Goal: Transaction & Acquisition: Book appointment/travel/reservation

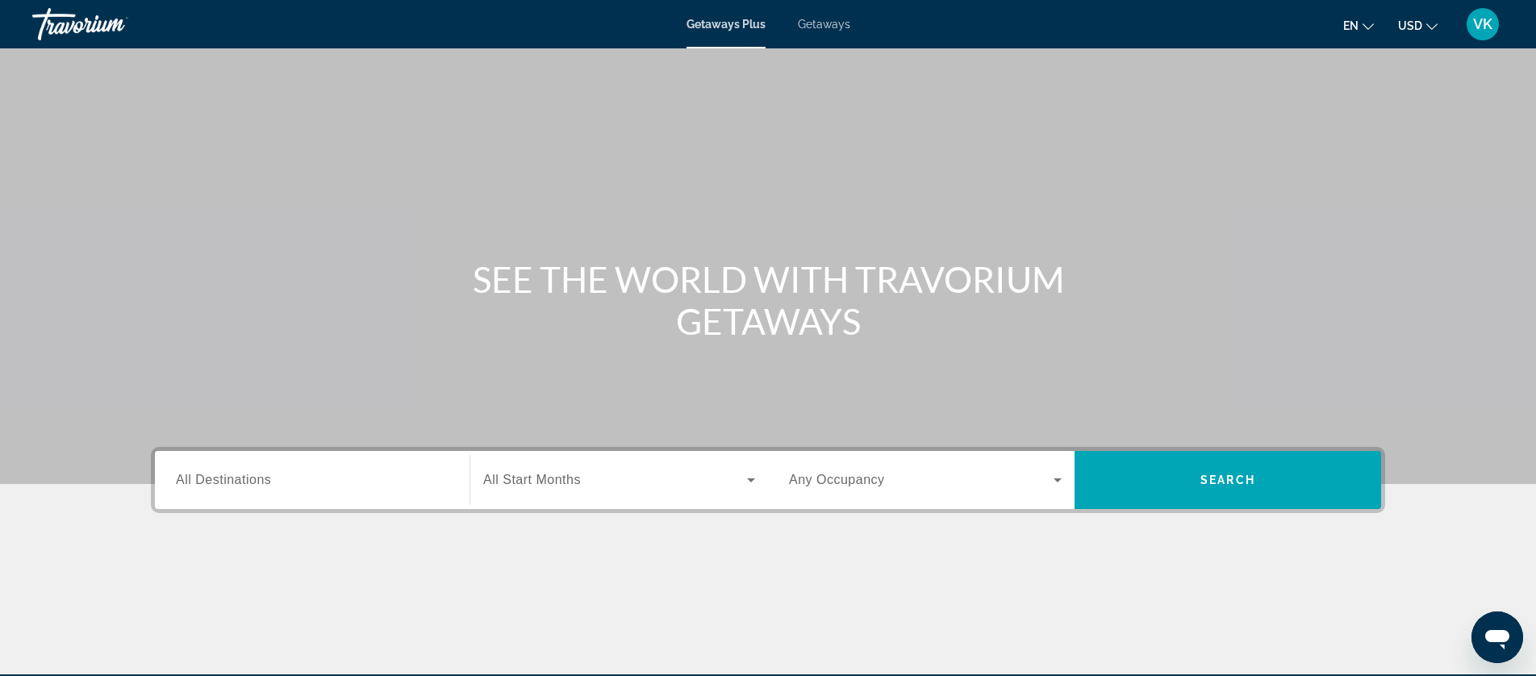
click at [821, 27] on span "Getaways" at bounding box center [824, 24] width 52 height 13
click at [279, 482] on input "Destination All Destinations" at bounding box center [312, 480] width 273 height 19
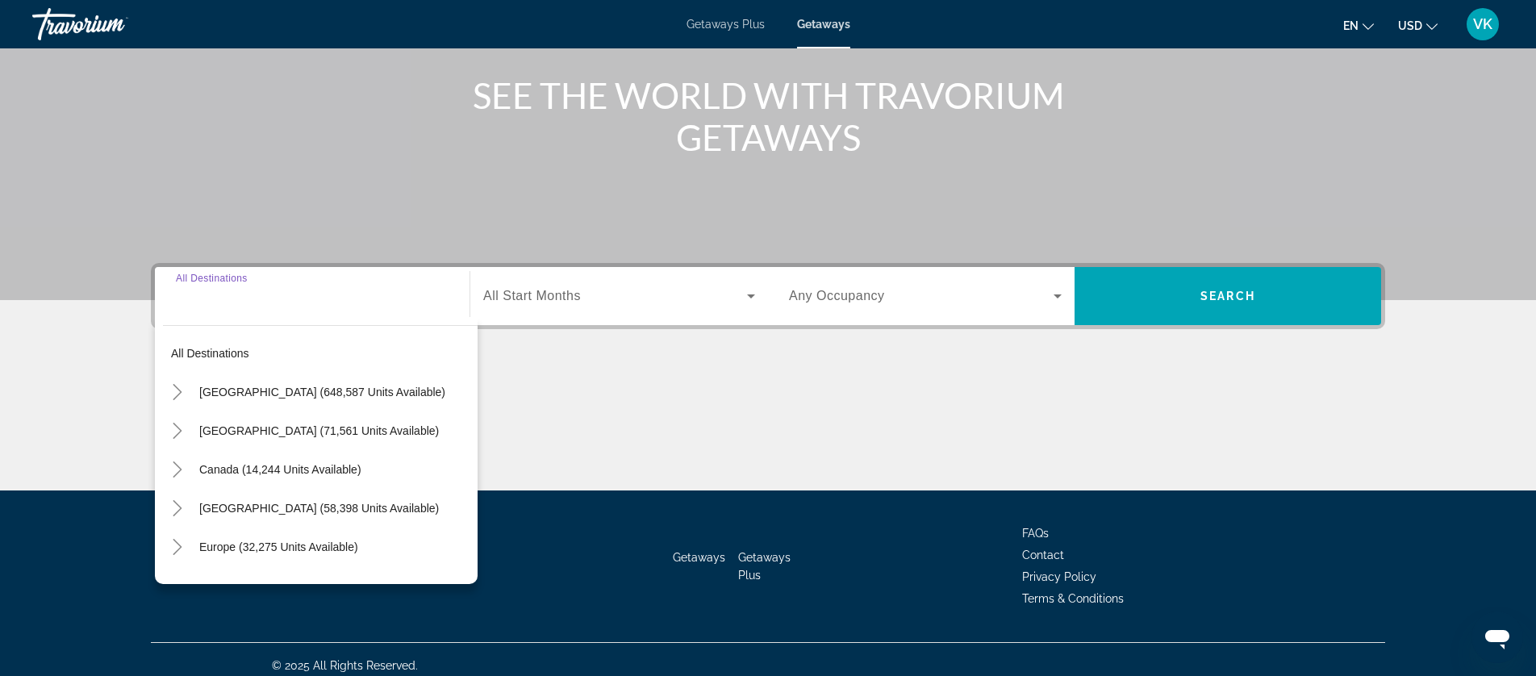
scroll to position [196, 0]
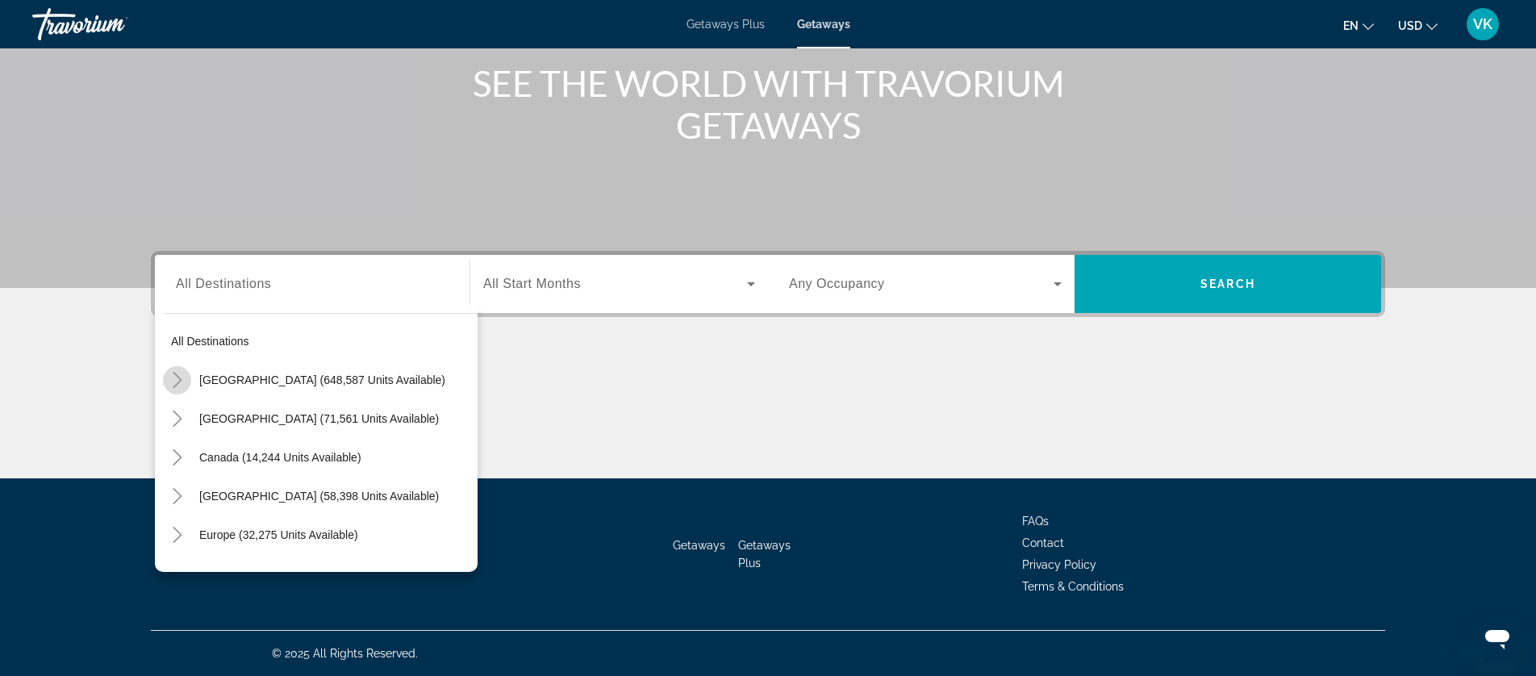
click at [177, 378] on icon "Toggle United States (648,587 units available)" at bounding box center [177, 380] width 16 height 16
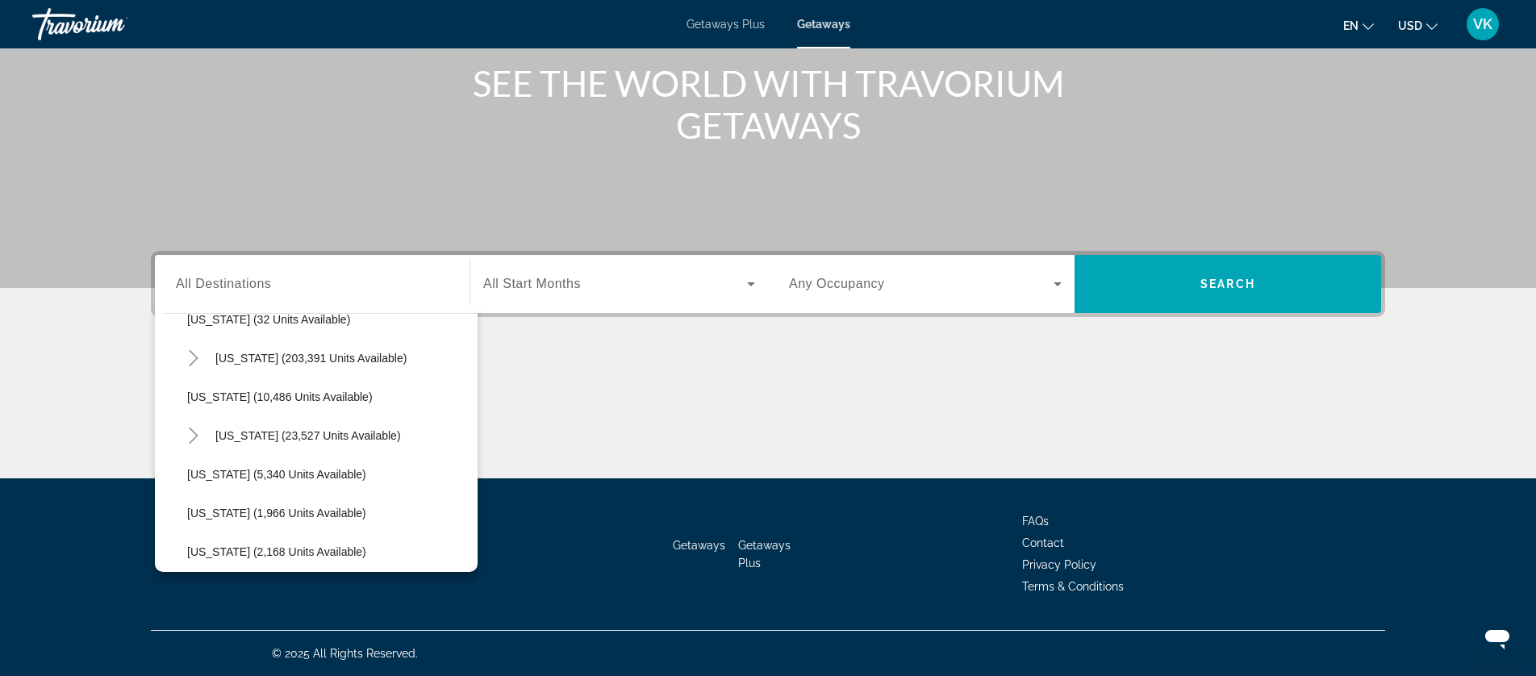
scroll to position [289, 0]
click at [194, 437] on icon "Toggle Hawaii (23,527 units available)" at bounding box center [193, 440] width 9 height 16
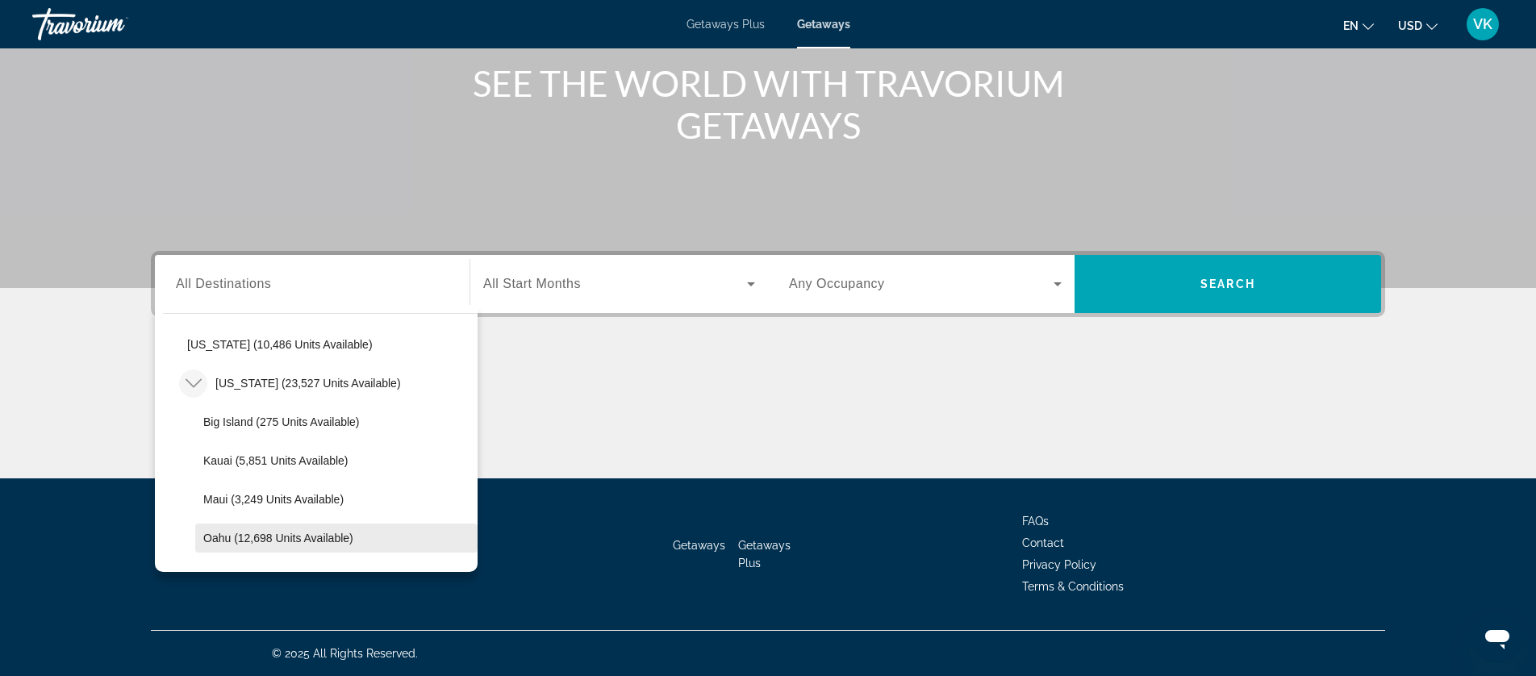
scroll to position [347, 0]
click at [249, 536] on span "Oahu (12,698 units available)" at bounding box center [278, 536] width 150 height 13
type input "**********"
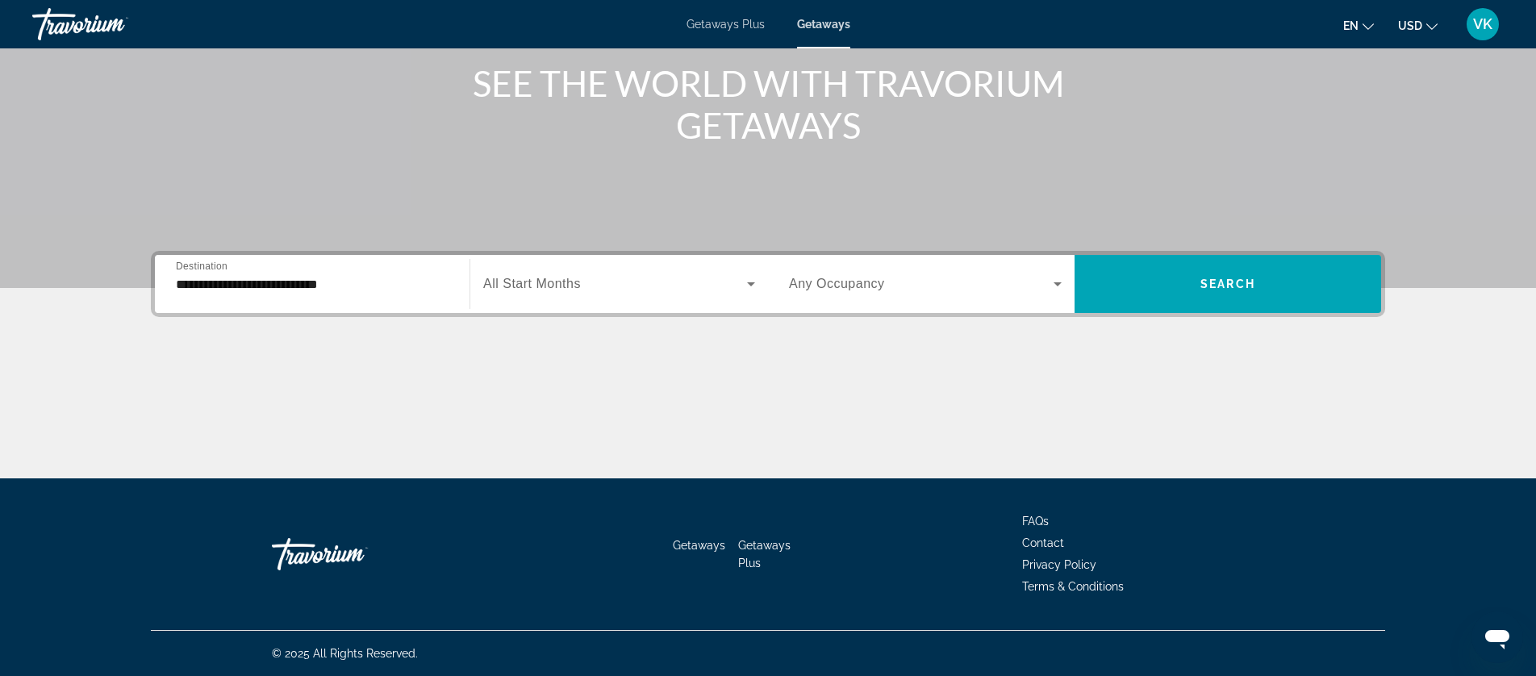
click at [536, 289] on span "All Start Months" at bounding box center [532, 284] width 98 height 14
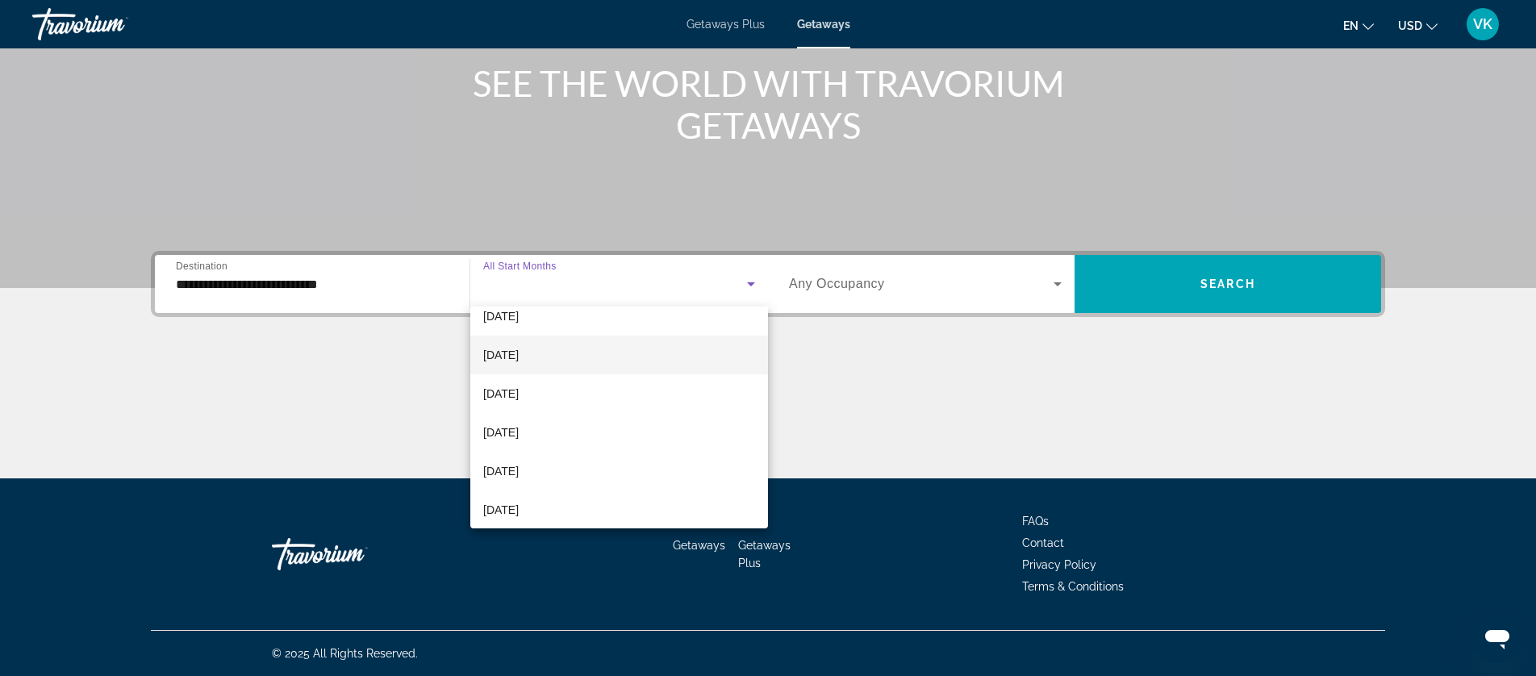
scroll to position [290, 0]
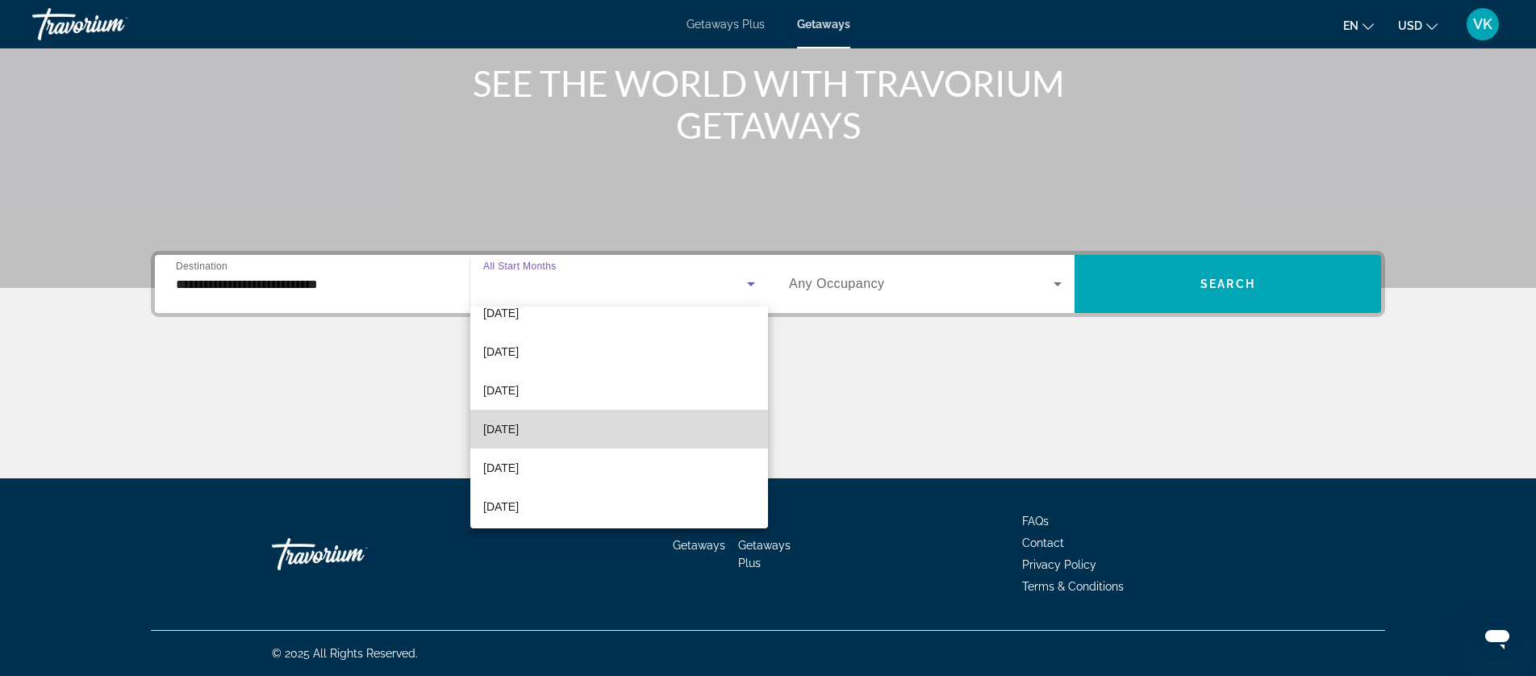
click at [504, 429] on span "[DATE]" at bounding box center [500, 428] width 35 height 19
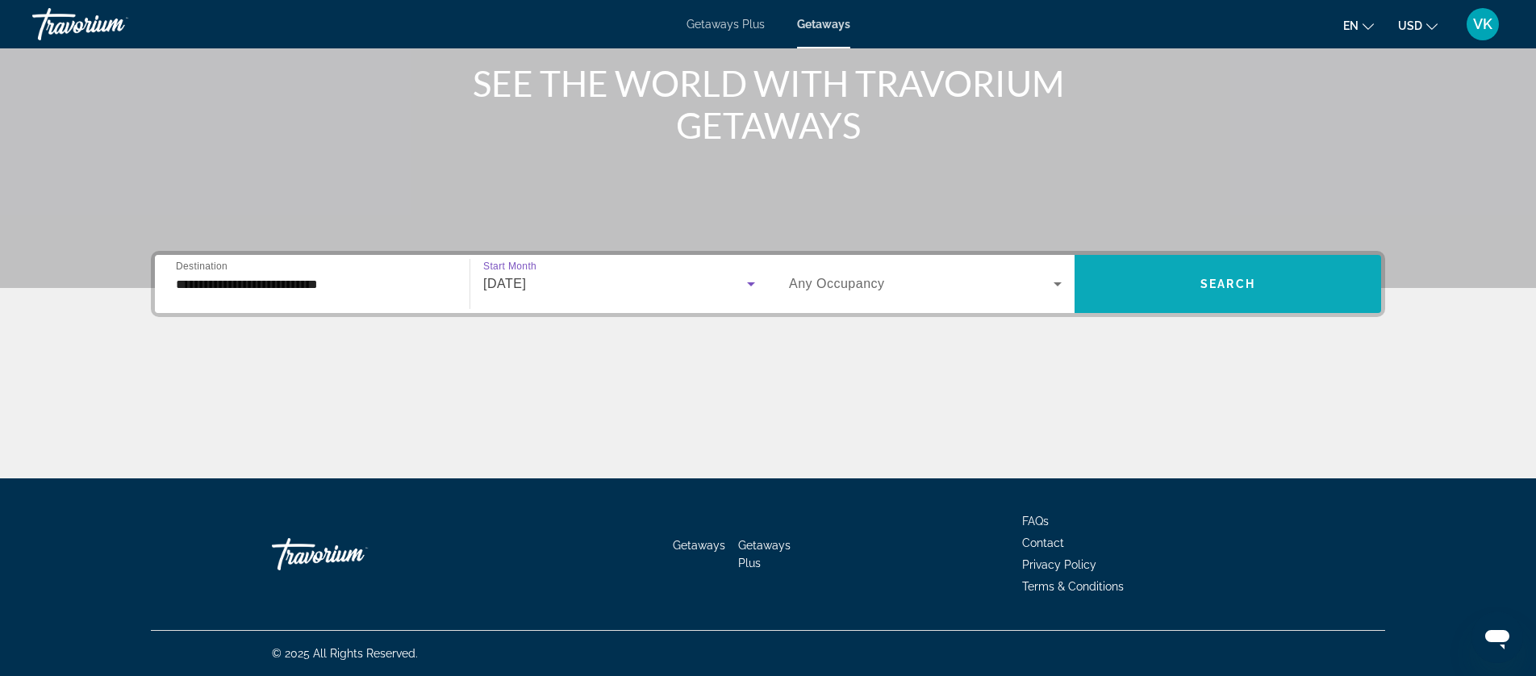
click at [1229, 283] on span "Search" at bounding box center [1227, 283] width 55 height 13
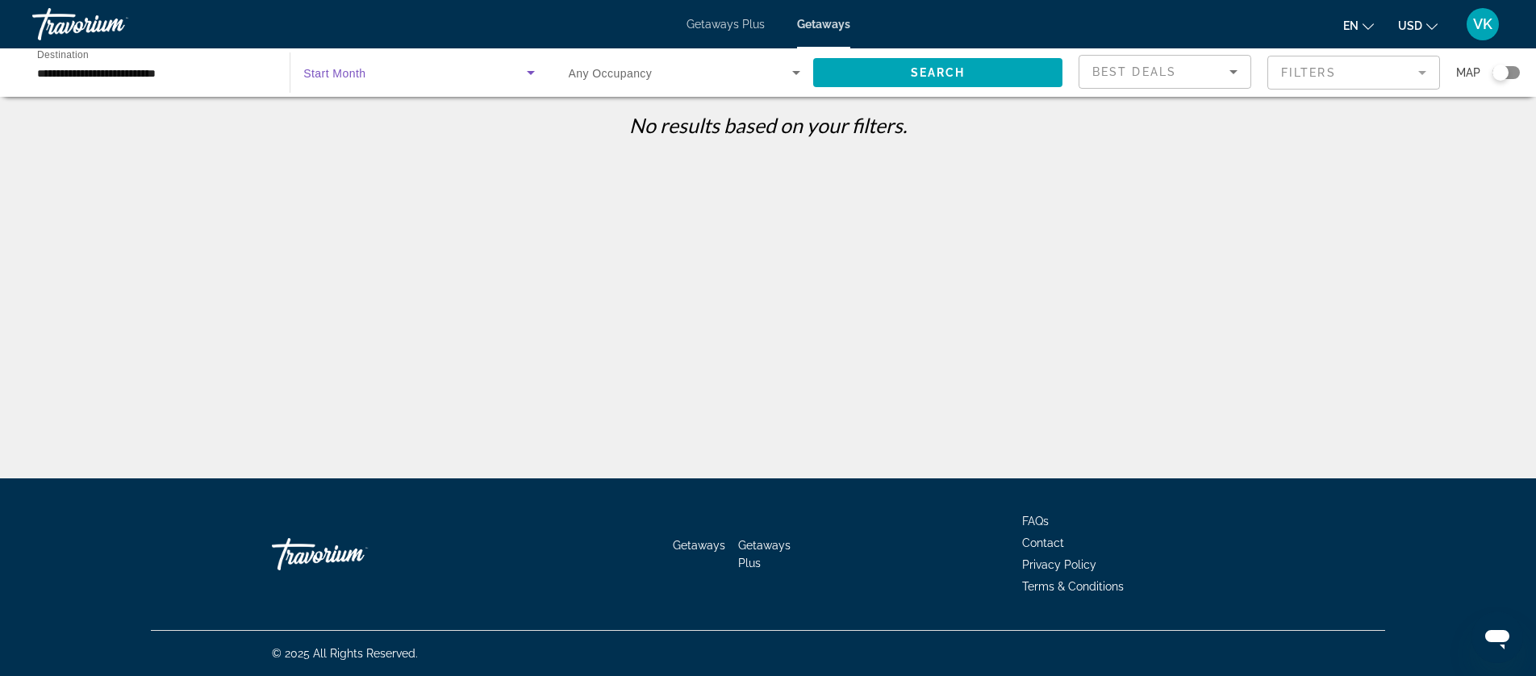
click at [384, 75] on span "Search widget" at bounding box center [414, 72] width 223 height 19
click at [358, 118] on span "All Start Months" at bounding box center [343, 121] width 80 height 13
click at [947, 71] on span "Search" at bounding box center [938, 72] width 55 height 13
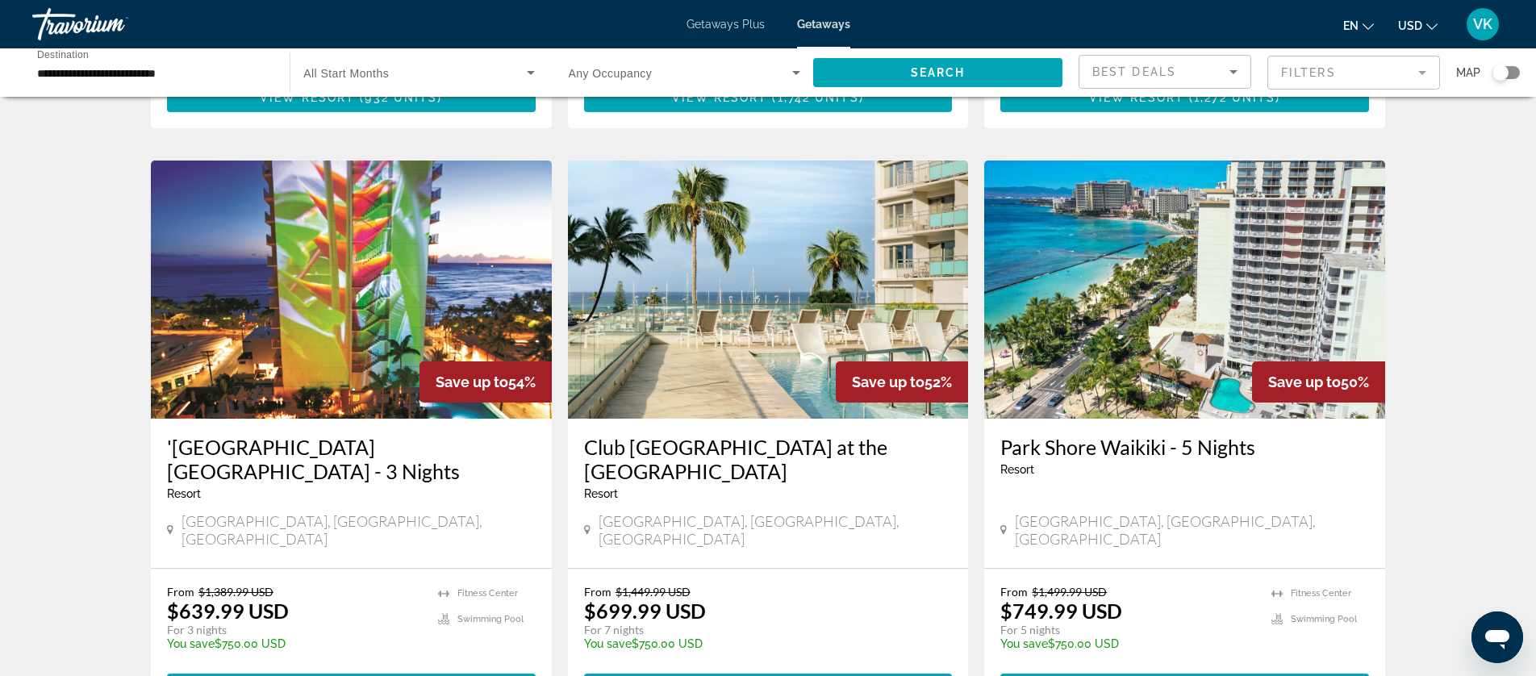
scroll to position [1295, 0]
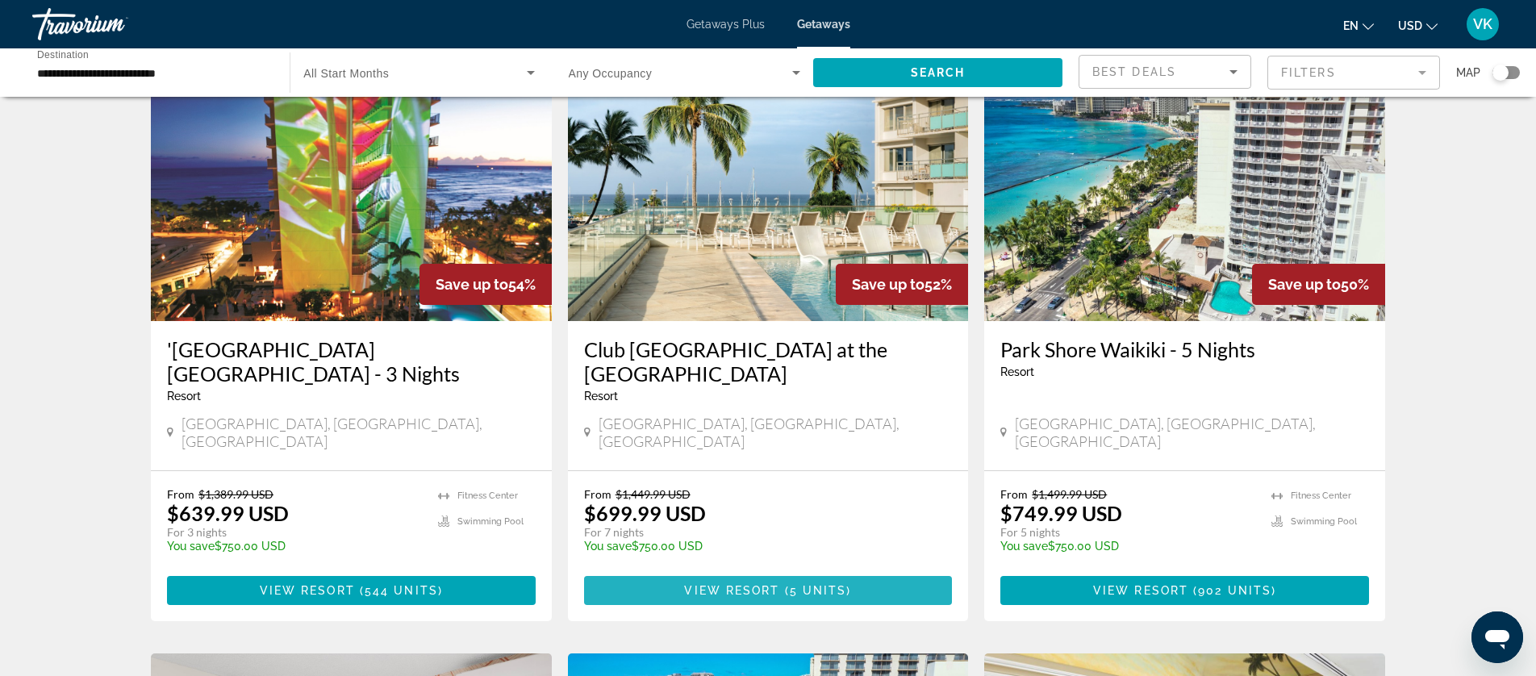
click at [782, 584] on span "Main content" at bounding box center [782, 590] width 5 height 13
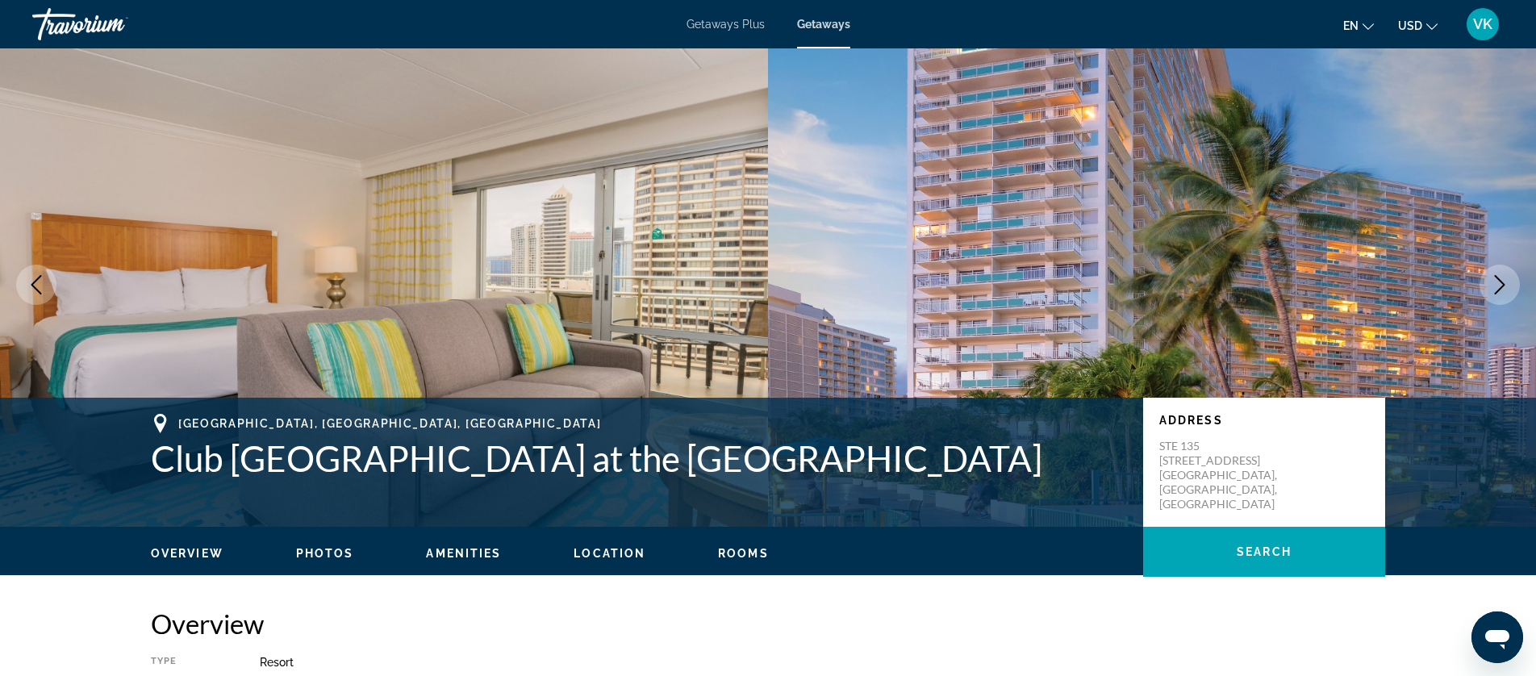
scroll to position [6, 0]
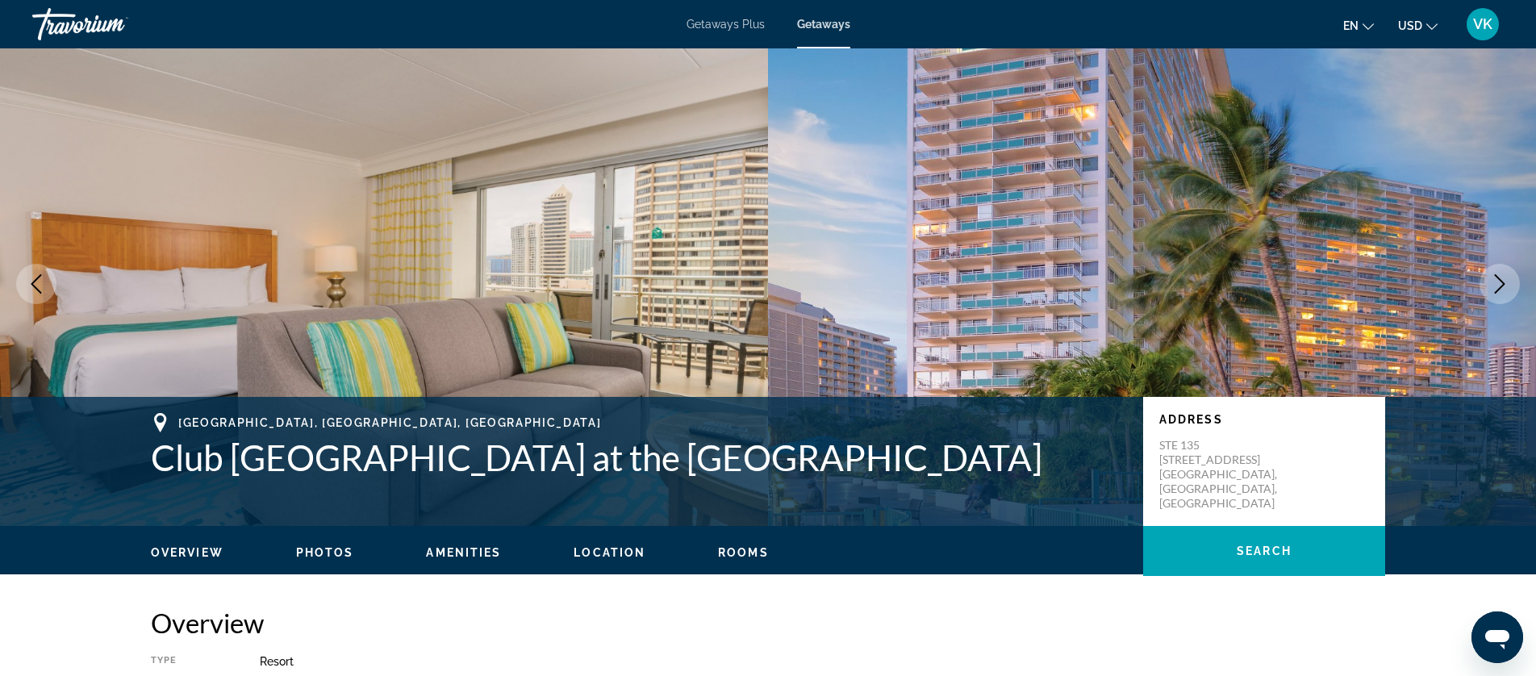
click at [828, 27] on span "Getaways" at bounding box center [823, 24] width 53 height 13
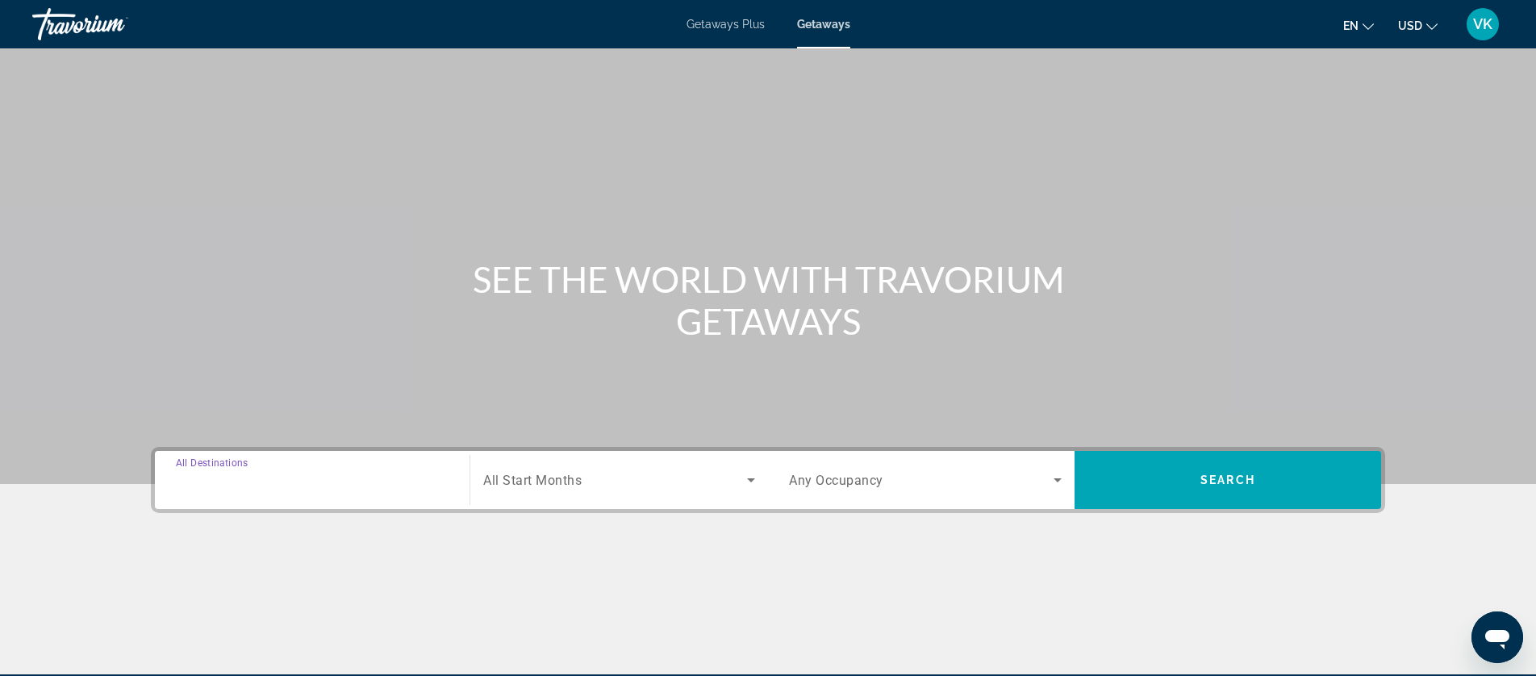
click at [292, 474] on input "Destination All Destinations" at bounding box center [312, 480] width 273 height 19
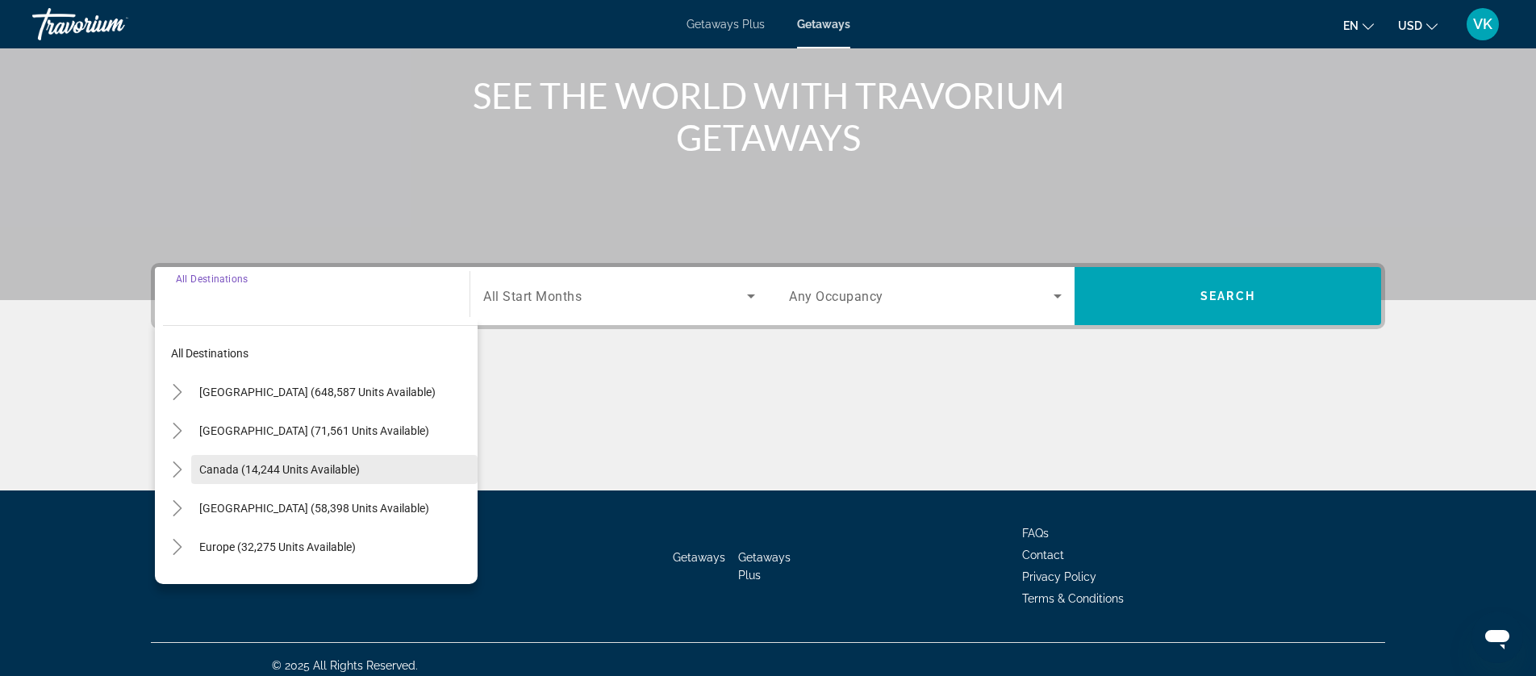
scroll to position [196, 0]
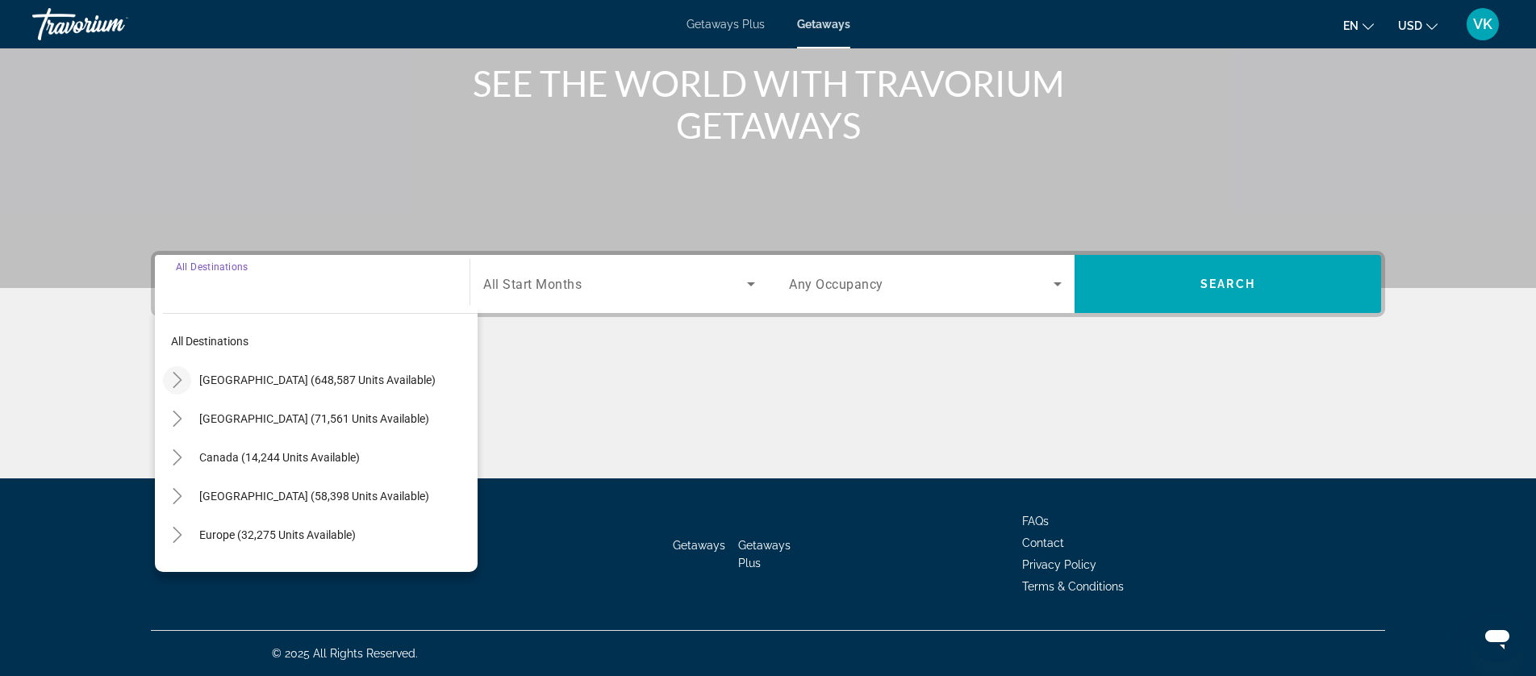
click at [178, 378] on icon "Toggle United States (648,587 units available)" at bounding box center [177, 380] width 9 height 16
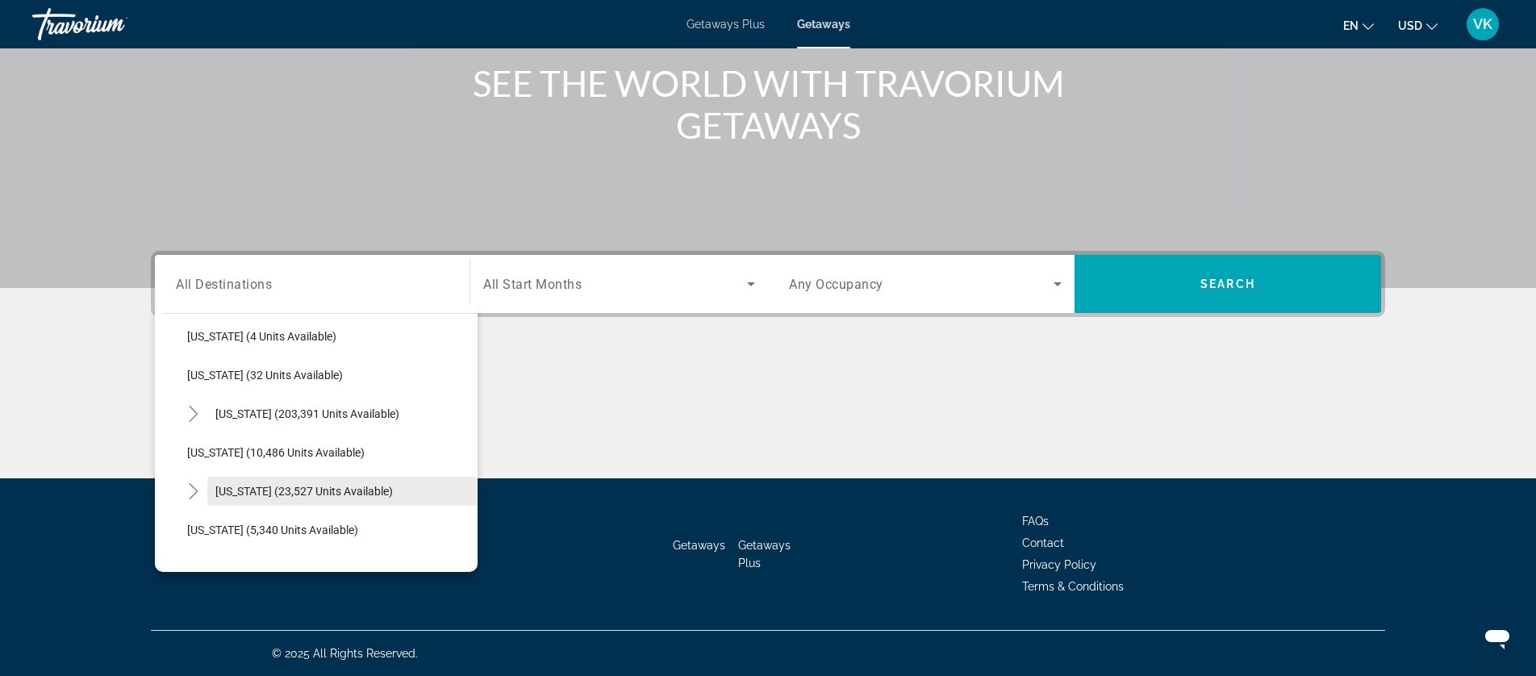
scroll to position [242, 0]
click at [264, 485] on span "[US_STATE] (23,527 units available)" at bounding box center [303, 486] width 177 height 13
type input "**********"
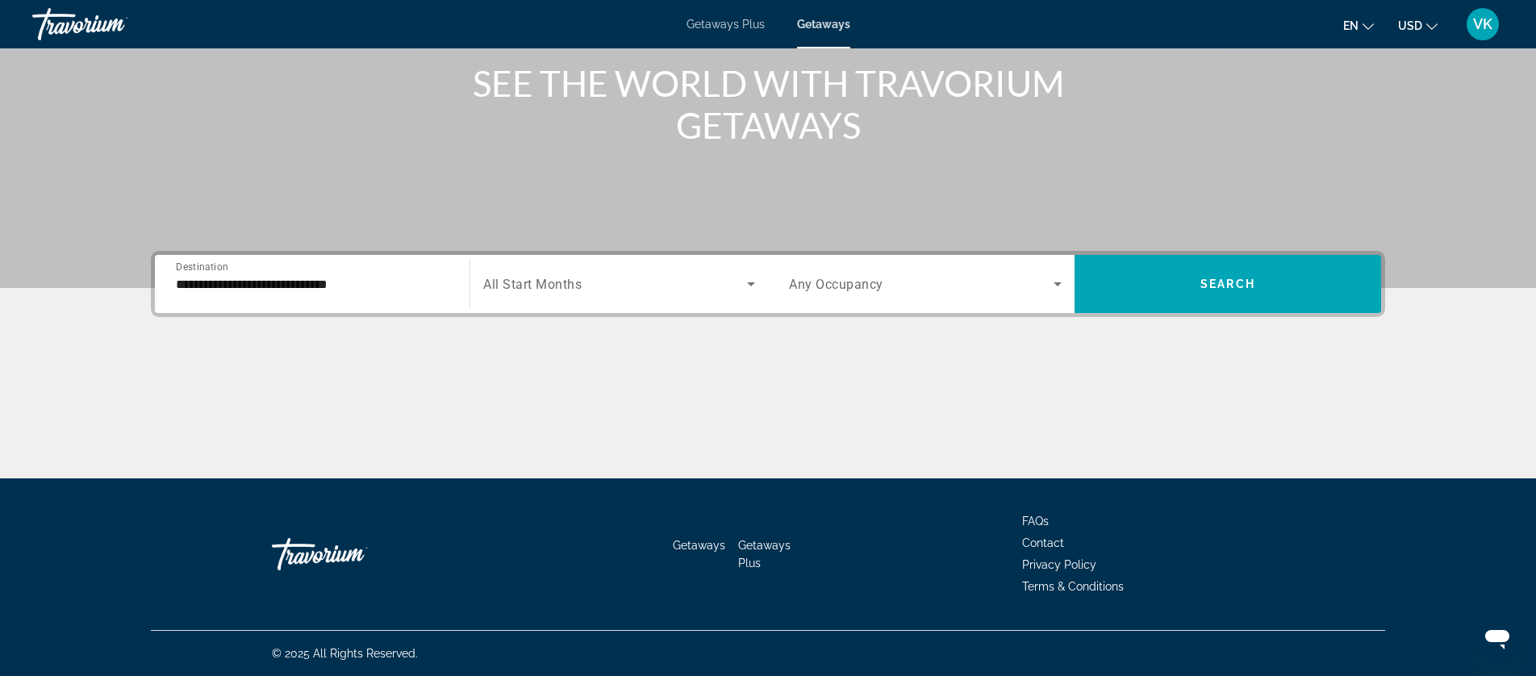
click at [536, 290] on span "All Start Months" at bounding box center [532, 284] width 98 height 15
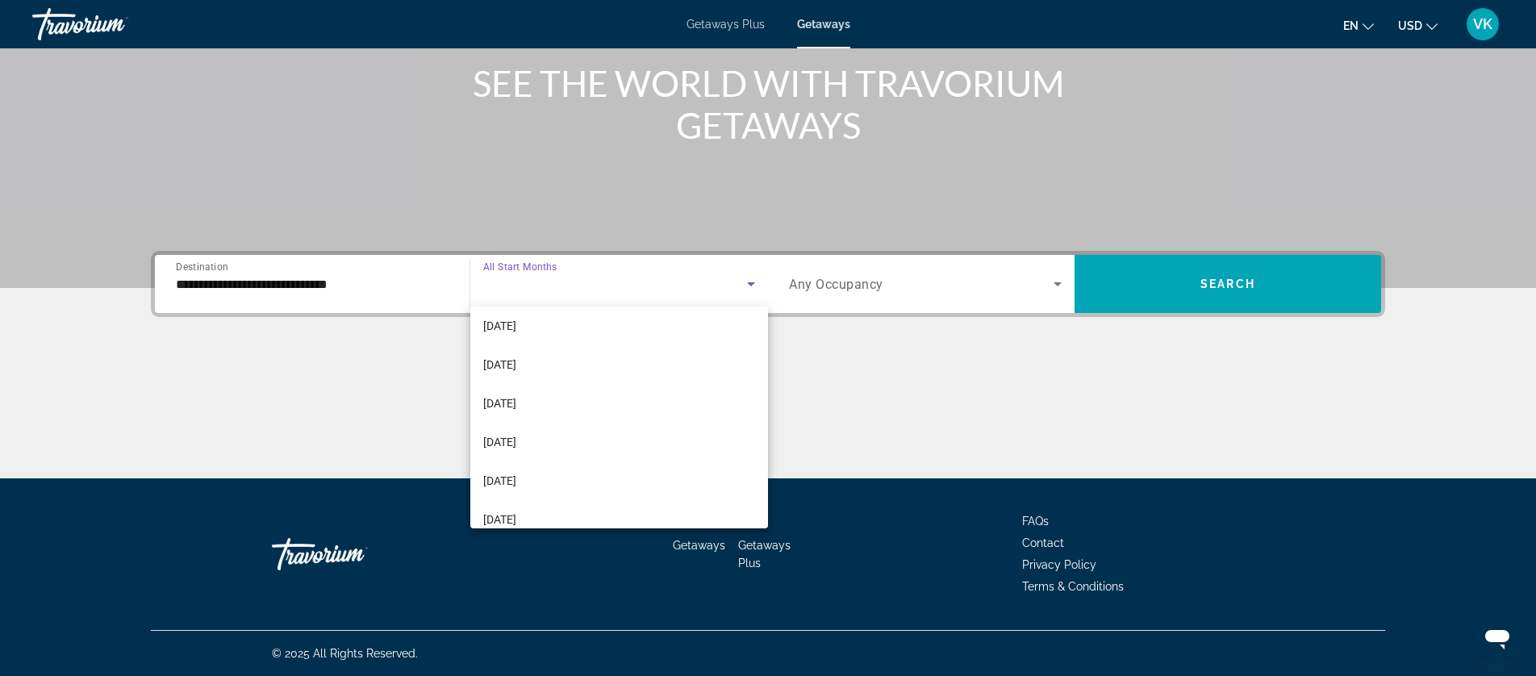
scroll to position [283, 0]
click at [507, 435] on span "[DATE]" at bounding box center [499, 436] width 33 height 19
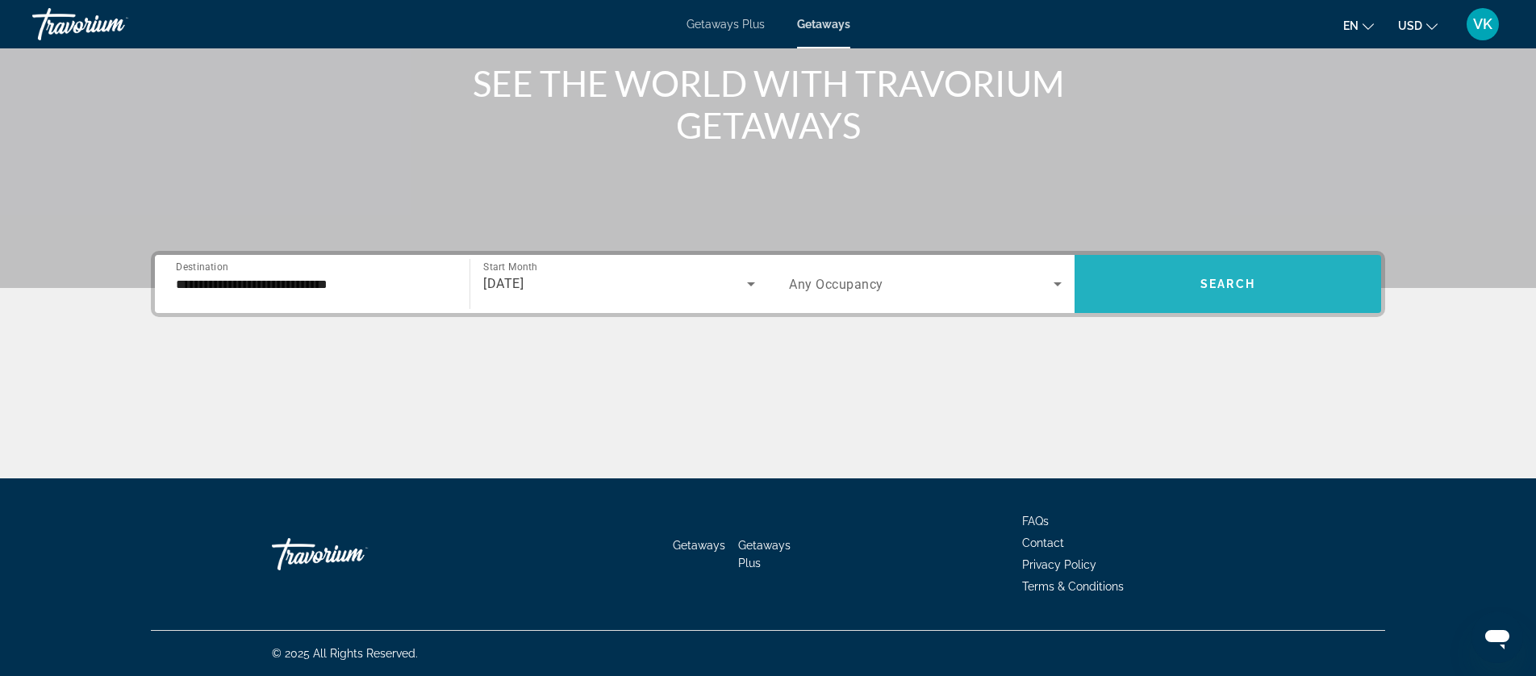
click at [1170, 290] on span "Search widget" at bounding box center [1227, 284] width 307 height 39
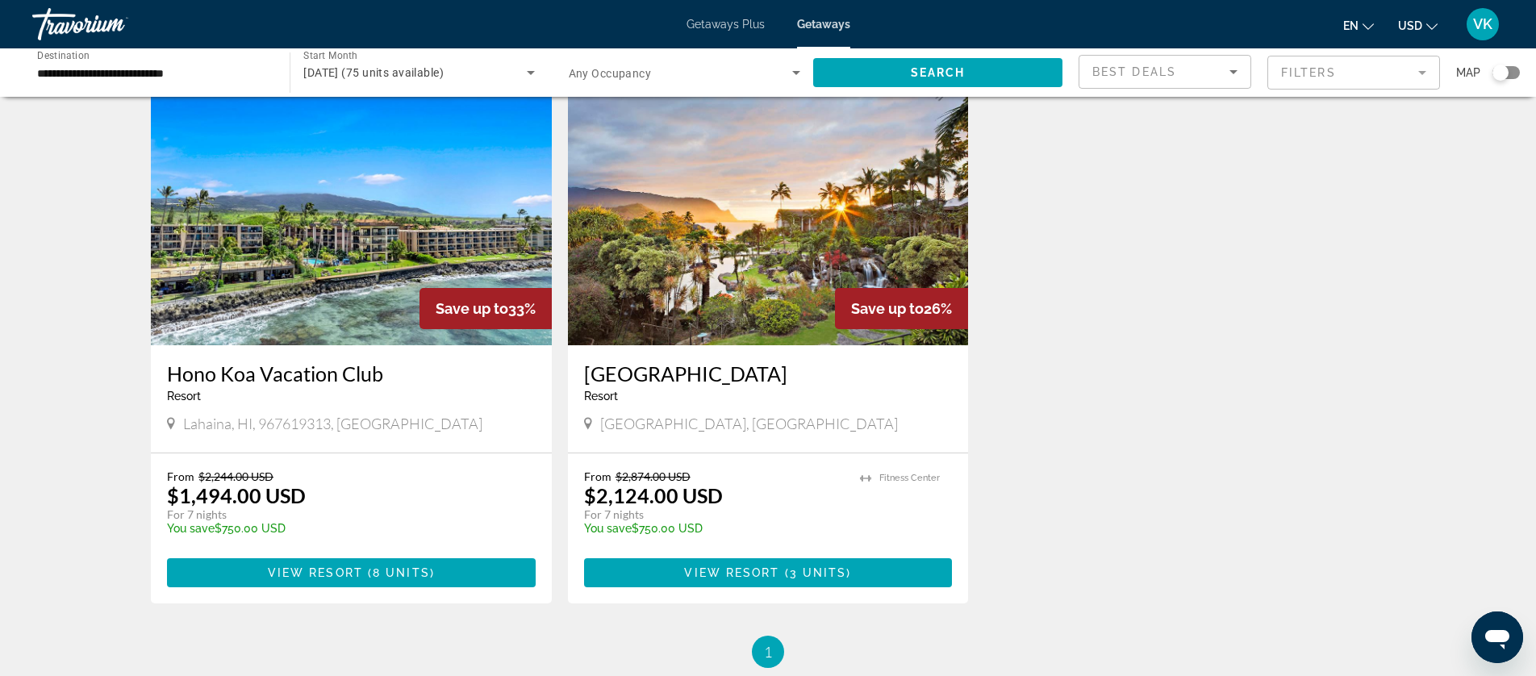
scroll to position [1164, 0]
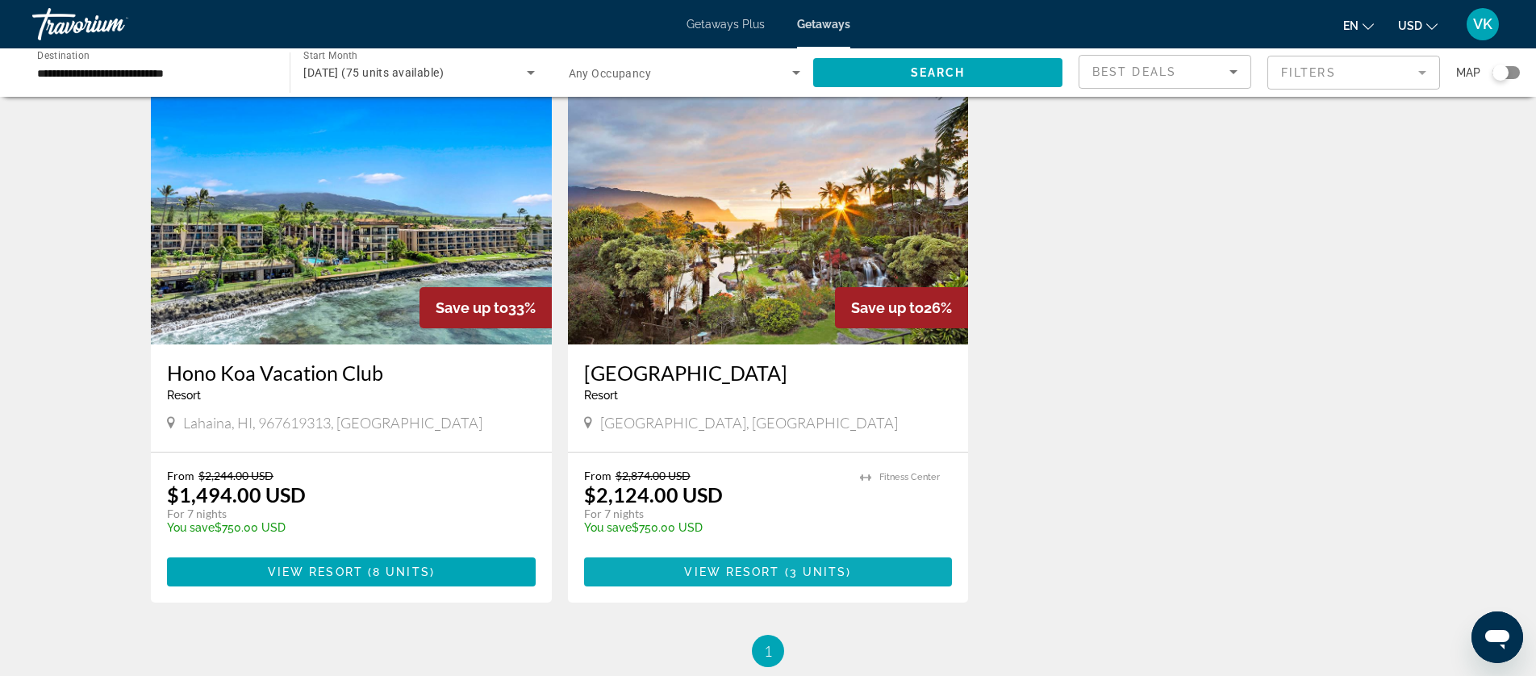
click at [761, 575] on span "View Resort" at bounding box center [731, 571] width 95 height 13
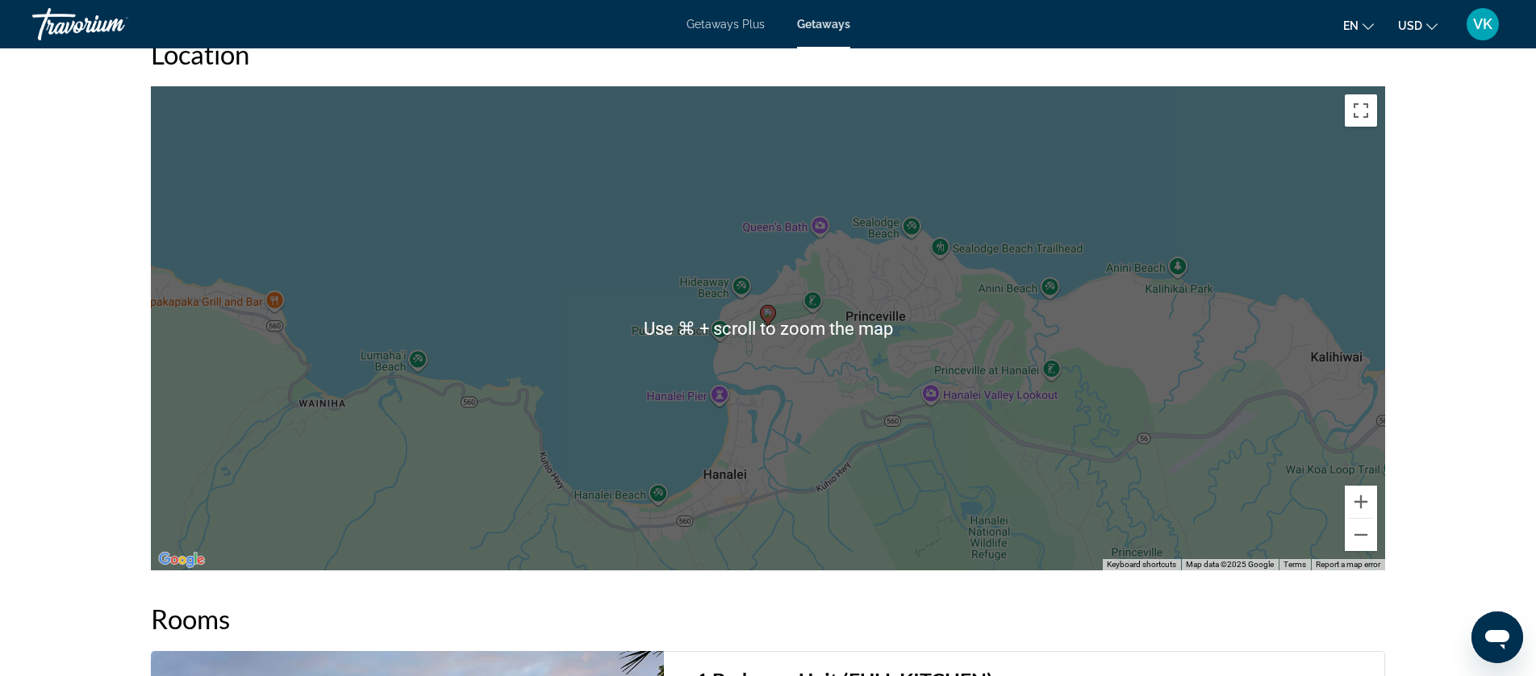
scroll to position [2096, 0]
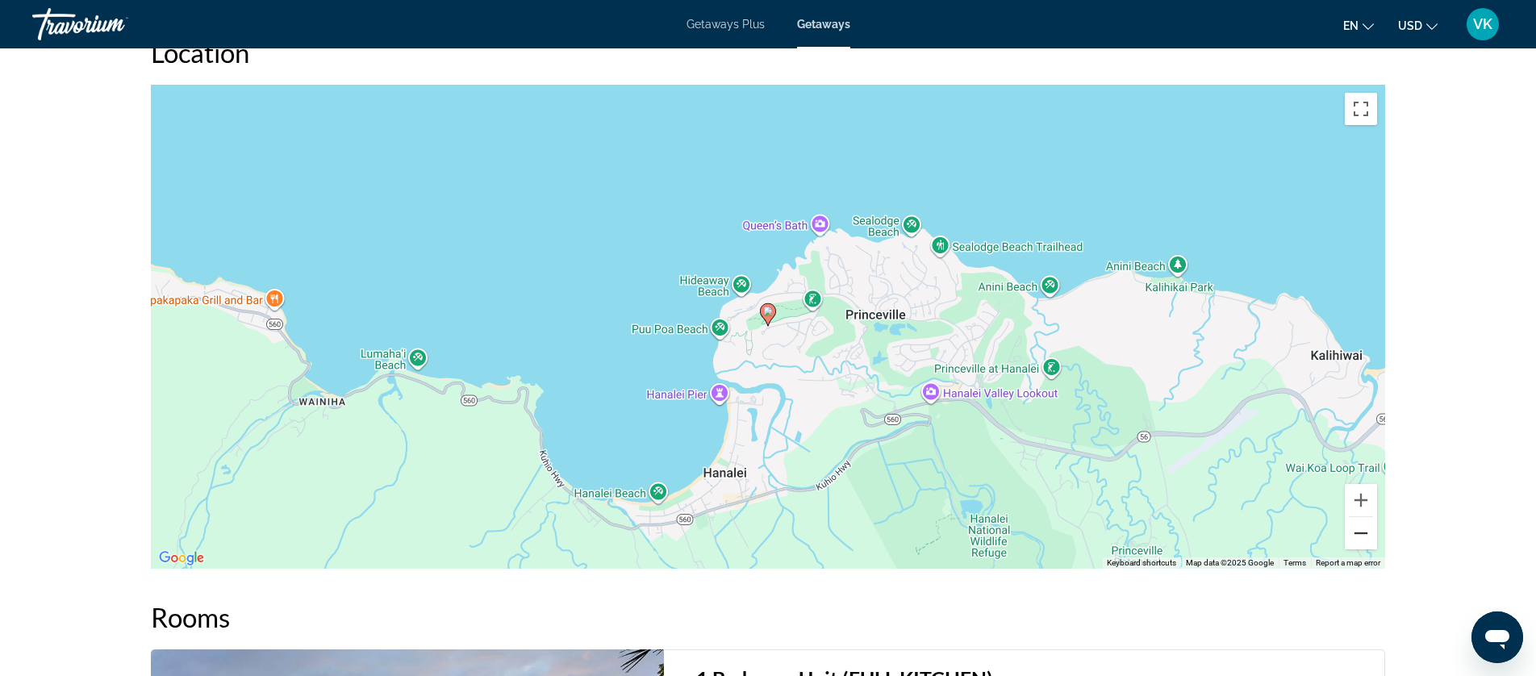
click at [1370, 535] on button "Zoom out" at bounding box center [1361, 533] width 32 height 32
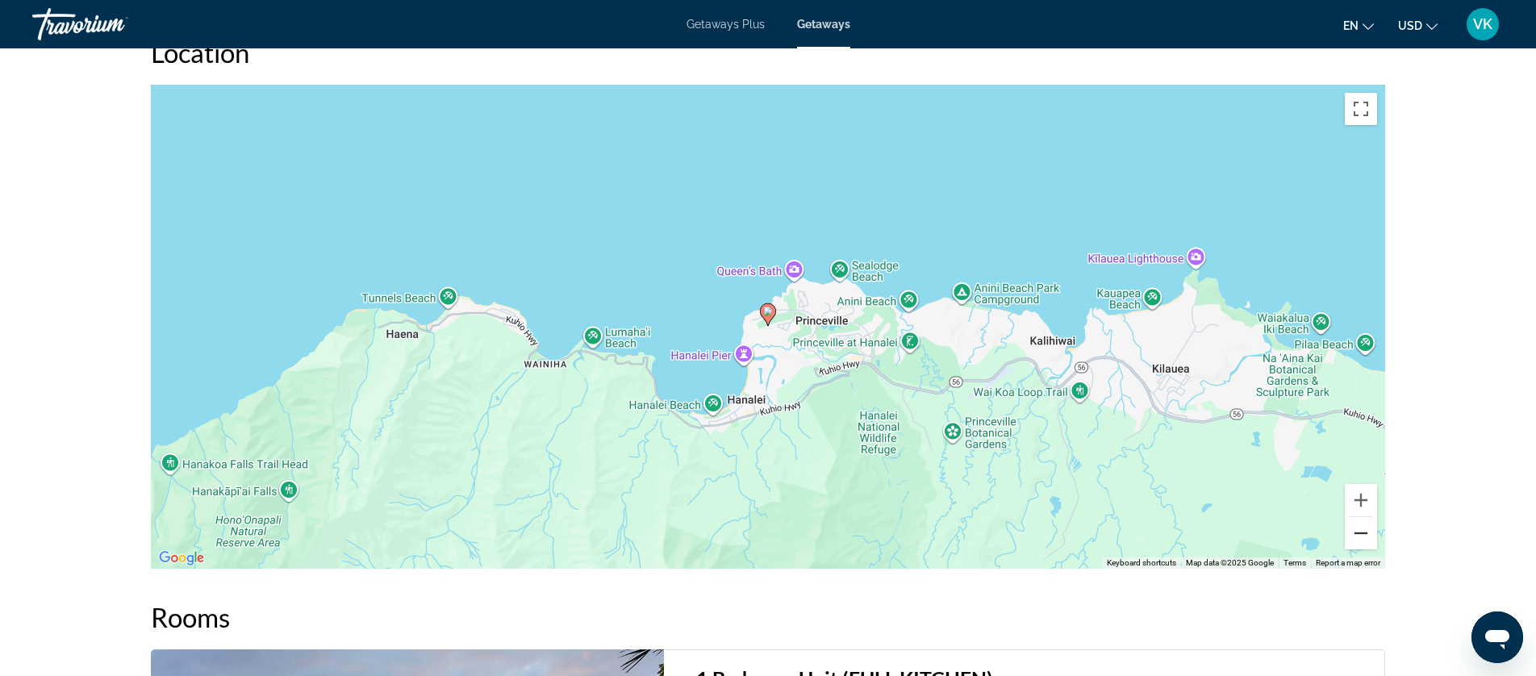
click at [1368, 535] on button "Zoom out" at bounding box center [1361, 533] width 32 height 32
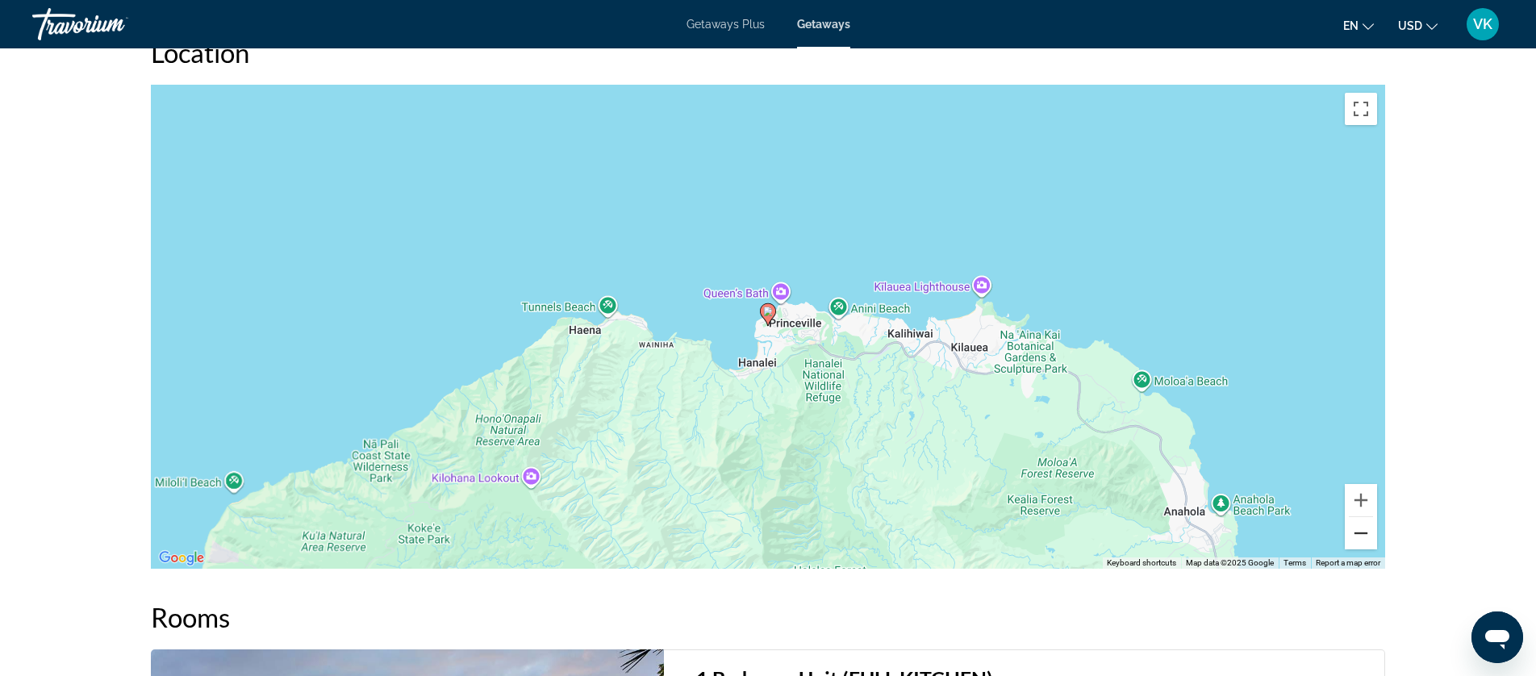
click at [1368, 535] on button "Zoom out" at bounding box center [1361, 533] width 32 height 32
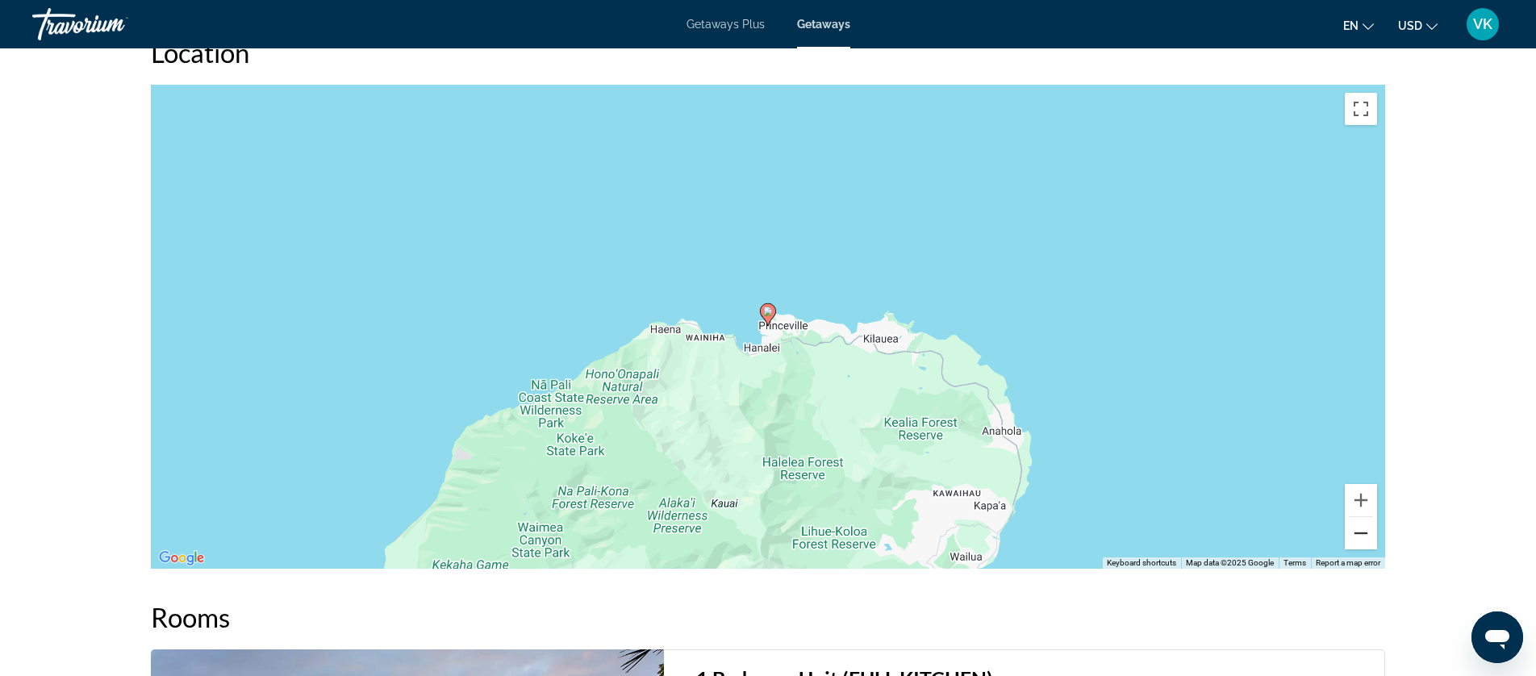
click at [1368, 535] on button "Zoom out" at bounding box center [1361, 533] width 32 height 32
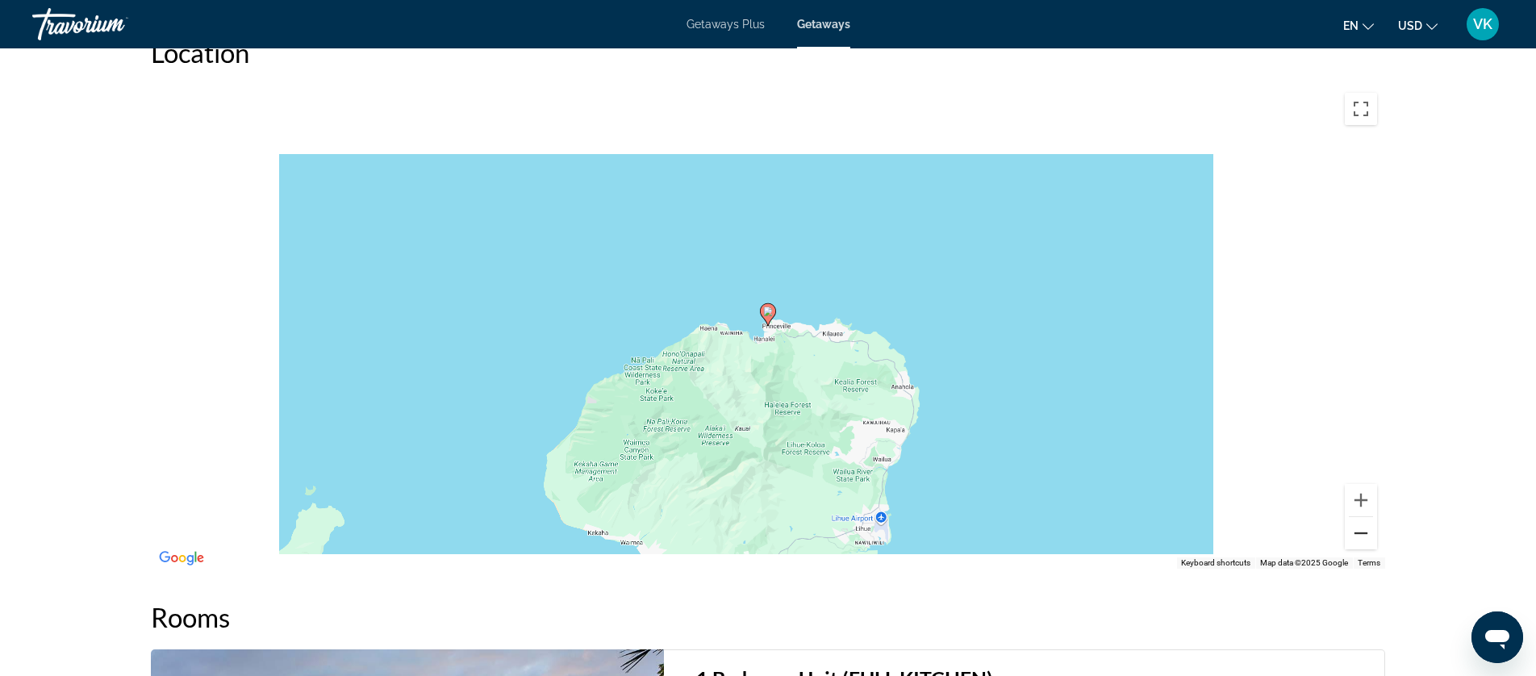
click at [1368, 535] on button "Zoom out" at bounding box center [1361, 533] width 32 height 32
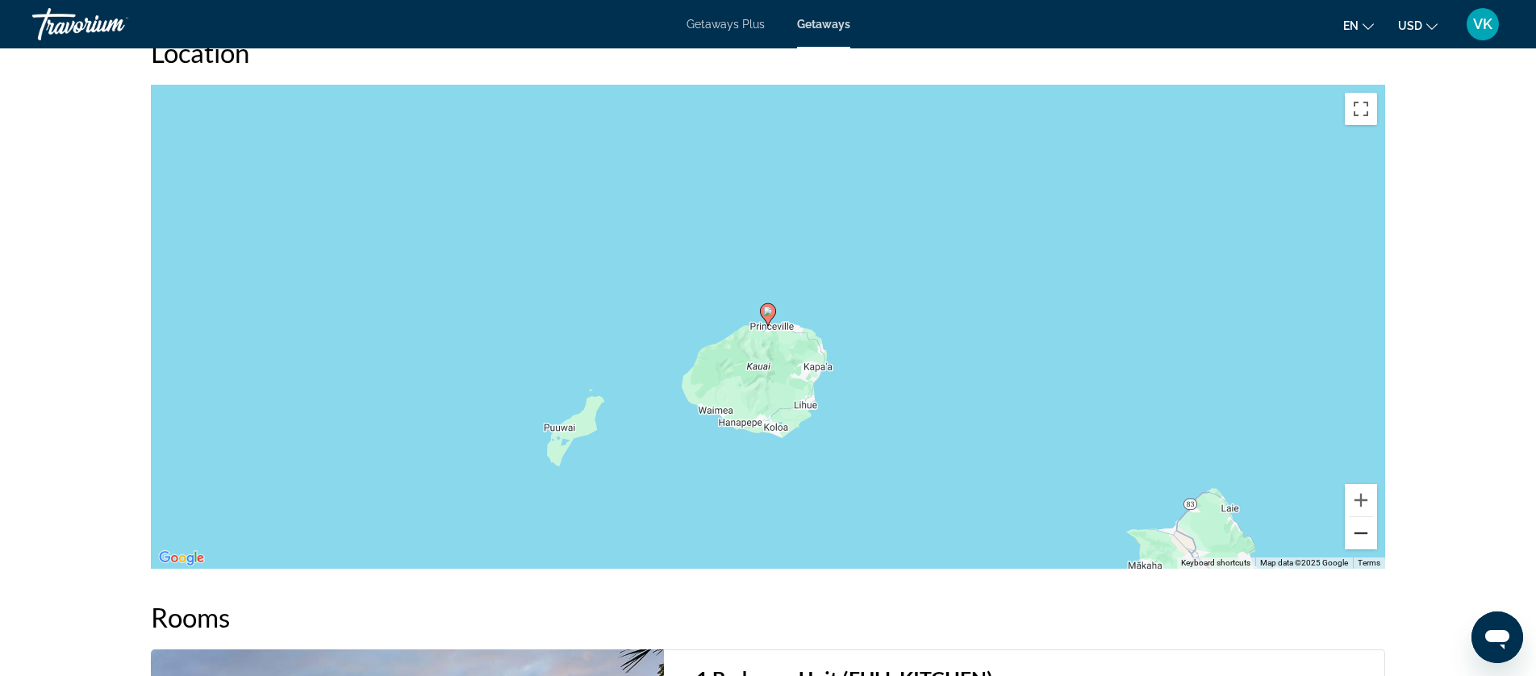
click at [1368, 535] on button "Zoom out" at bounding box center [1361, 533] width 32 height 32
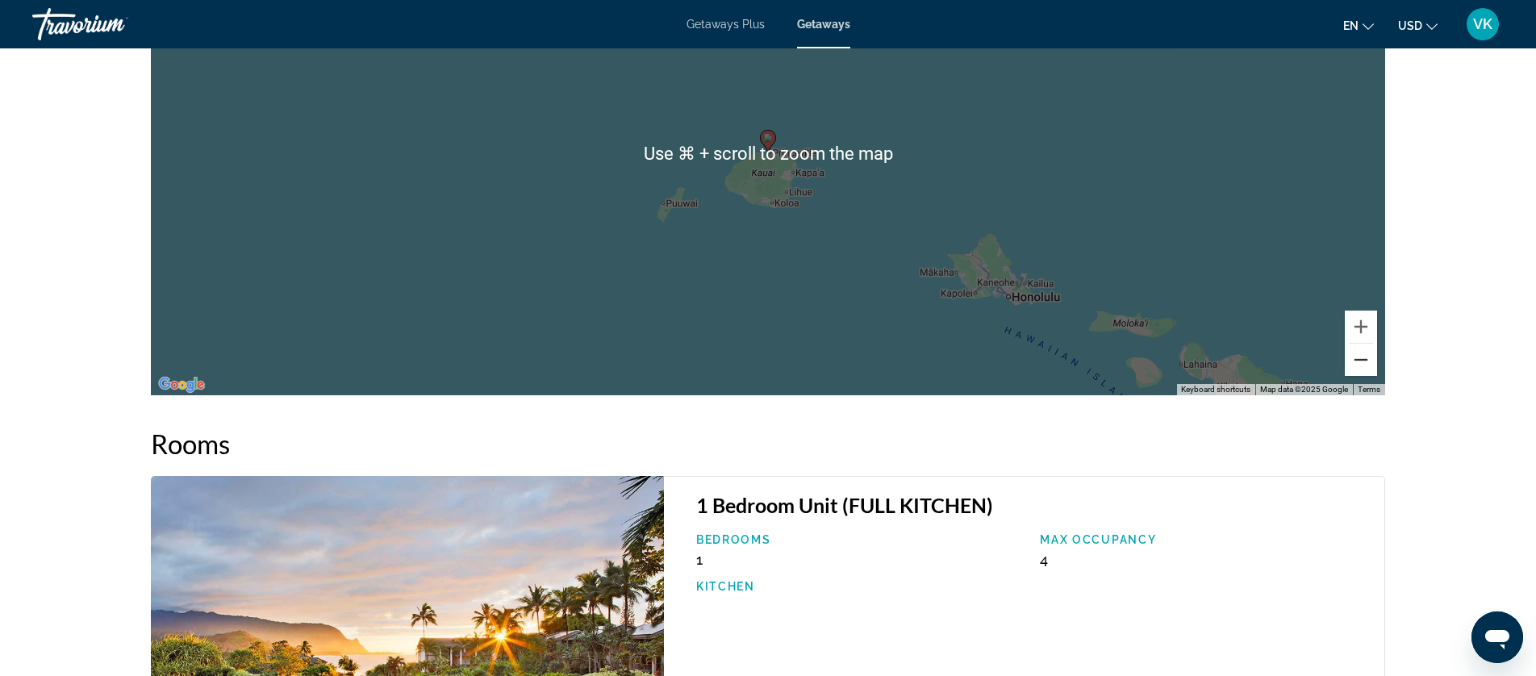
scroll to position [2268, 0]
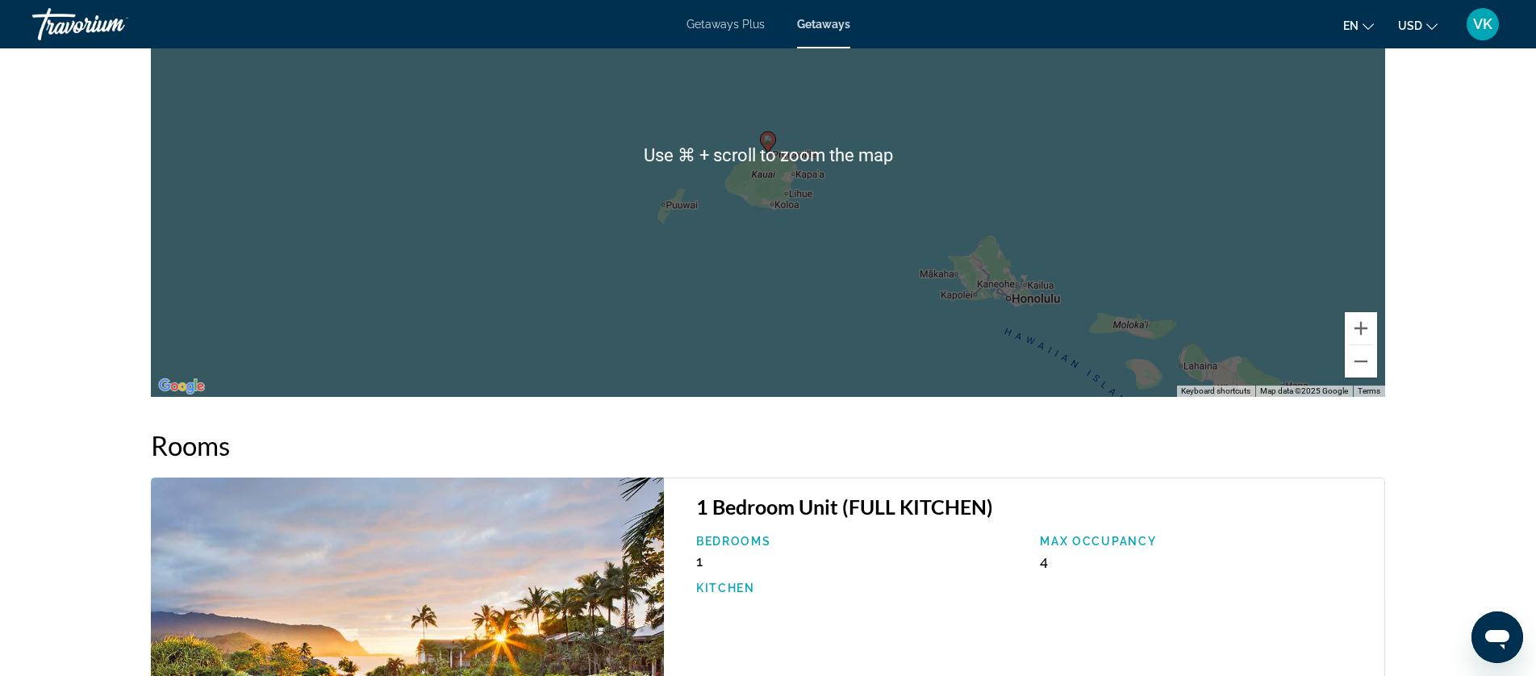
click at [1255, 319] on div "To activate drag with keyboard, press Alt + Enter. Once in keyboard drag state,…" at bounding box center [768, 155] width 1234 height 484
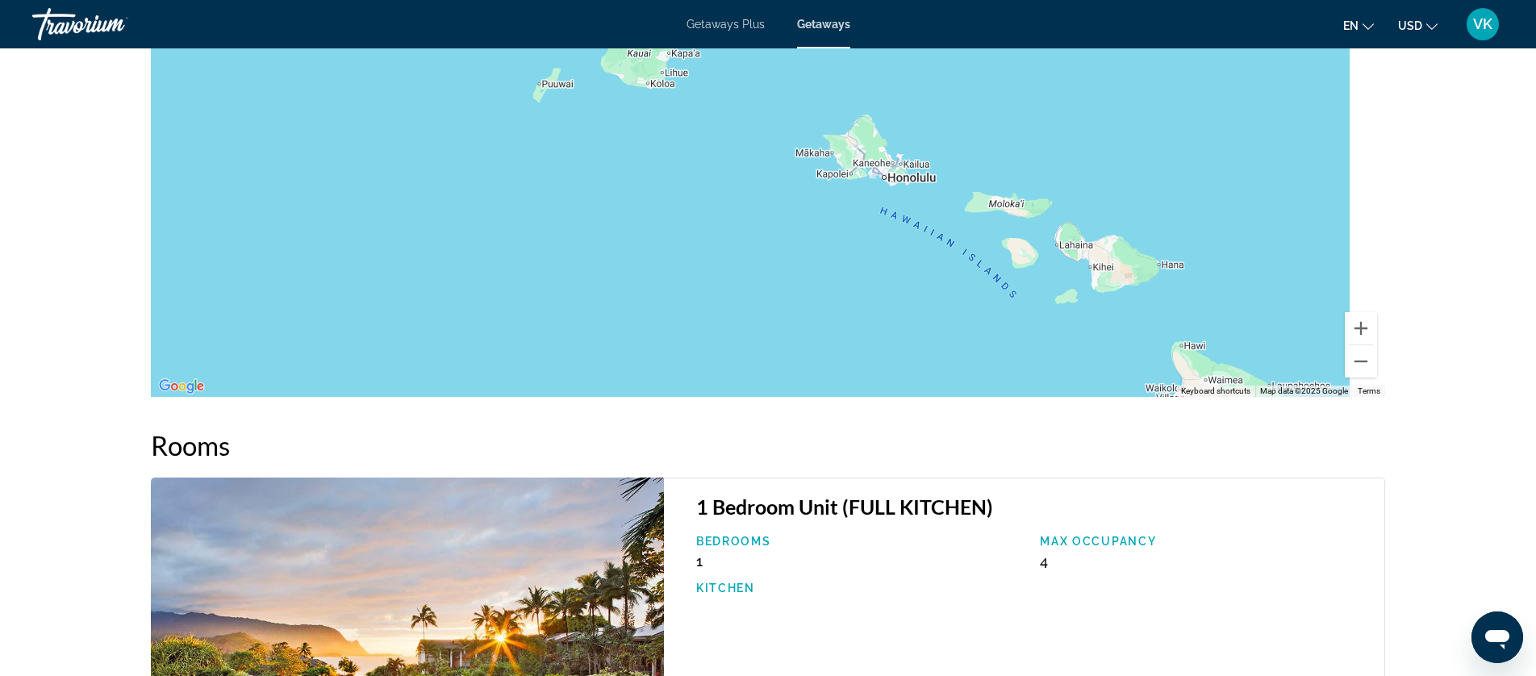
drag, startPoint x: 1251, startPoint y: 302, endPoint x: 1126, endPoint y: 178, distance: 176.3
click at [1126, 178] on div "To activate drag with keyboard, press Alt + Enter. Once in keyboard drag state,…" at bounding box center [768, 155] width 1234 height 484
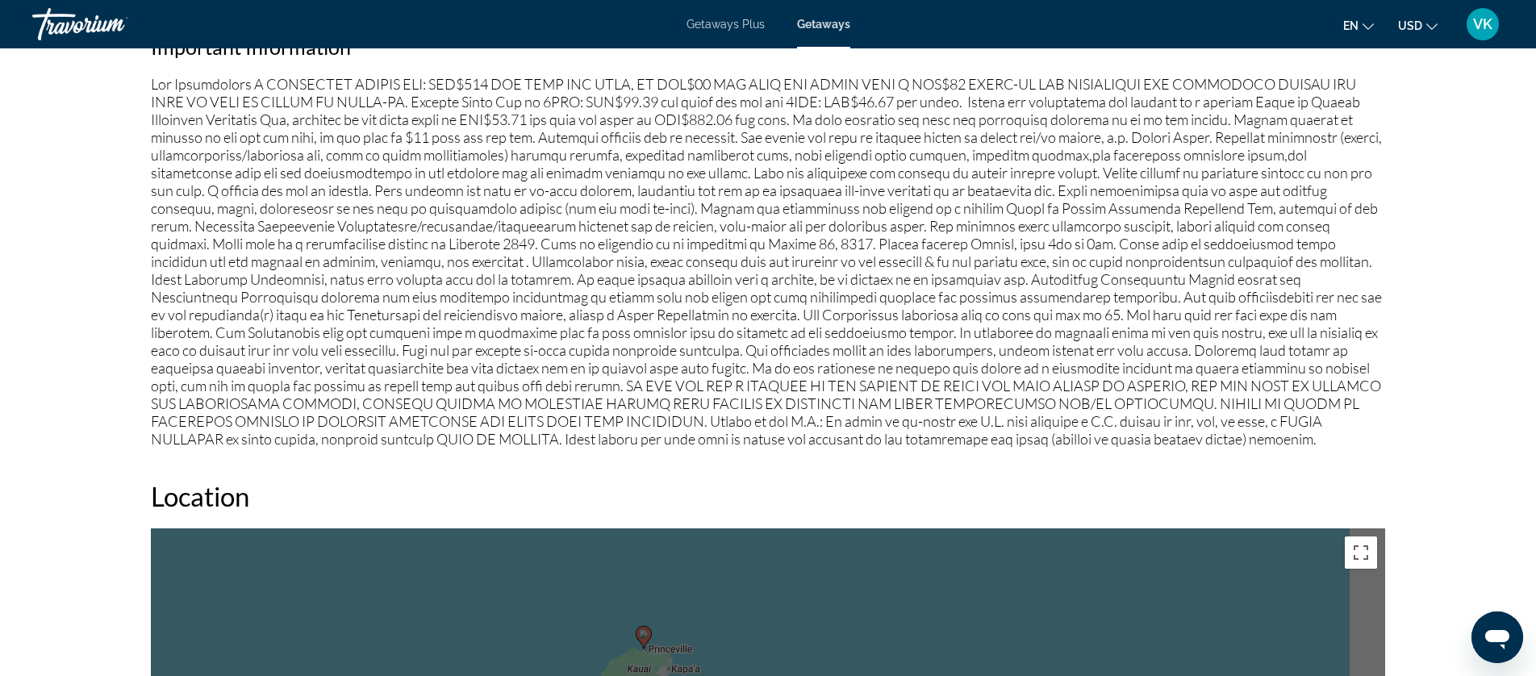
scroll to position [1632, 0]
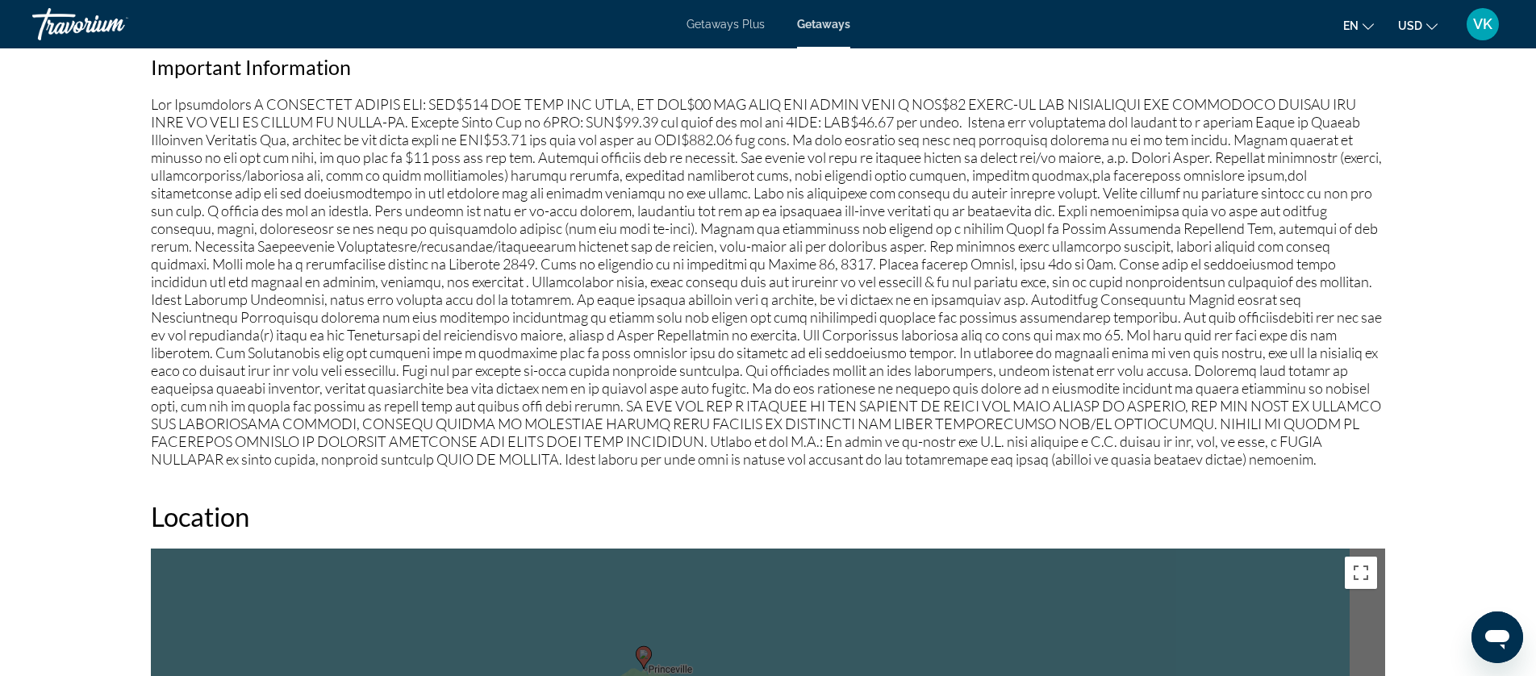
click at [818, 23] on span "Getaways" at bounding box center [823, 24] width 53 height 13
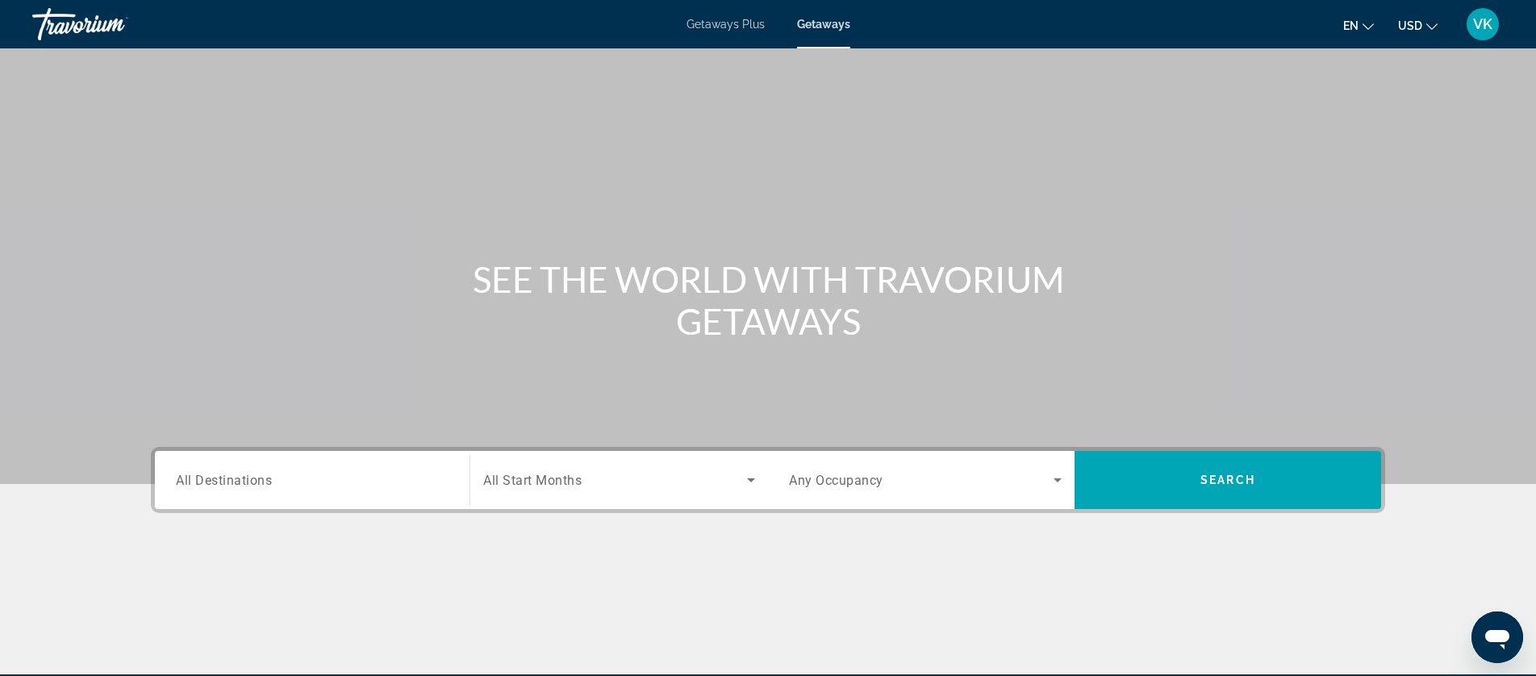
click at [302, 479] on input "Destination All Destinations" at bounding box center [312, 480] width 273 height 19
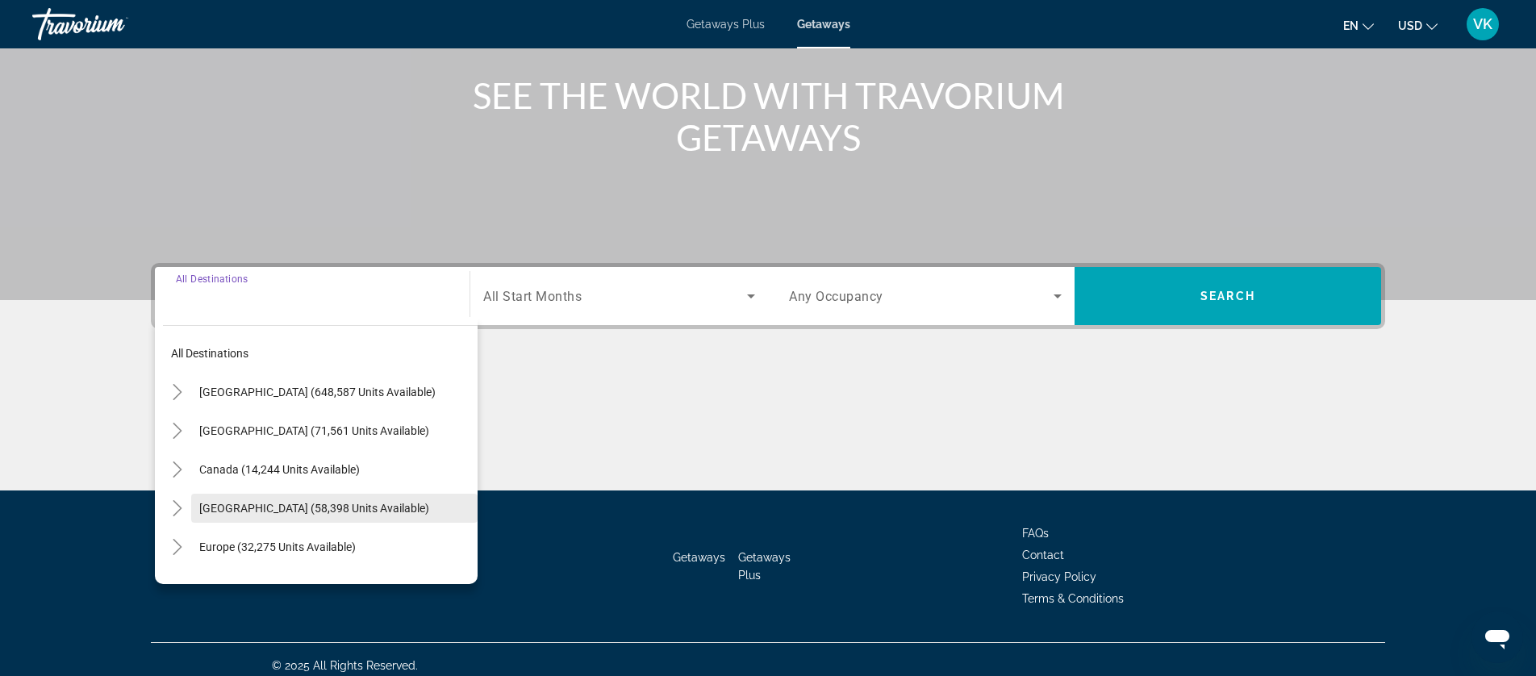
scroll to position [196, 0]
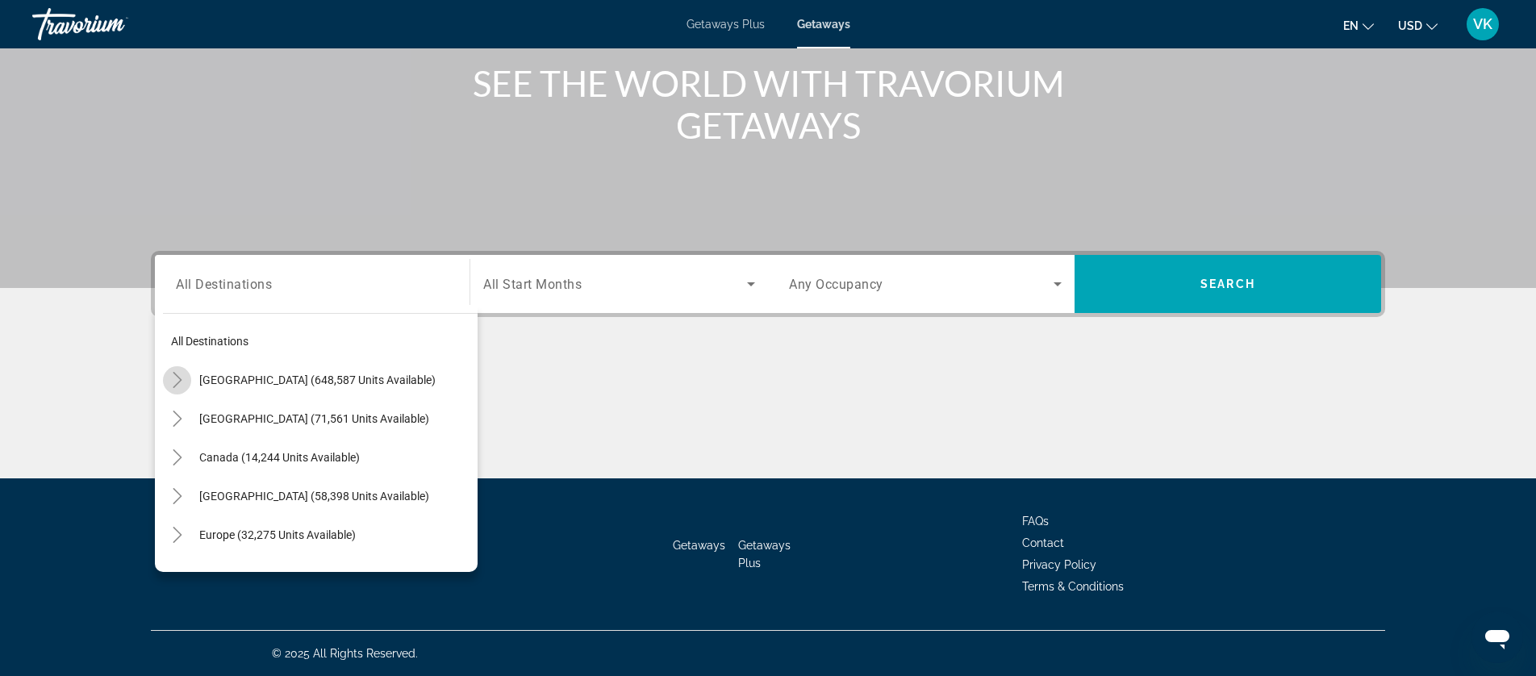
click at [181, 380] on icon "Toggle United States (648,587 units available)" at bounding box center [177, 380] width 16 height 16
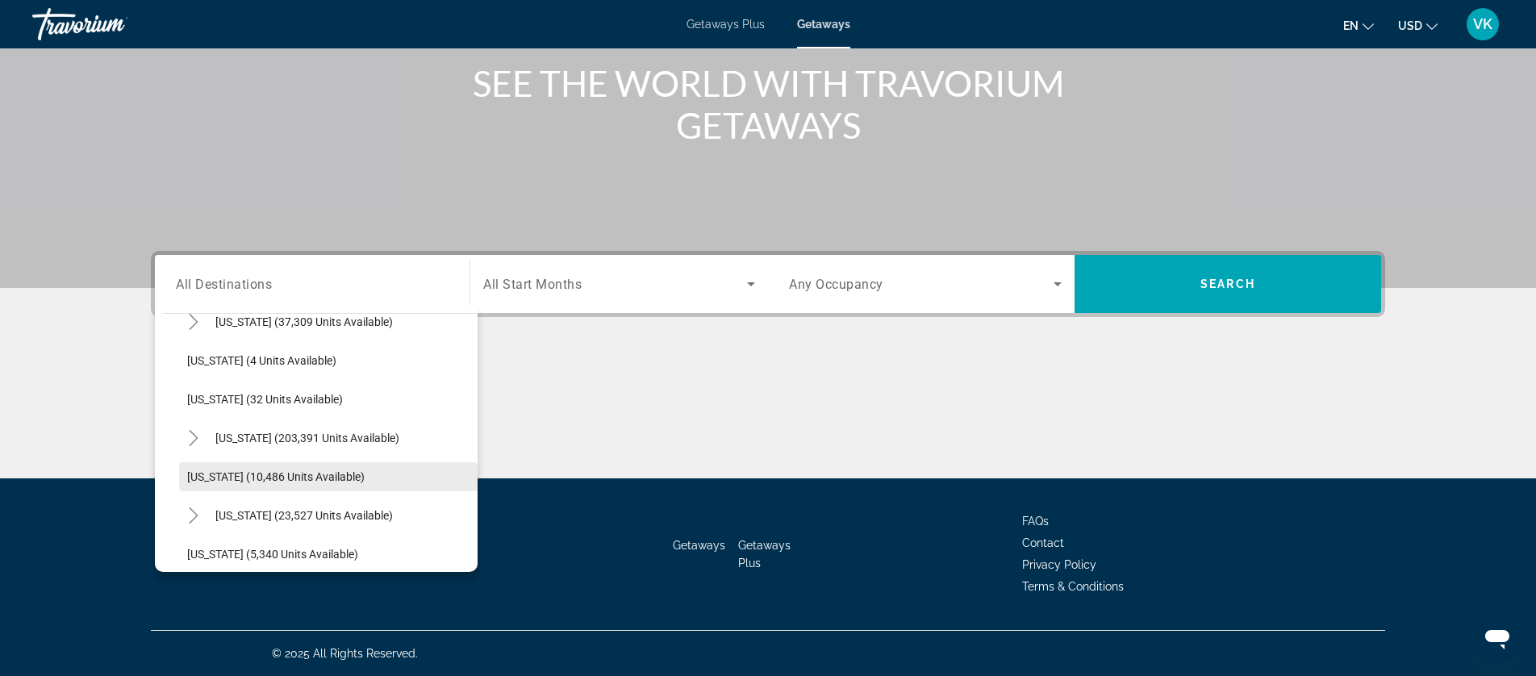
scroll to position [221, 0]
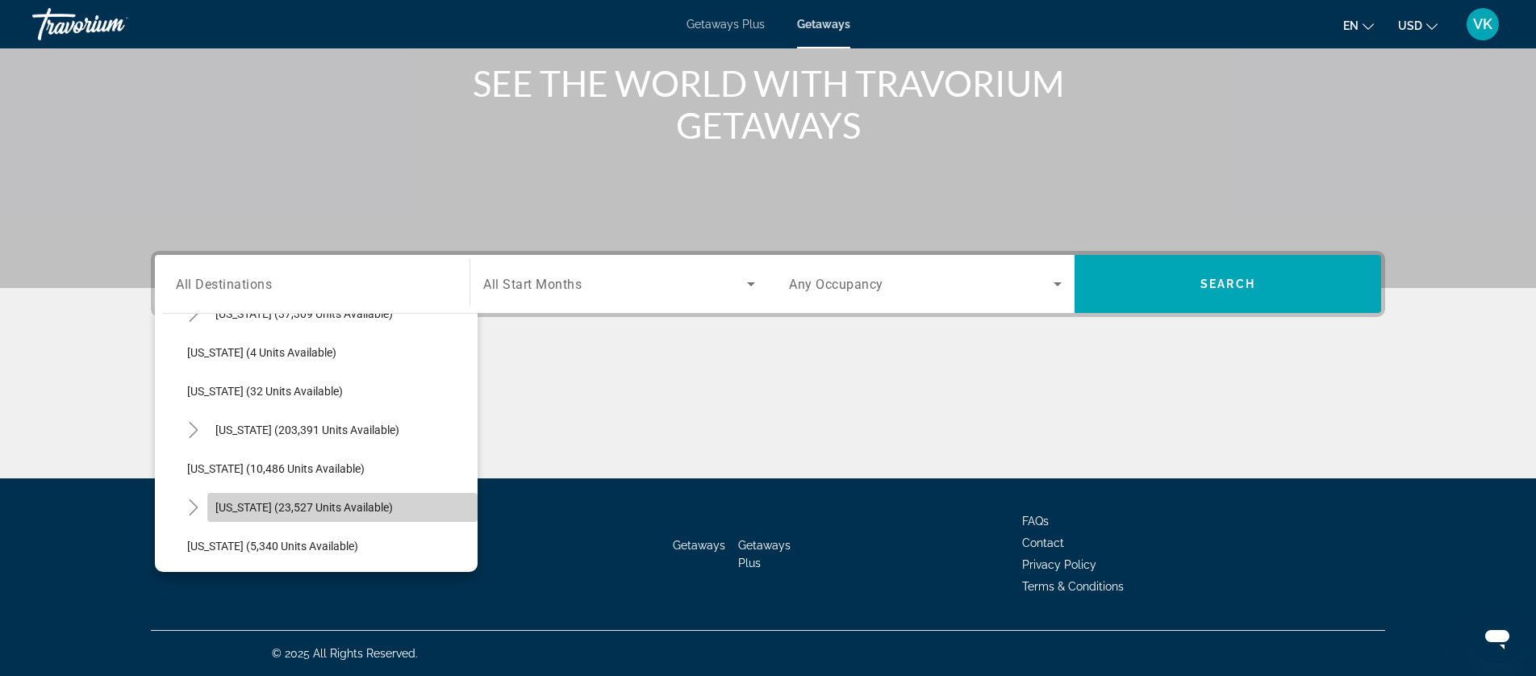
click at [254, 509] on span "[US_STATE] (23,527 units available)" at bounding box center [303, 507] width 177 height 13
type input "**********"
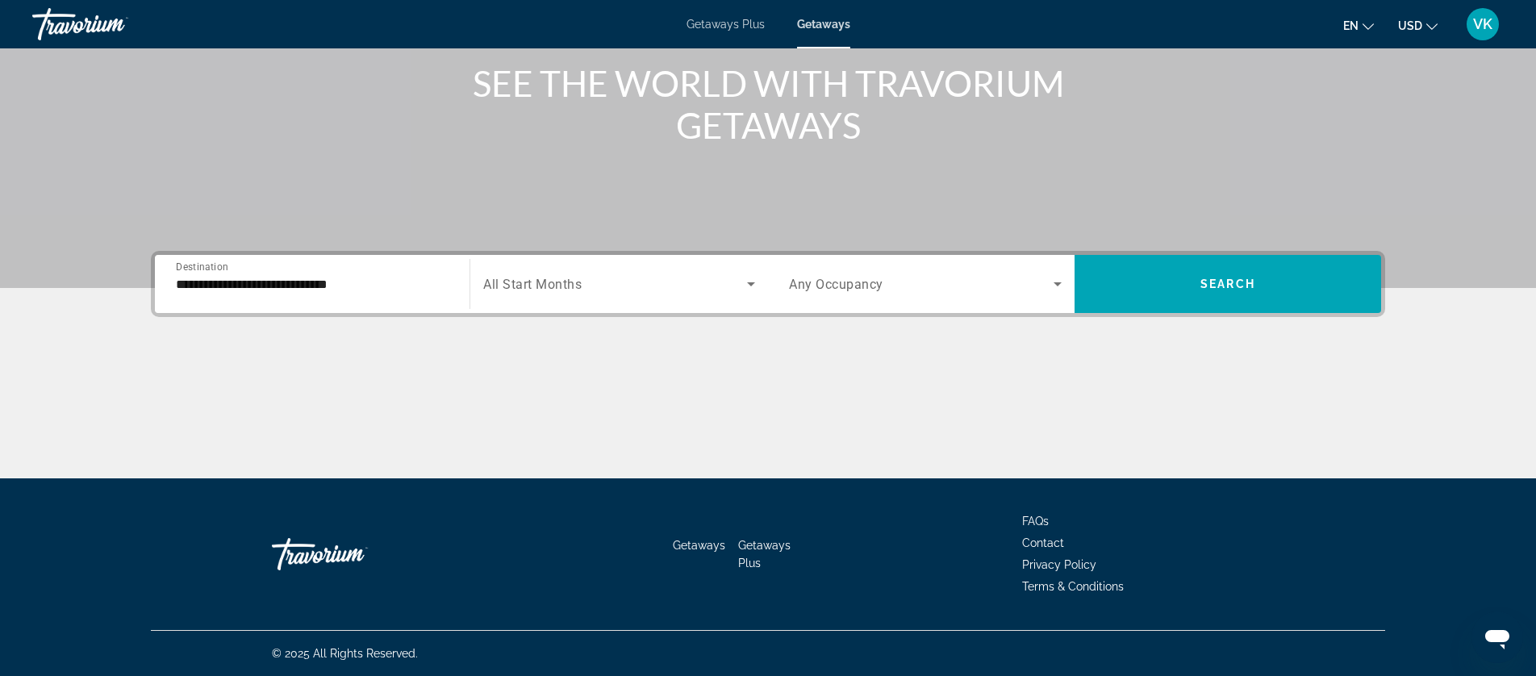
click at [596, 293] on div "Search widget" at bounding box center [619, 283] width 272 height 45
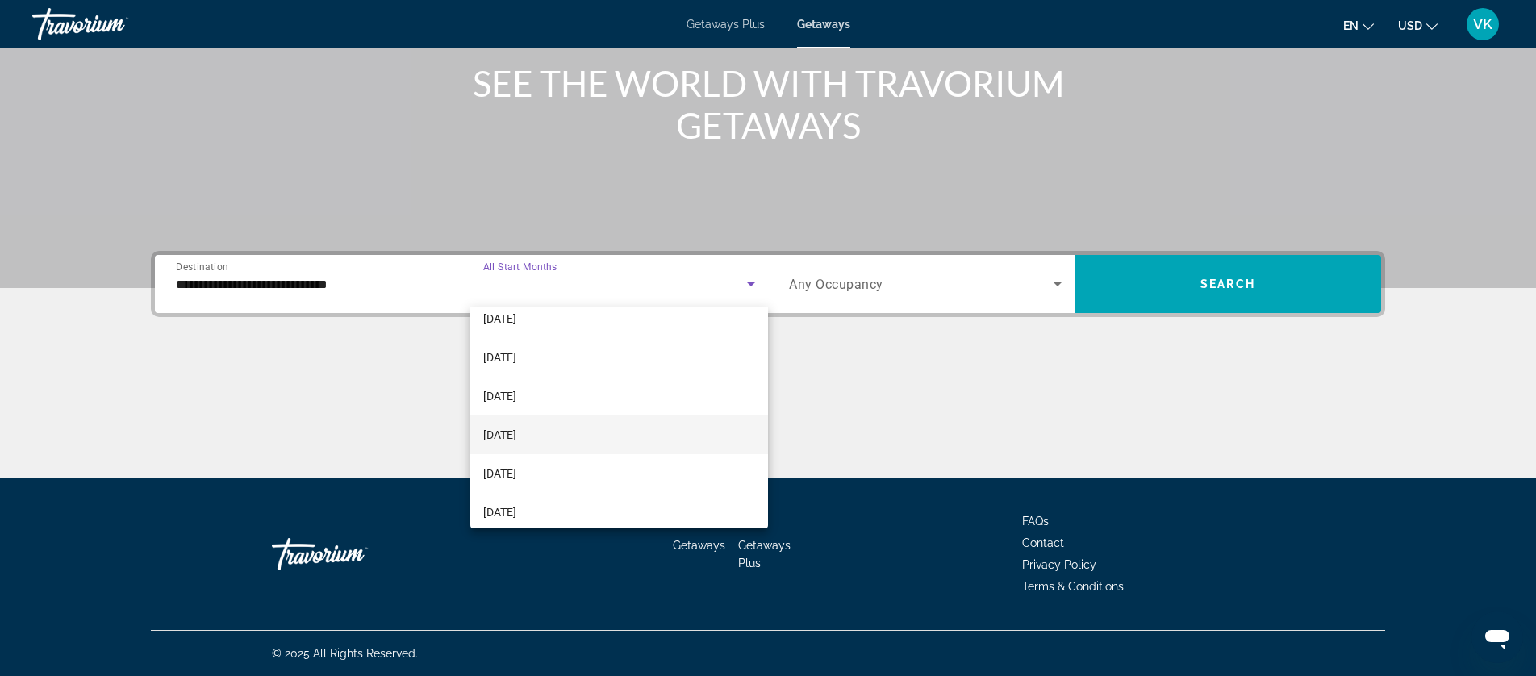
scroll to position [333, 0]
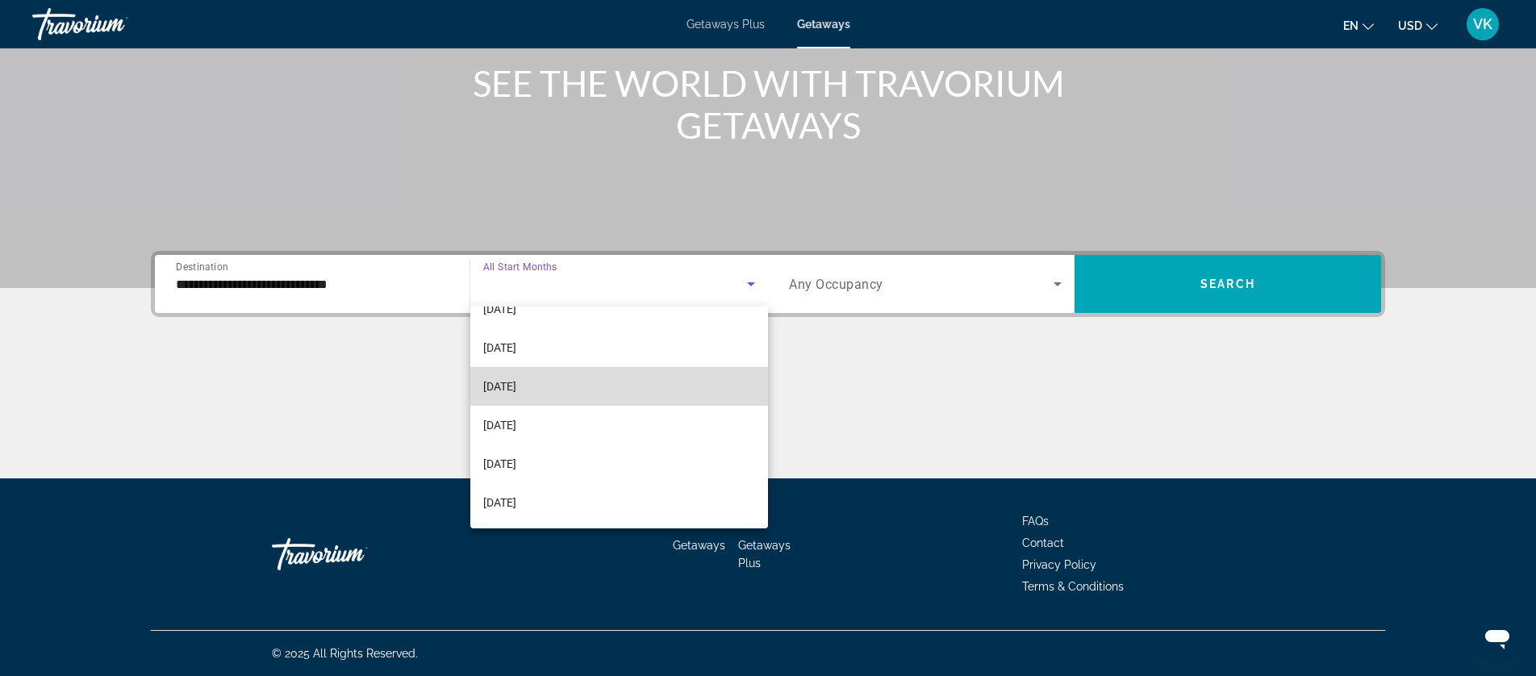
click at [499, 382] on span "[DATE]" at bounding box center [499, 386] width 33 height 19
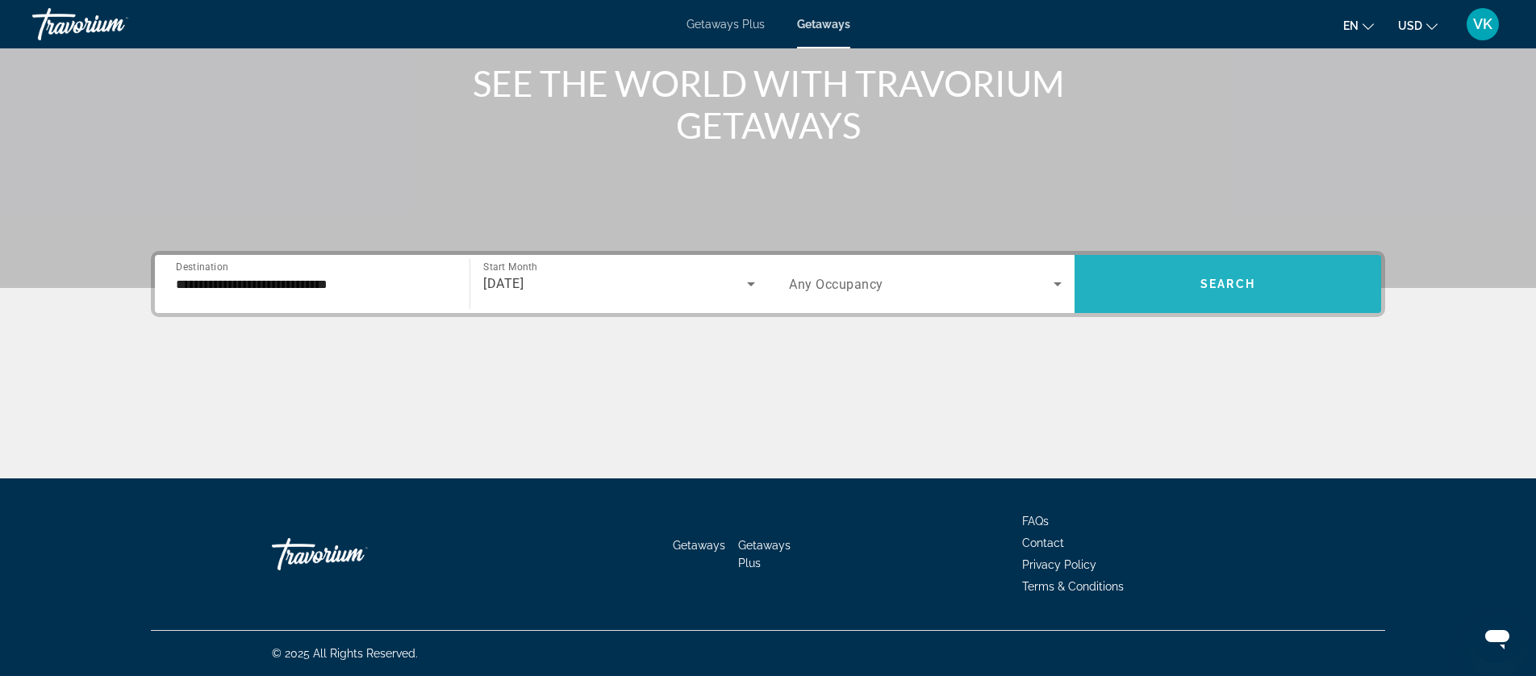
click at [1236, 289] on span "Search" at bounding box center [1227, 283] width 55 height 13
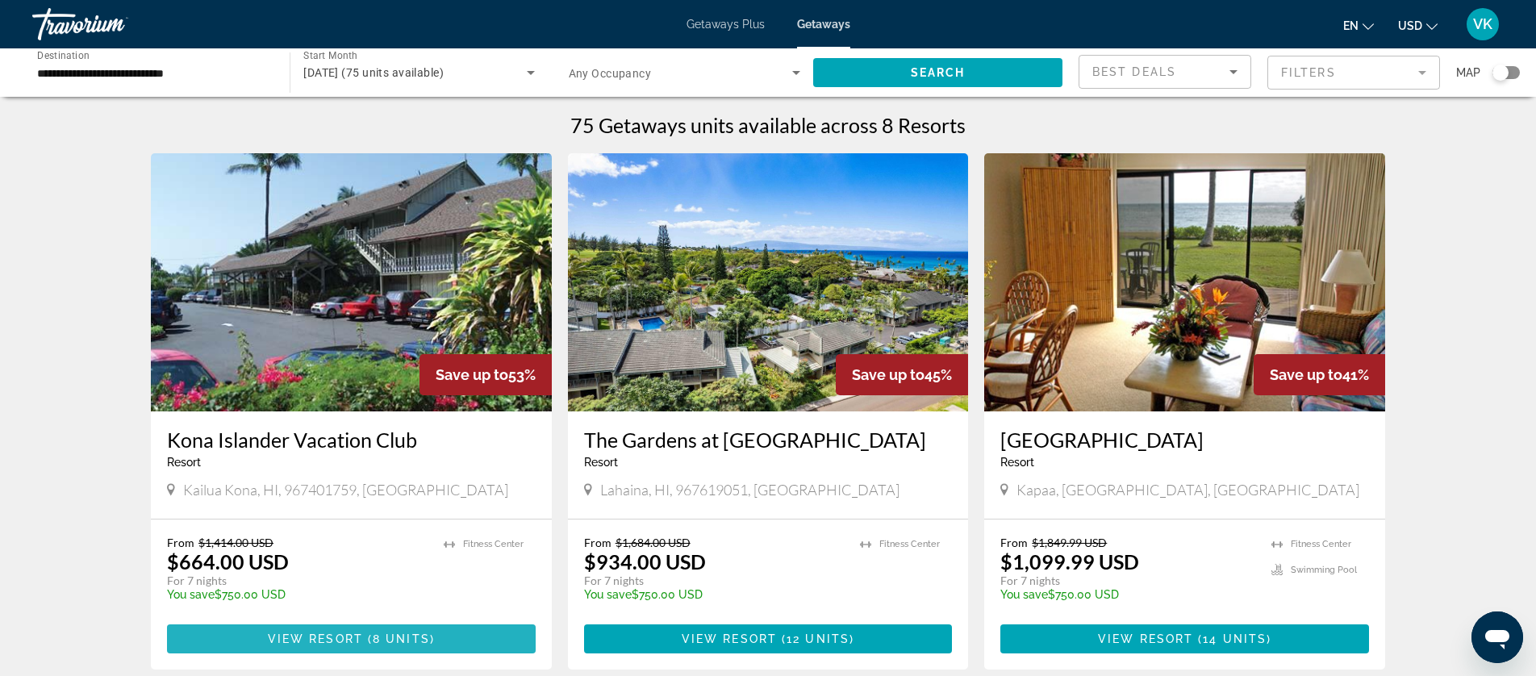
click at [363, 638] on span "Main content" at bounding box center [365, 638] width 5 height 13
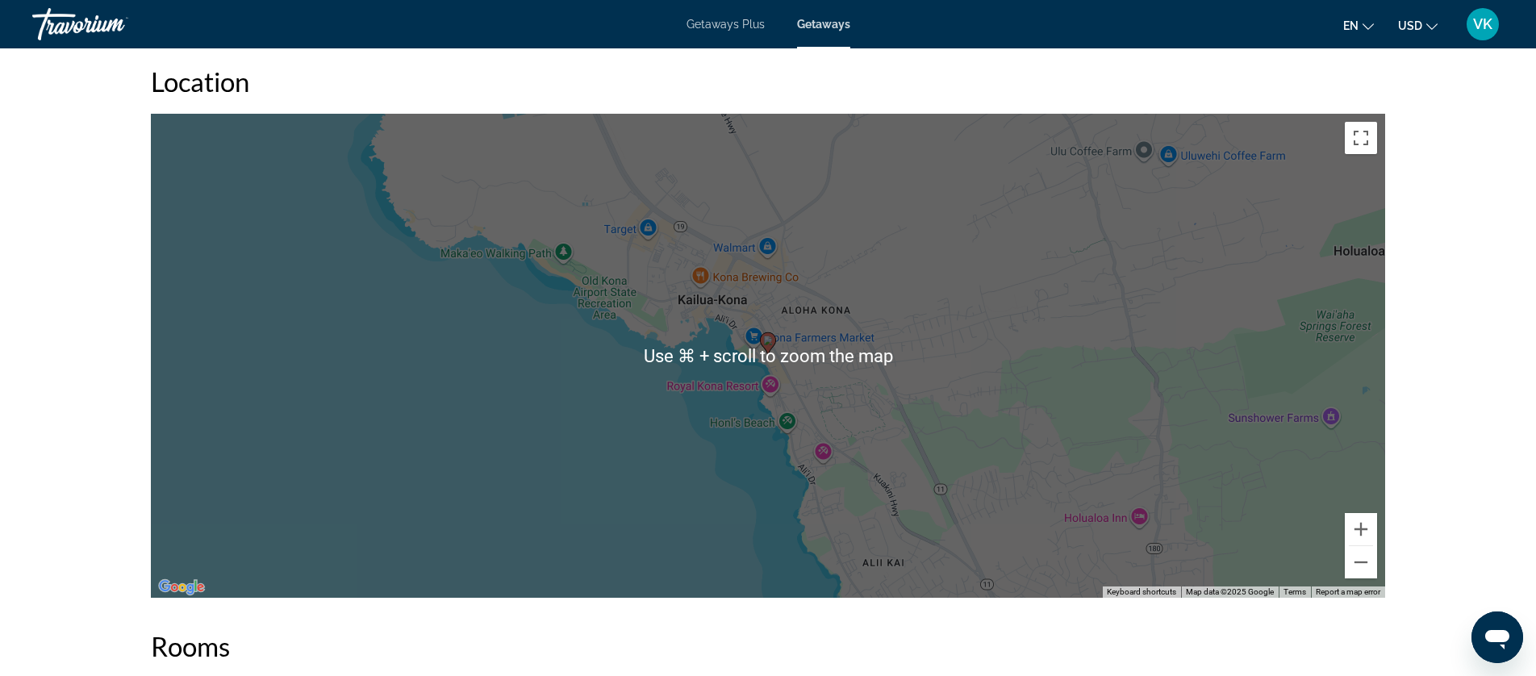
scroll to position [1684, 0]
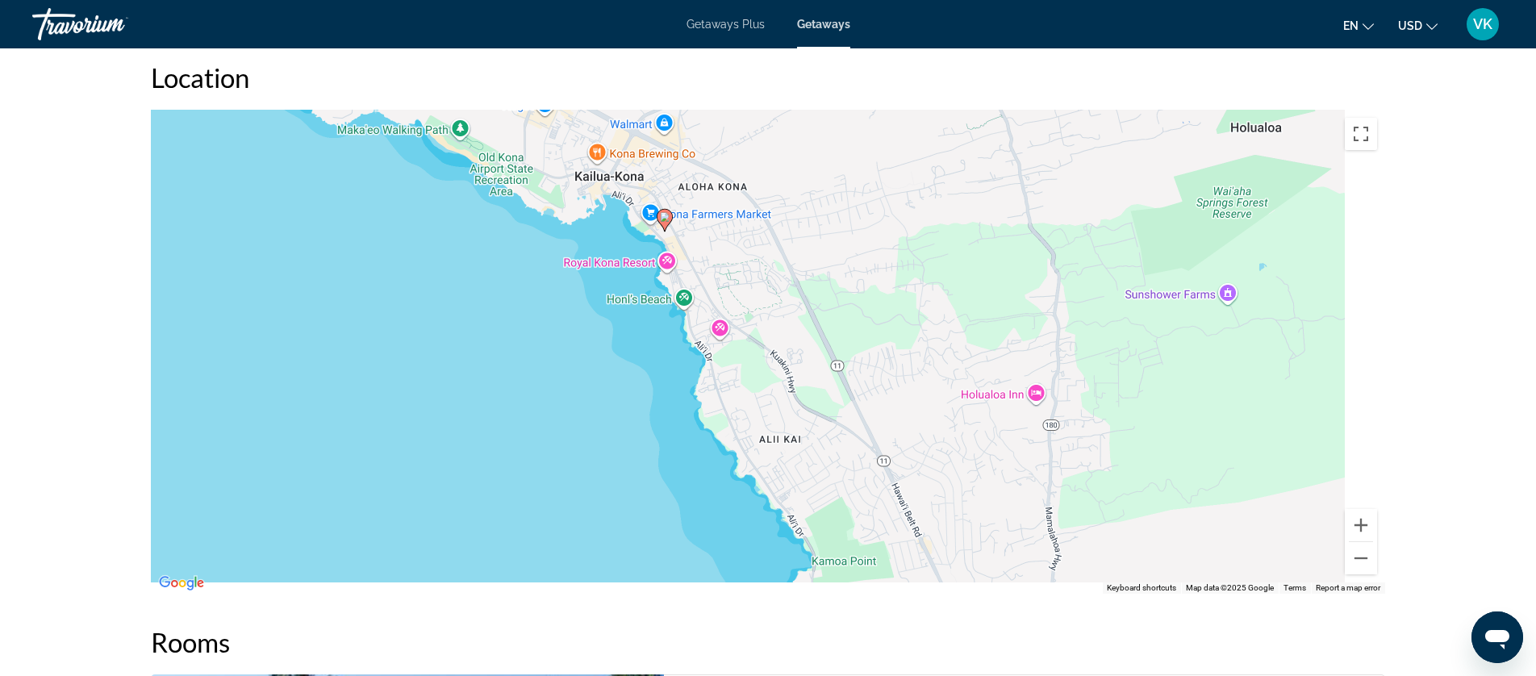
drag, startPoint x: 1118, startPoint y: 420, endPoint x: 1012, endPoint y: 297, distance: 162.5
click at [1012, 297] on div "To activate drag with keyboard, press Alt + Enter. Once in keyboard drag state,…" at bounding box center [768, 352] width 1234 height 484
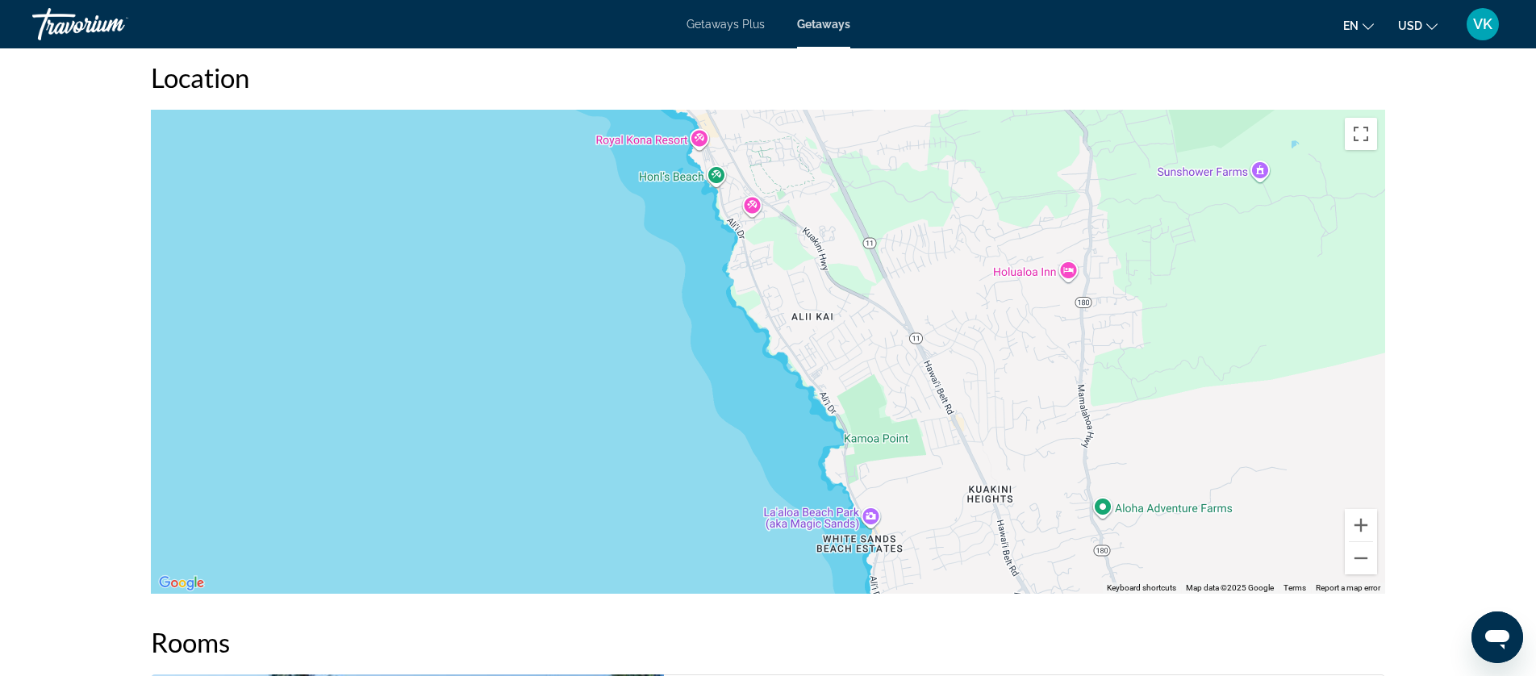
drag, startPoint x: 912, startPoint y: 426, endPoint x: 942, endPoint y: 322, distance: 108.3
click at [942, 322] on div "To activate drag with keyboard, press Alt + Enter. Once in keyboard drag state,…" at bounding box center [768, 352] width 1234 height 484
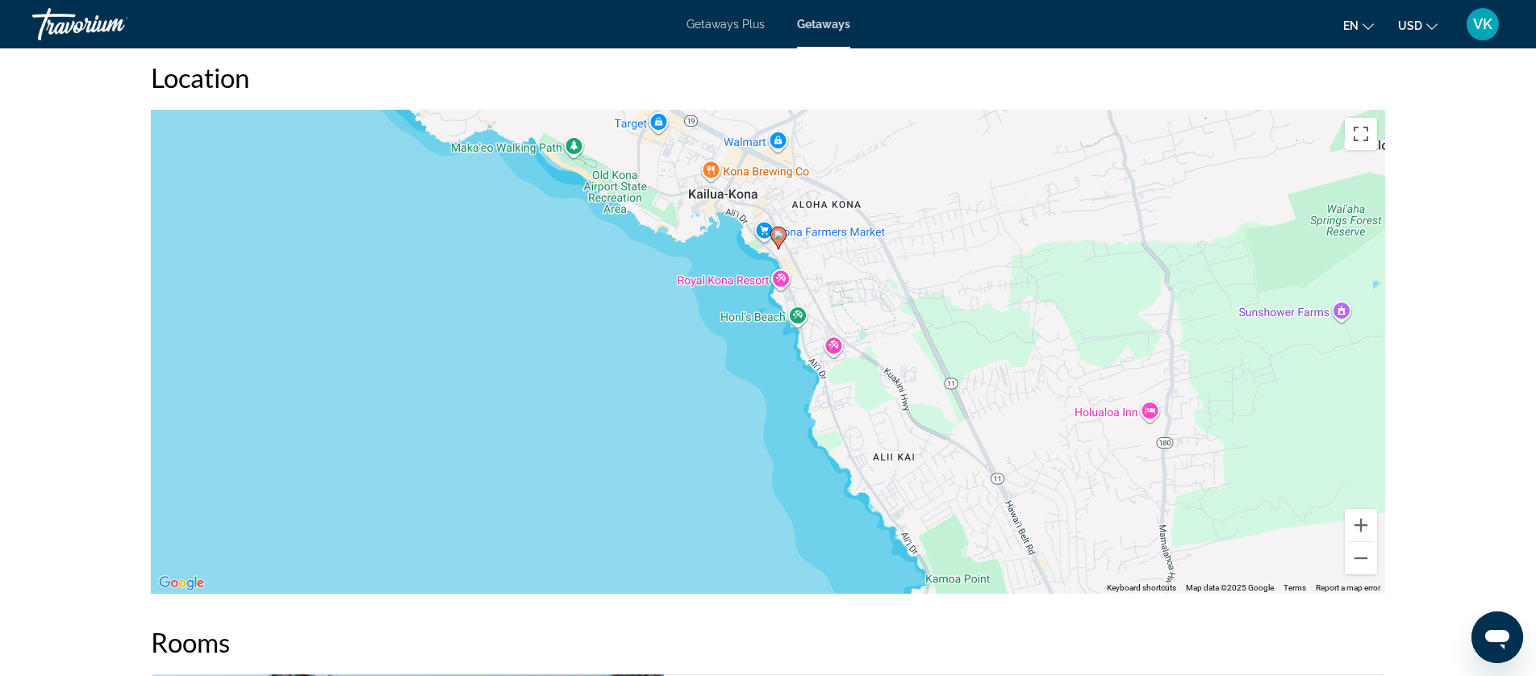
drag, startPoint x: 685, startPoint y: 372, endPoint x: 767, endPoint y: 515, distance: 164.8
click at [767, 515] on div "To activate drag with keyboard, press Alt + Enter. Once in keyboard drag state,…" at bounding box center [768, 352] width 1234 height 484
click at [1359, 542] on button "Zoom out" at bounding box center [1361, 556] width 32 height 32
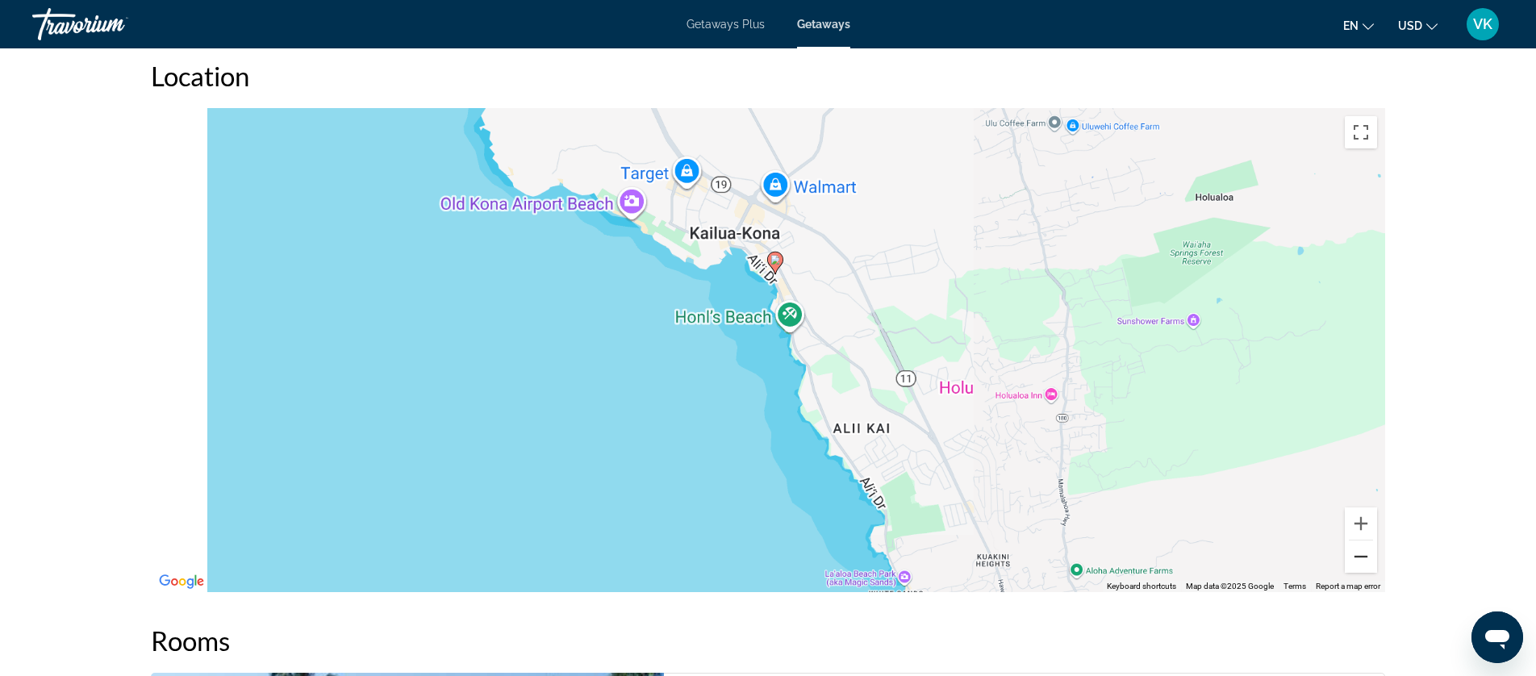
click at [1359, 542] on button "Zoom out" at bounding box center [1361, 556] width 32 height 32
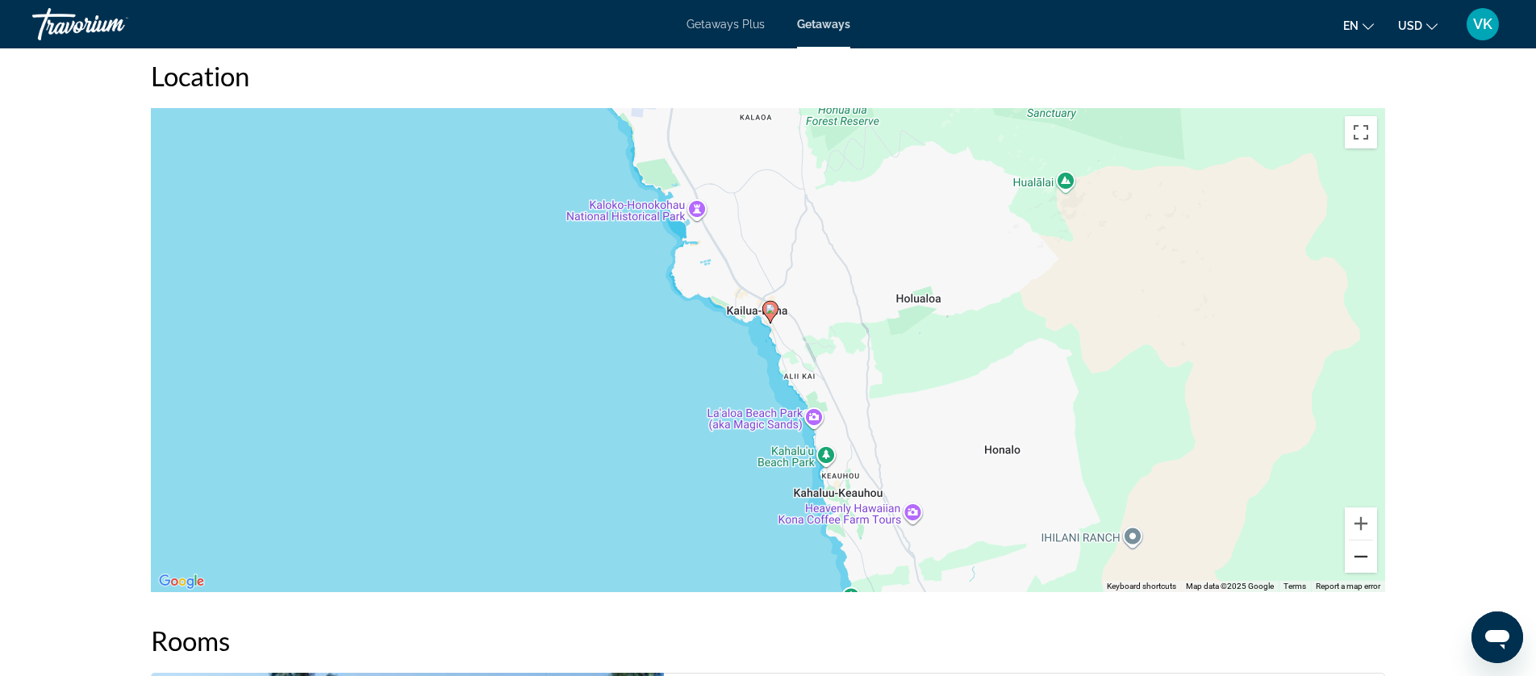
click at [1359, 542] on button "Zoom out" at bounding box center [1361, 556] width 32 height 32
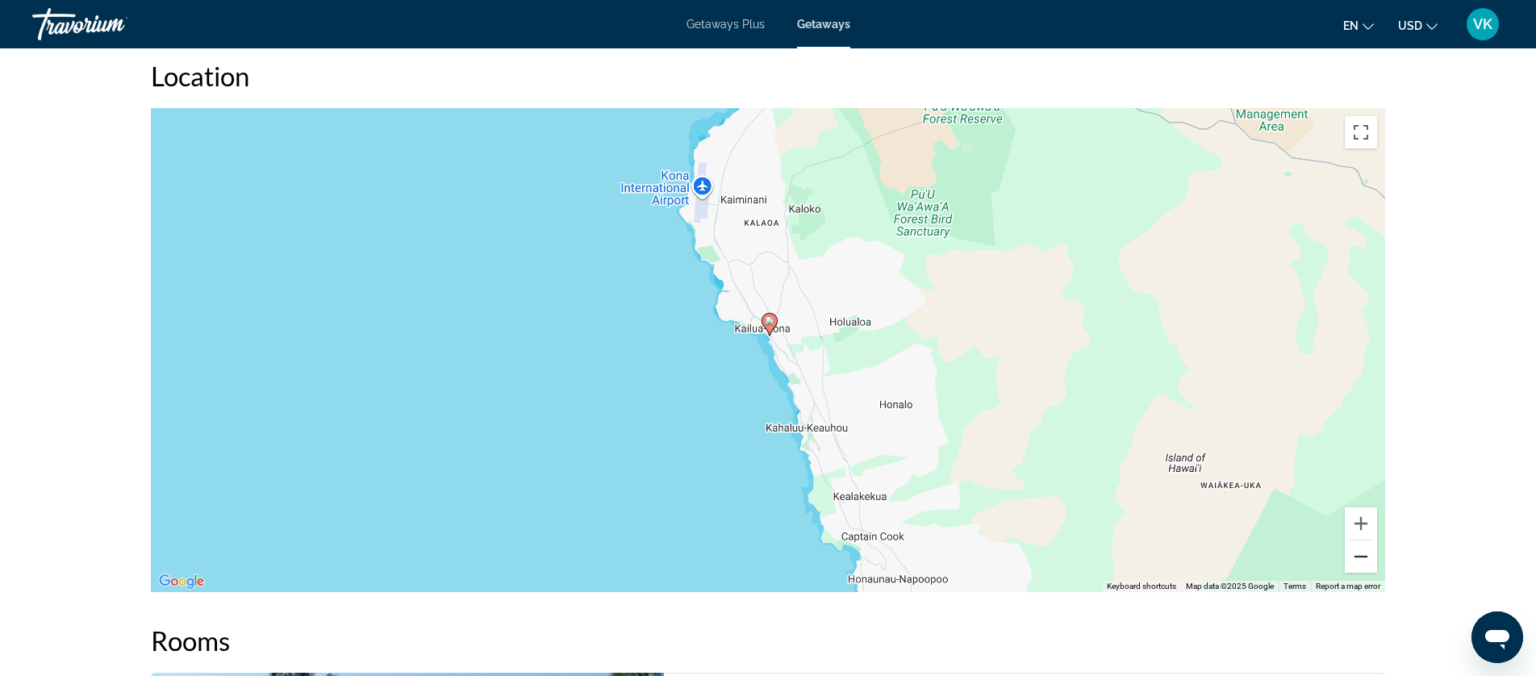
click at [1359, 542] on button "Zoom out" at bounding box center [1361, 556] width 32 height 32
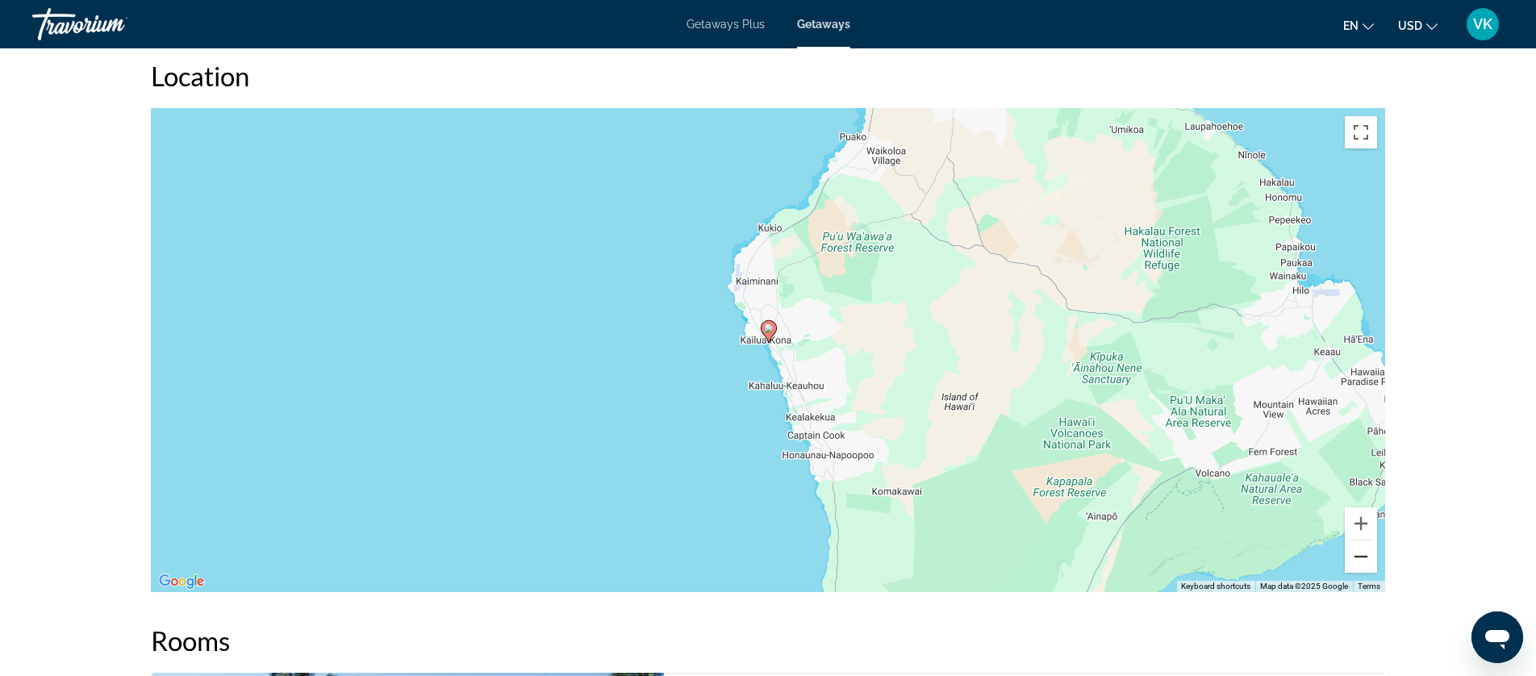
click at [1359, 541] on button "Zoom out" at bounding box center [1361, 556] width 32 height 32
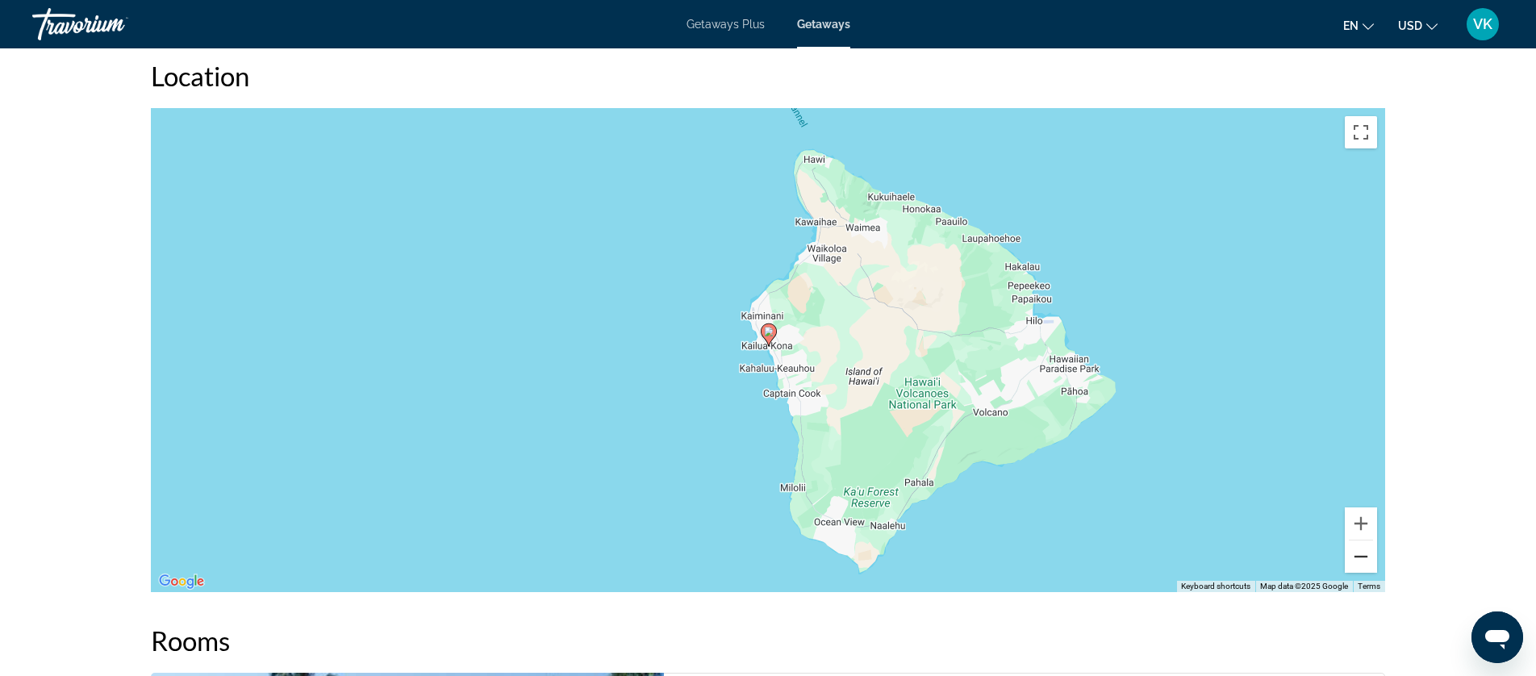
click at [1358, 541] on button "Zoom out" at bounding box center [1361, 556] width 32 height 32
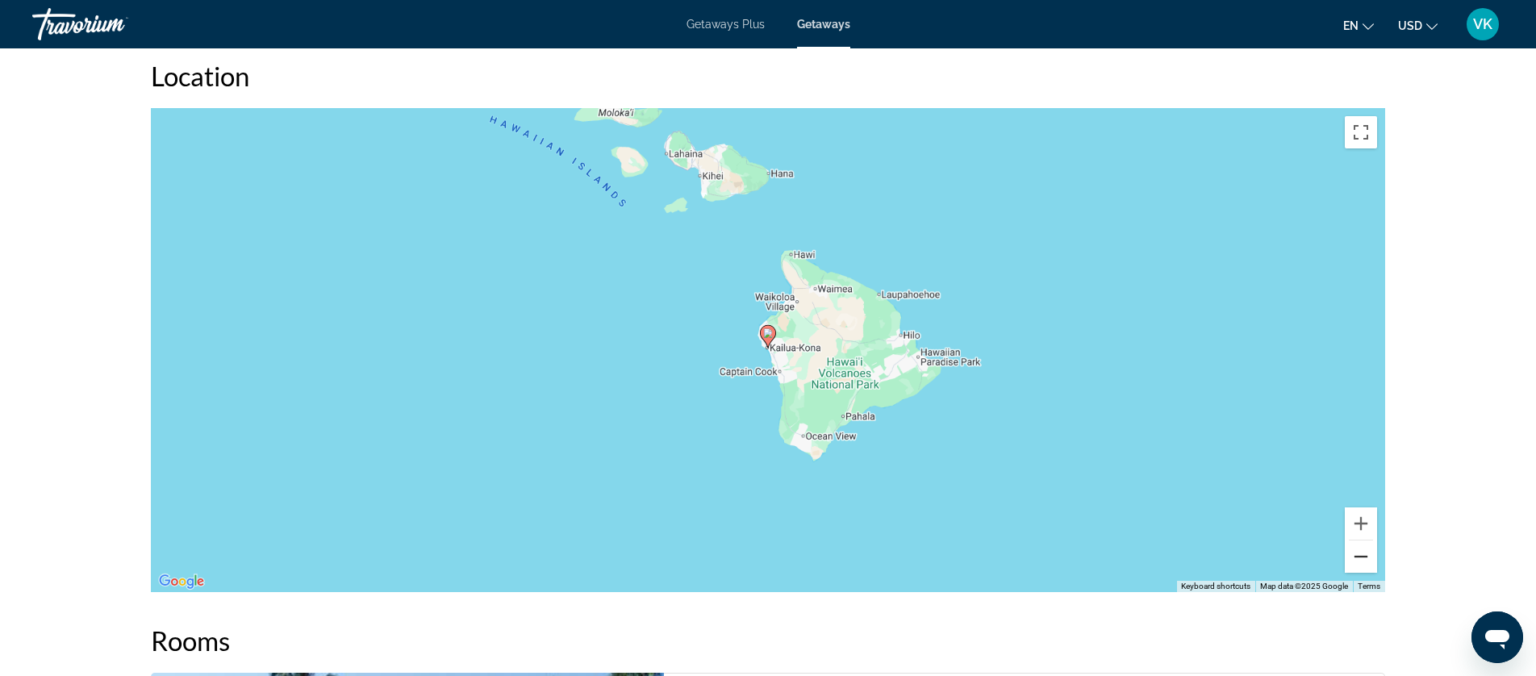
click at [1358, 541] on button "Zoom out" at bounding box center [1361, 556] width 32 height 32
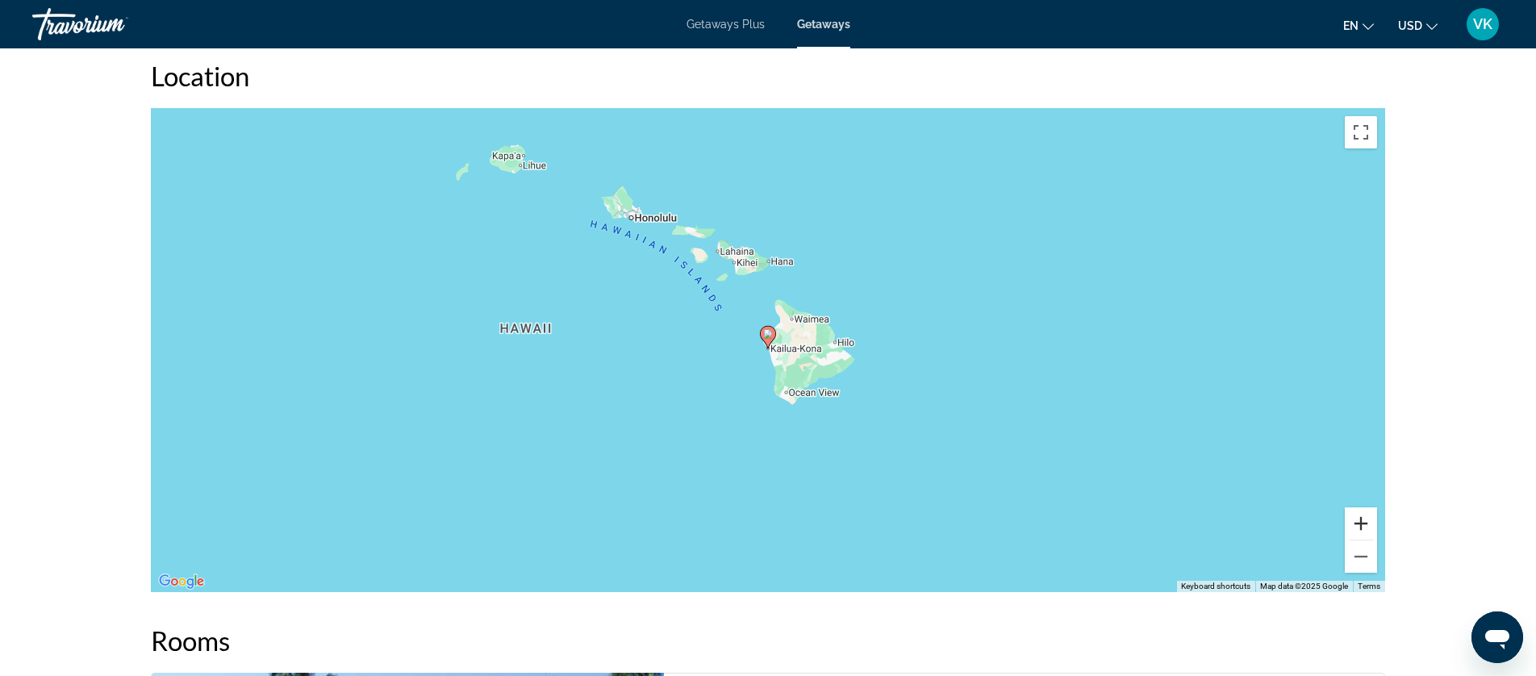
click at [1366, 507] on button "Zoom in" at bounding box center [1361, 523] width 32 height 32
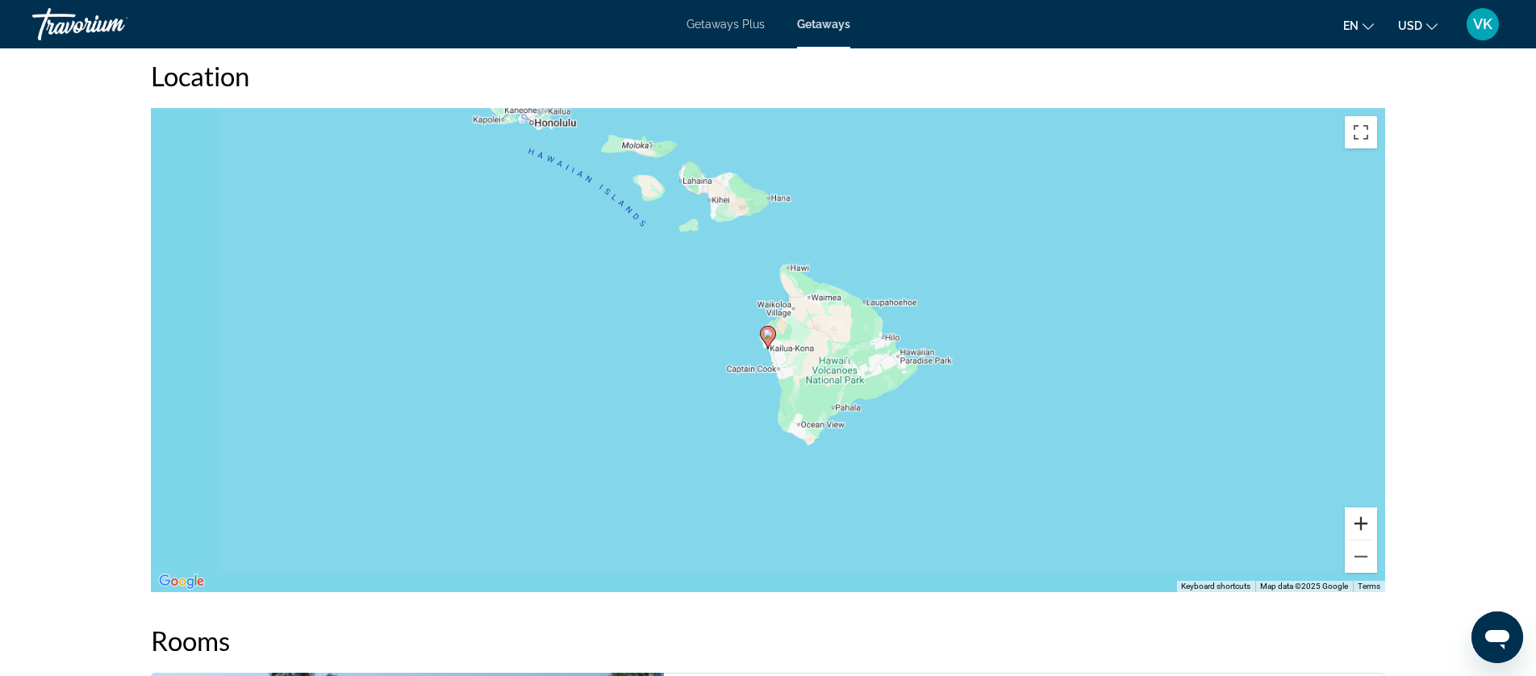
click at [1366, 507] on button "Zoom in" at bounding box center [1361, 523] width 32 height 32
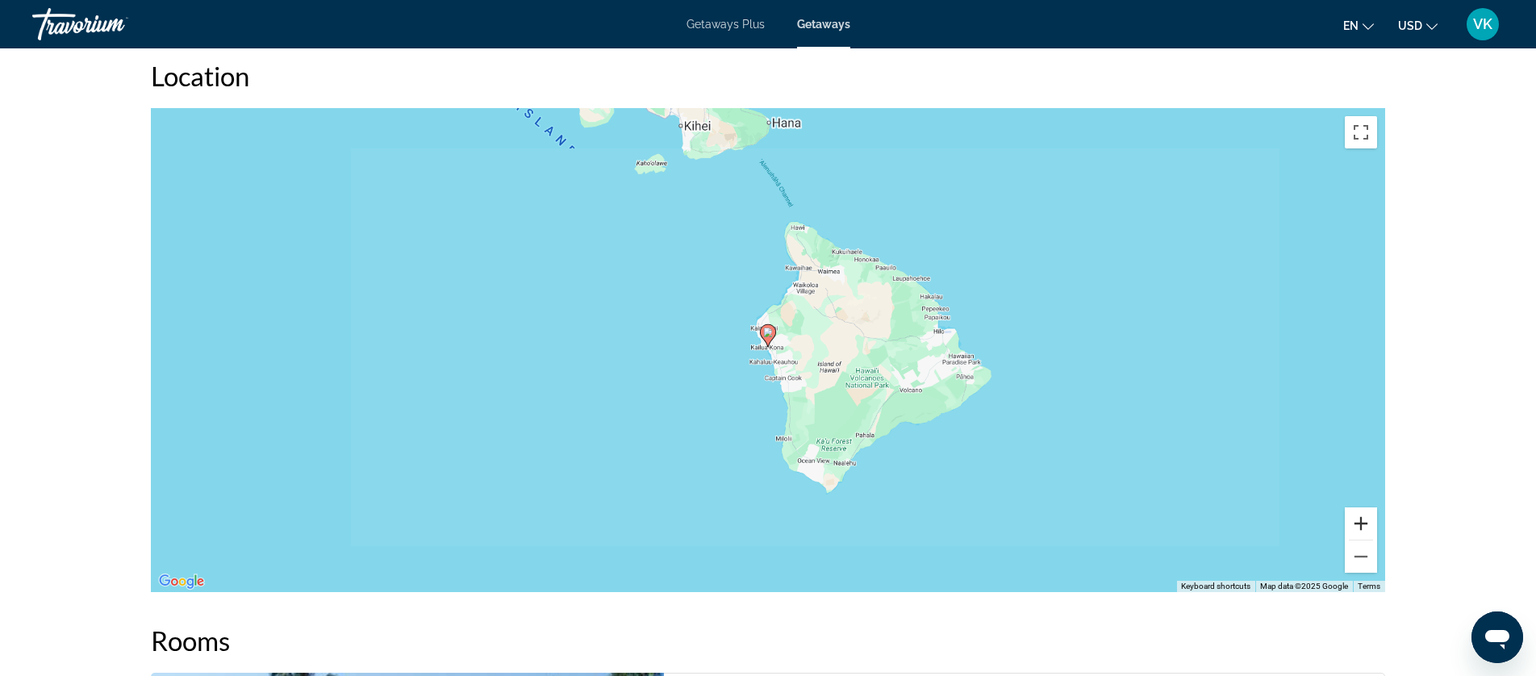
click at [1366, 507] on button "Zoom in" at bounding box center [1361, 523] width 32 height 32
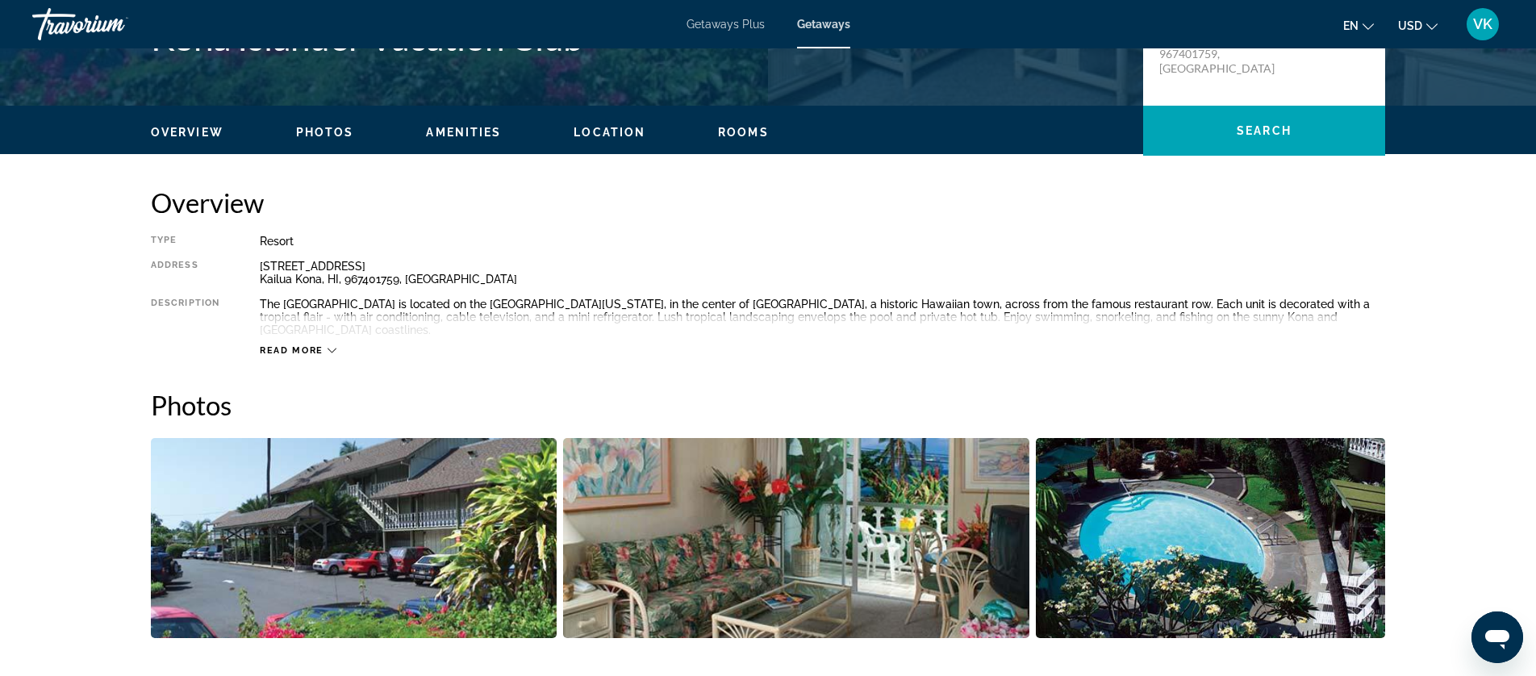
scroll to position [417, 0]
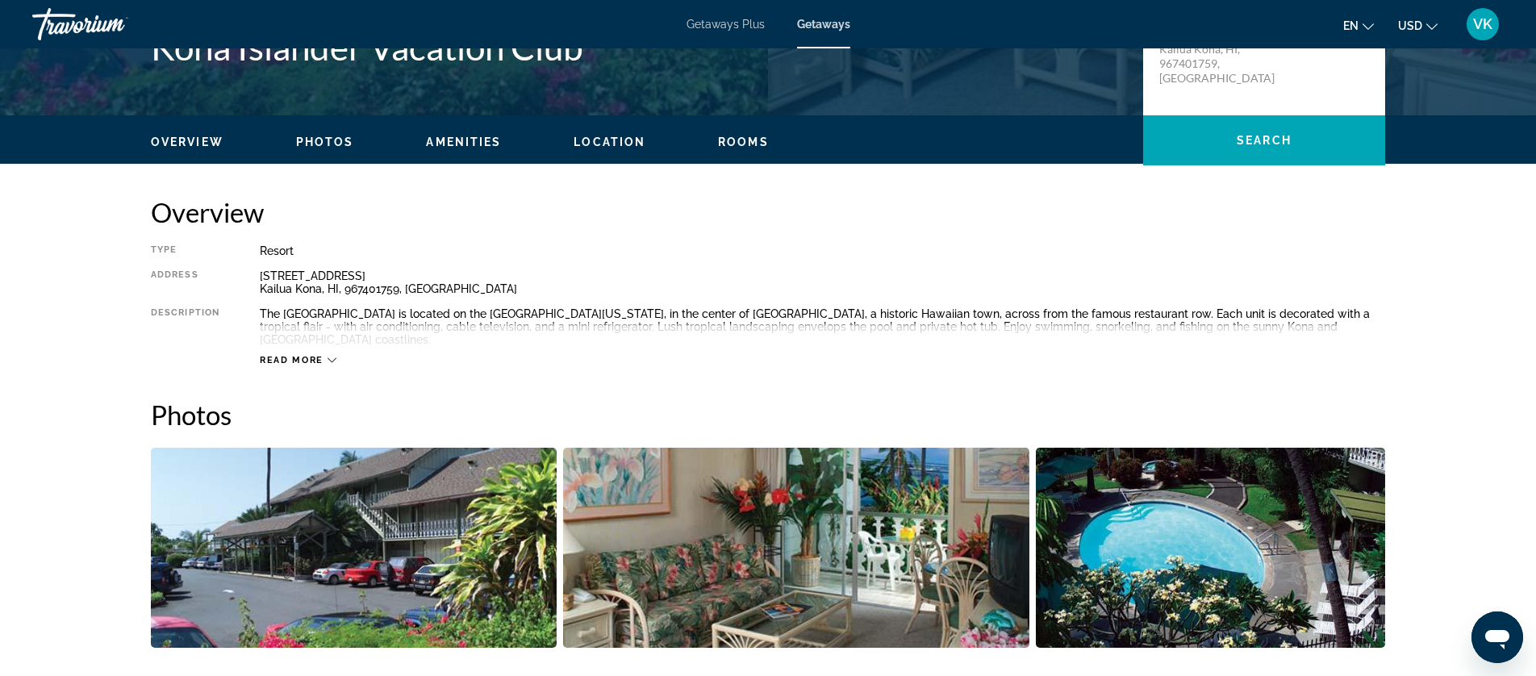
click at [380, 485] on img "Open full-screen image slider" at bounding box center [354, 548] width 406 height 200
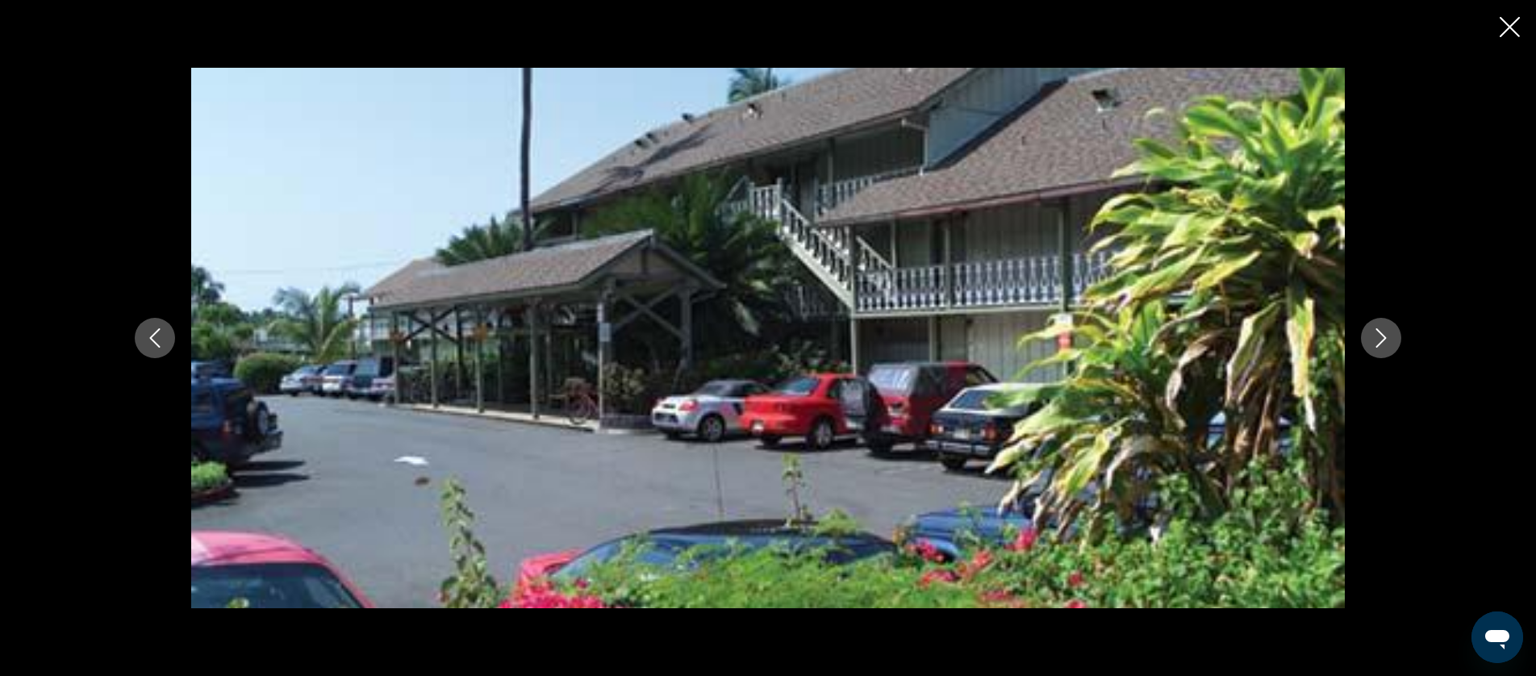
click at [1381, 331] on icon "Next image" at bounding box center [1380, 337] width 19 height 19
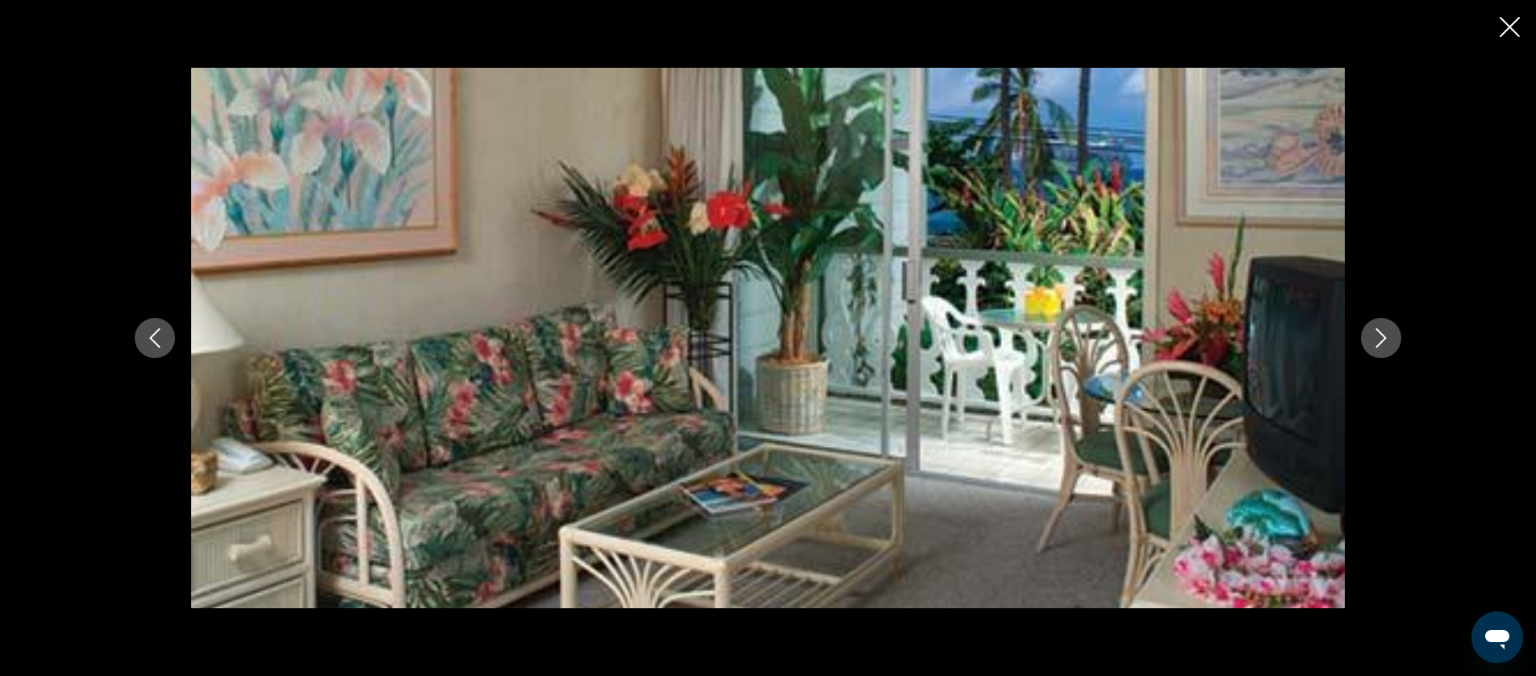
scroll to position [411, 0]
click at [1380, 331] on icon "Next image" at bounding box center [1380, 337] width 19 height 19
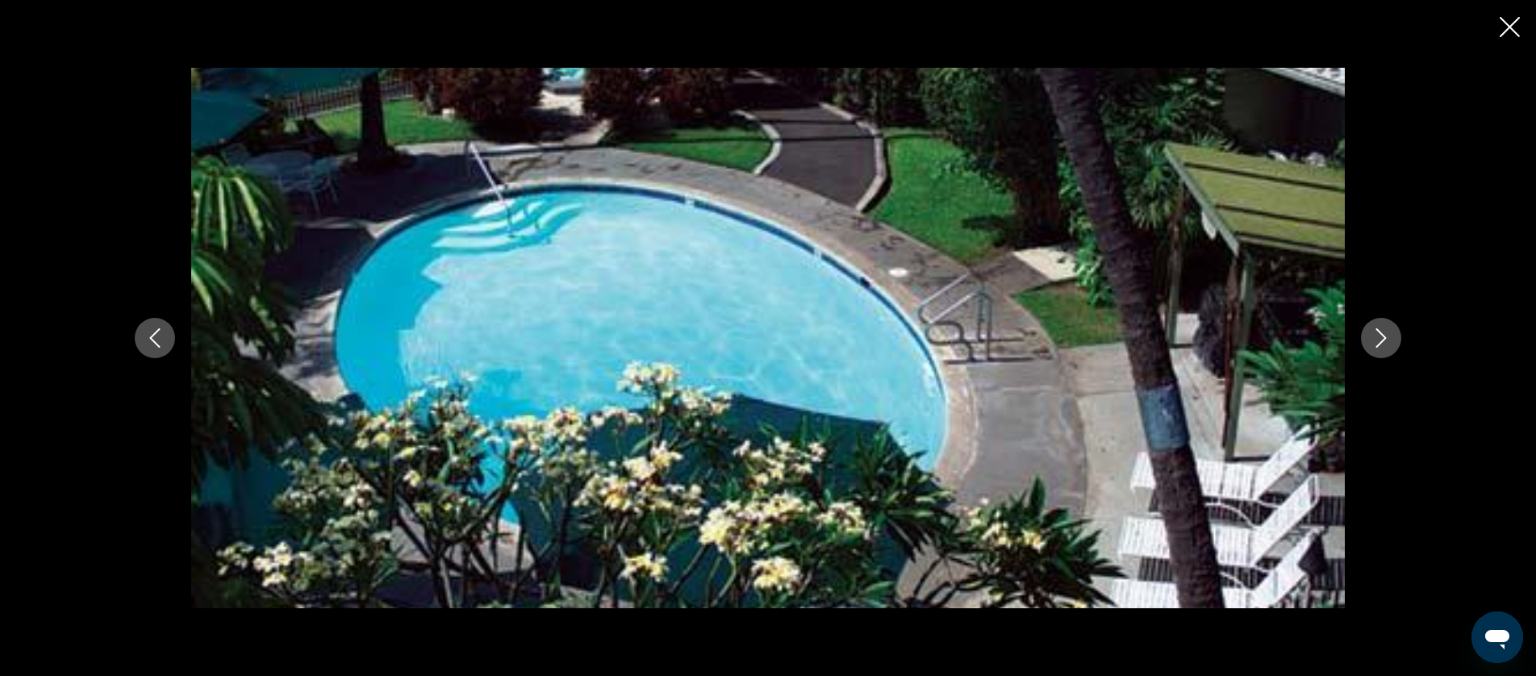
click at [1386, 340] on icon "Next image" at bounding box center [1380, 337] width 19 height 19
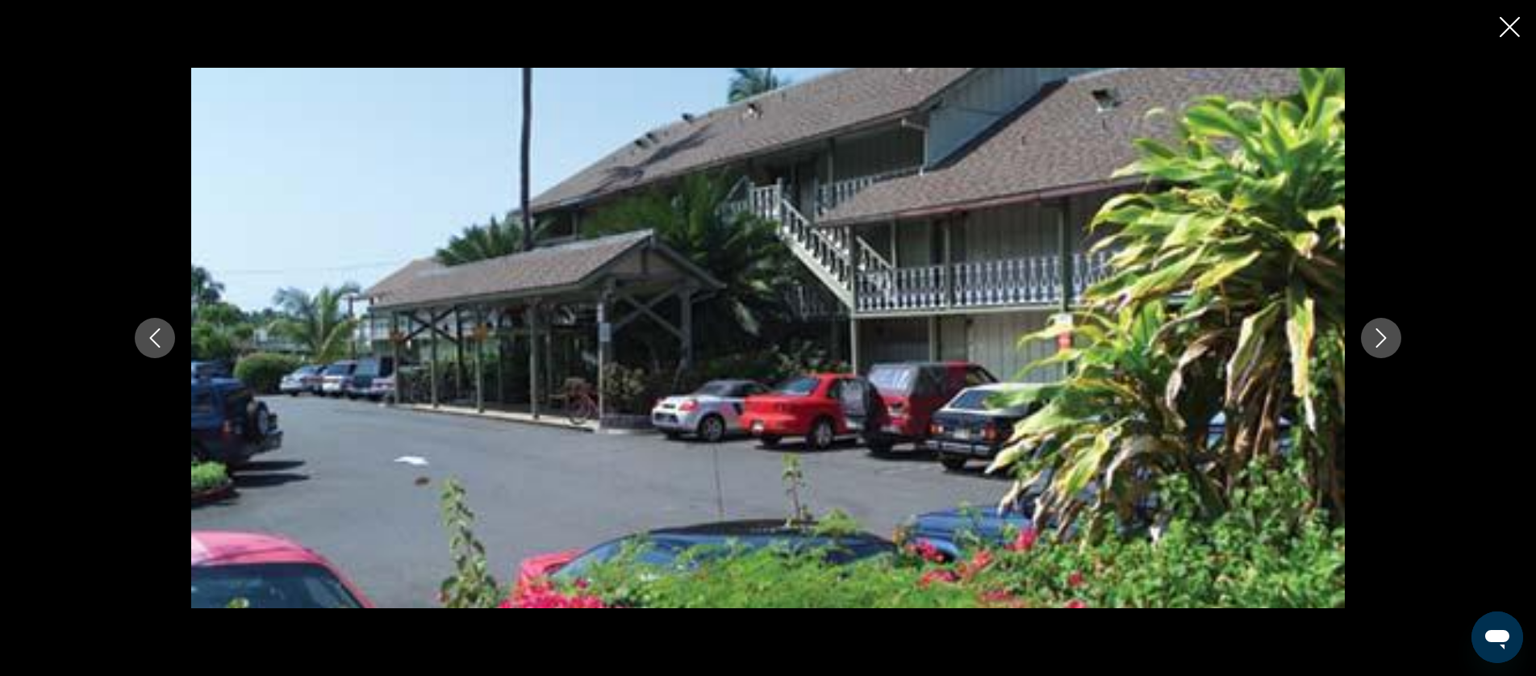
scroll to position [409, 0]
click at [1386, 340] on icon "Next image" at bounding box center [1380, 337] width 19 height 19
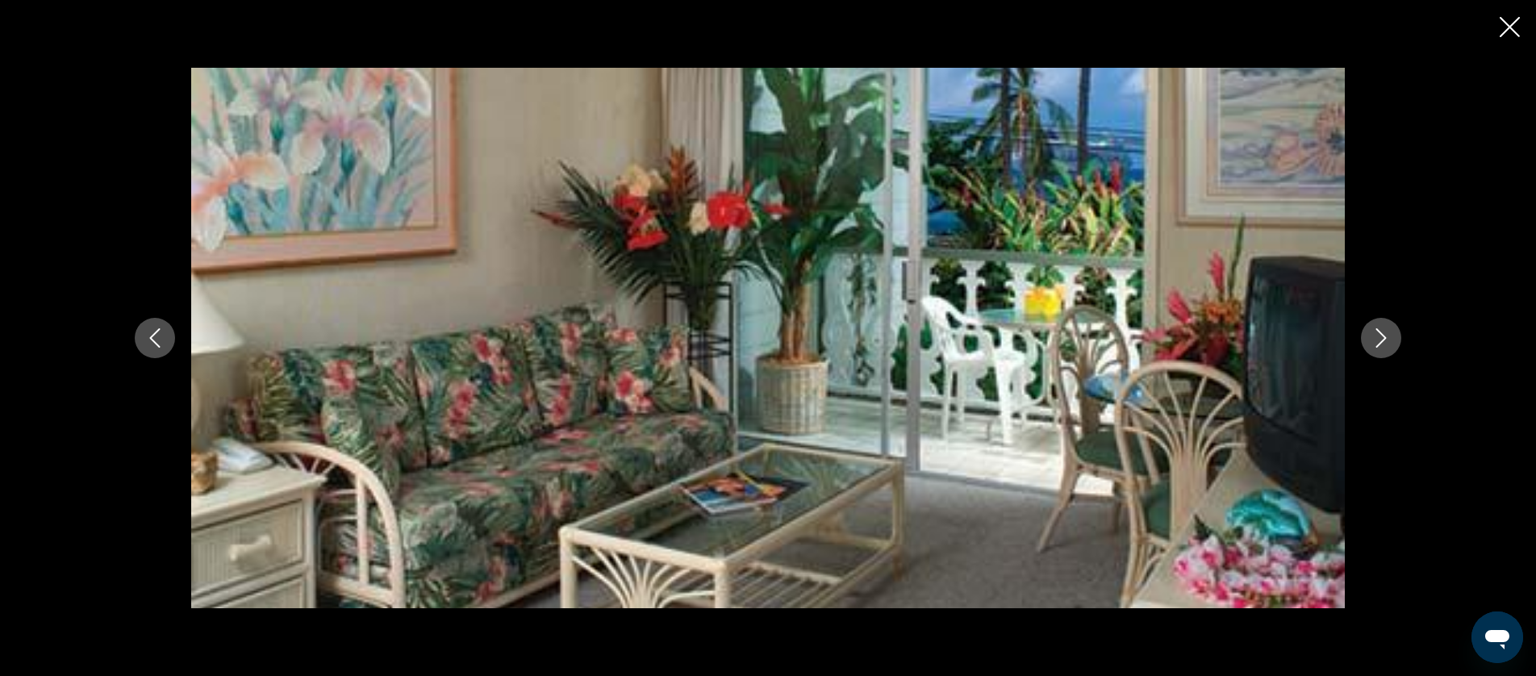
click at [1510, 26] on icon "Close slideshow" at bounding box center [1510, 27] width 20 height 20
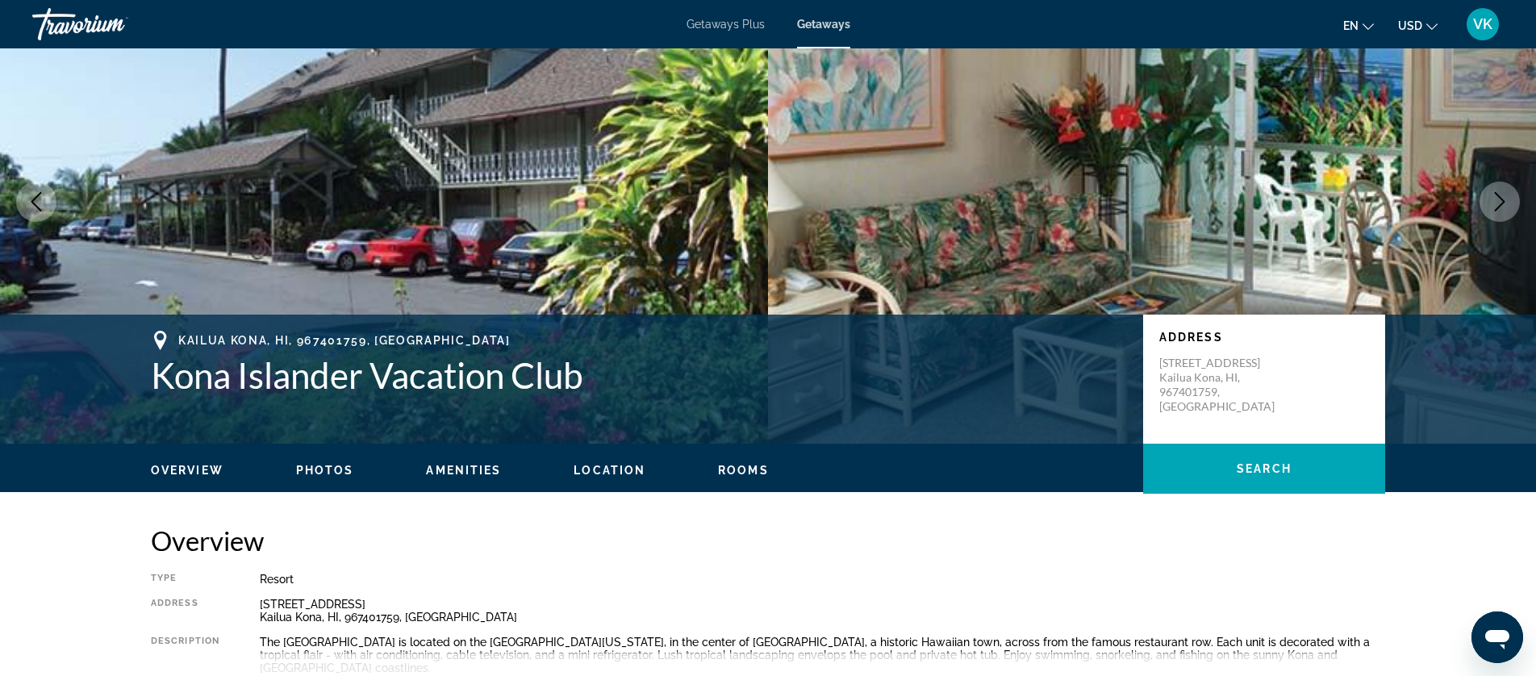
scroll to position [77, 0]
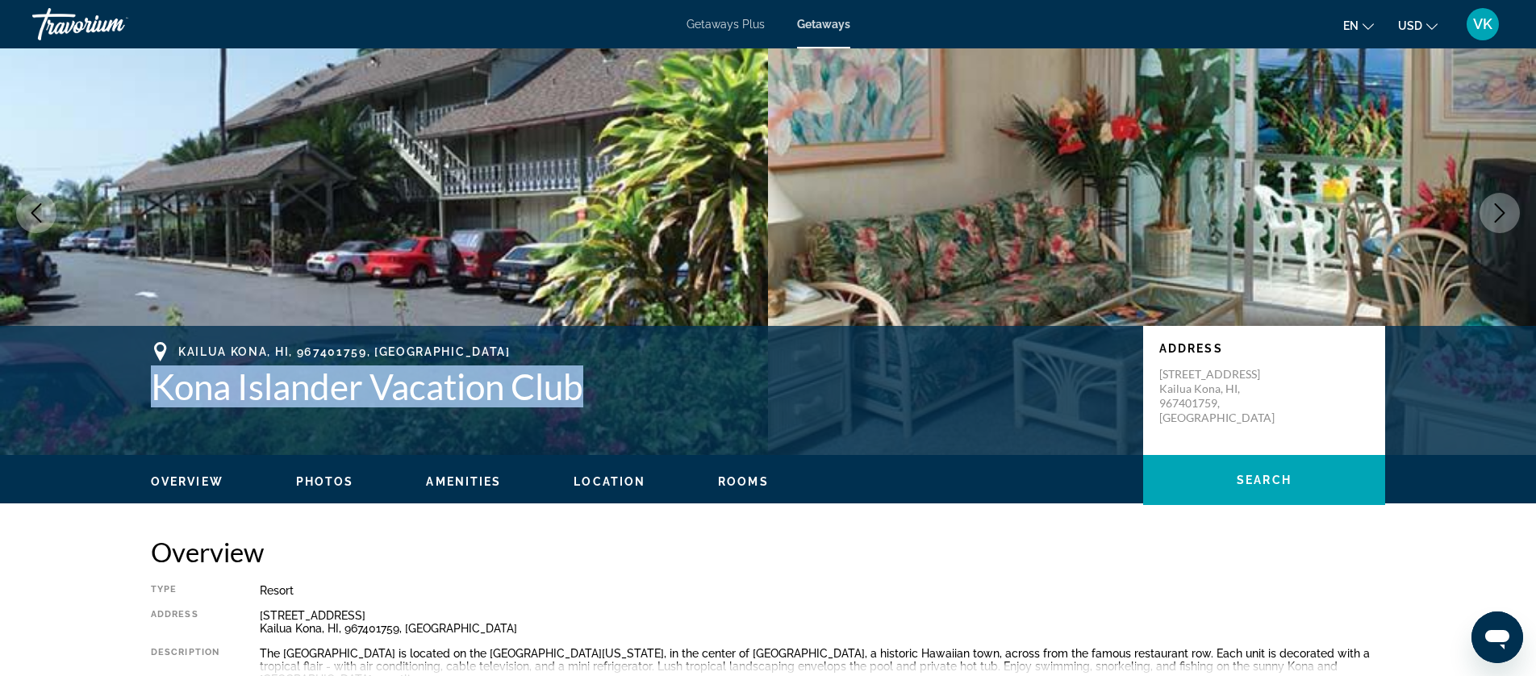
drag, startPoint x: 152, startPoint y: 388, endPoint x: 594, endPoint y: 398, distance: 441.4
click at [594, 398] on h1 "Kona Islander Vacation Club" at bounding box center [639, 386] width 976 height 42
copy h1 "Kona Islander Vacation Club"
